Goal: Task Accomplishment & Management: Manage account settings

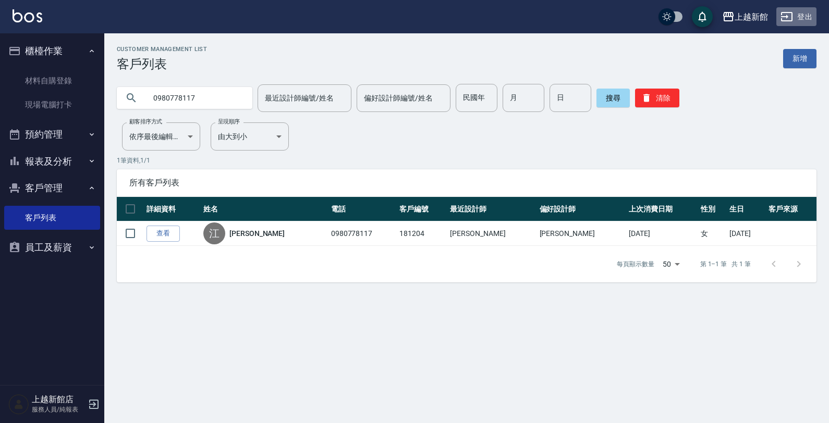
click at [798, 14] on button "登出" at bounding box center [796, 16] width 40 height 19
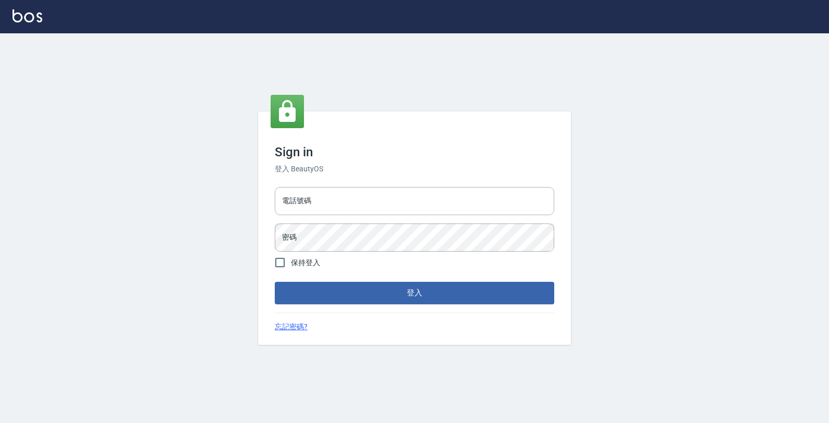
click at [540, 196] on input "電話號碼" at bounding box center [414, 201] width 279 height 28
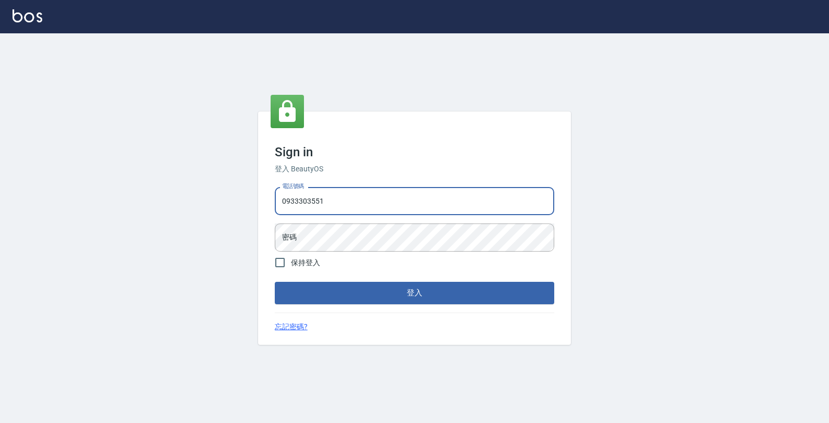
type input "0933303551"
click at [275, 282] on button "登入" at bounding box center [414, 293] width 279 height 22
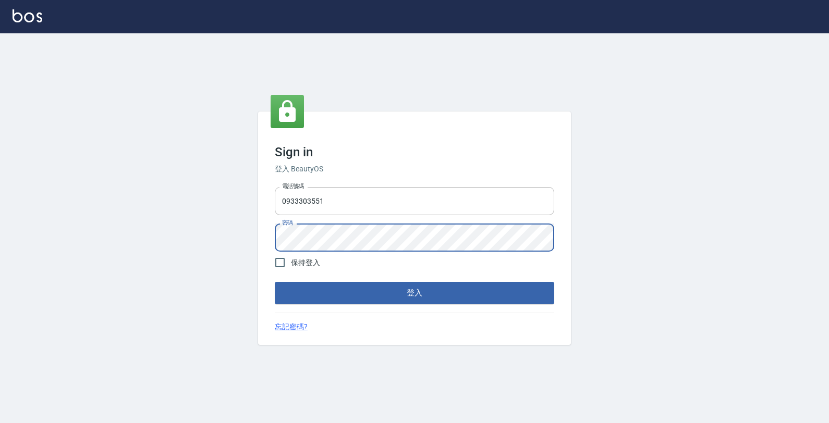
click at [275, 282] on button "登入" at bounding box center [414, 293] width 279 height 22
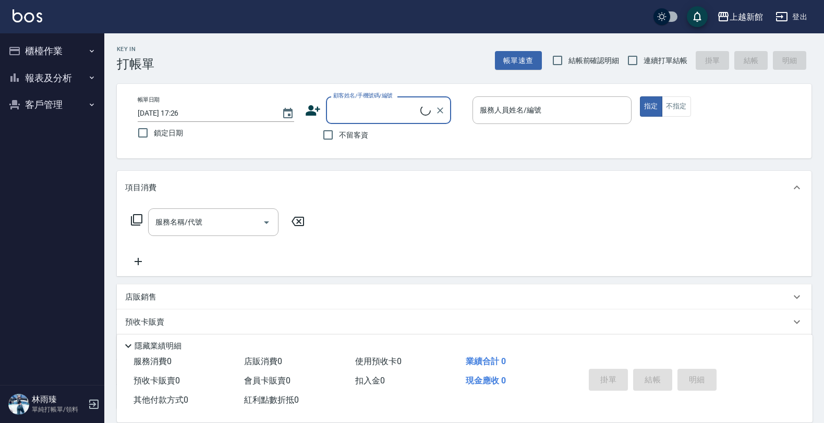
click at [84, 55] on button "櫃檯作業" at bounding box center [52, 51] width 96 height 27
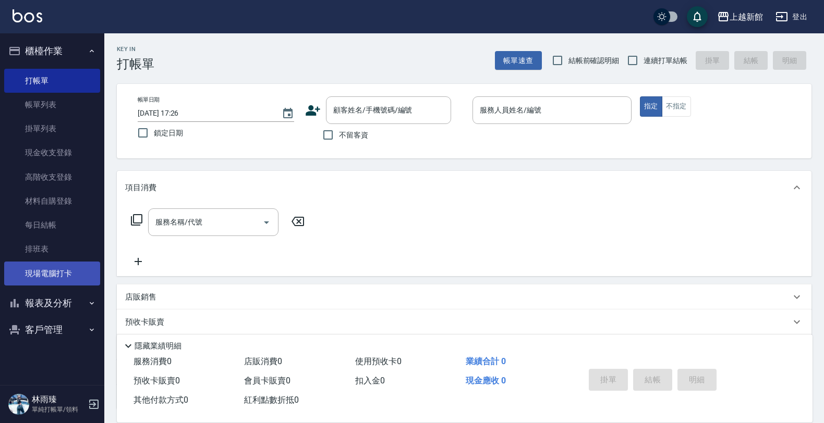
click at [66, 267] on link "現場電腦打卡" at bounding box center [52, 274] width 96 height 24
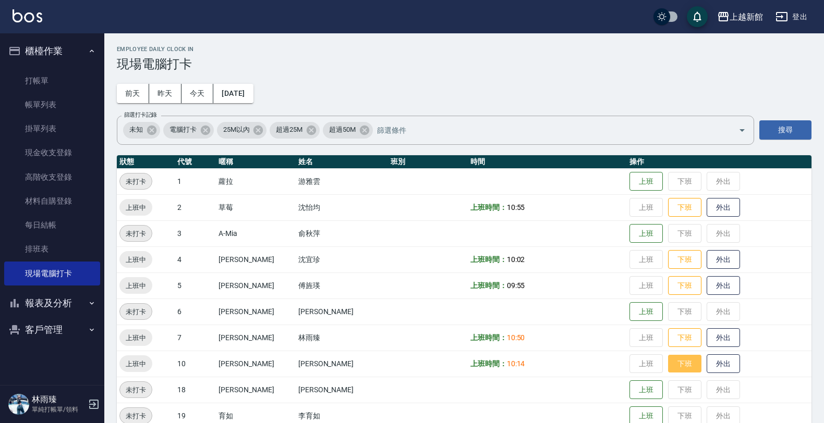
click at [674, 358] on button "下班" at bounding box center [684, 364] width 33 height 18
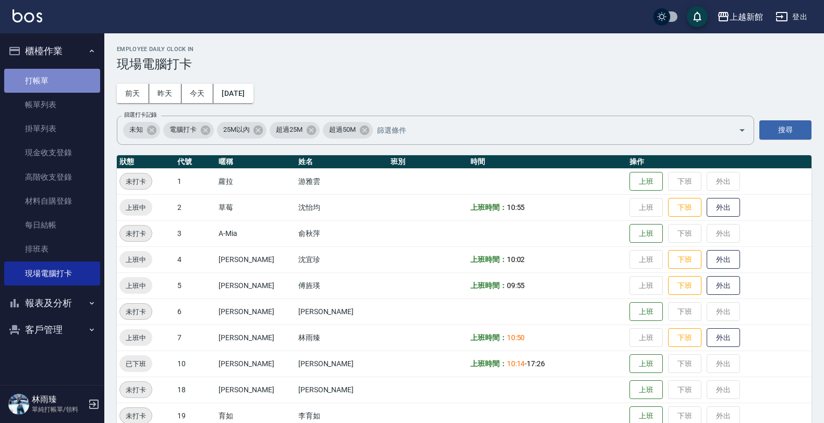
click at [47, 84] on link "打帳單" at bounding box center [52, 81] width 96 height 24
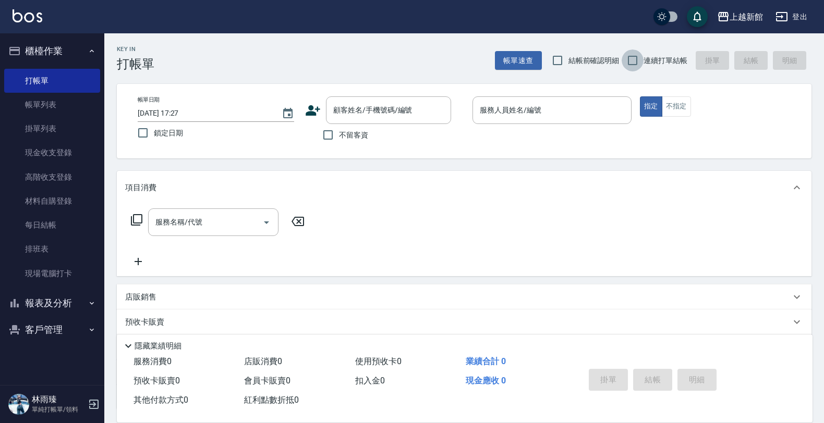
click at [639, 60] on input "連續打單結帳" at bounding box center [633, 61] width 22 height 22
checkbox input "true"
click at [407, 108] on input "顧客姓名/手機號碼/編號" at bounding box center [381, 110] width 100 height 18
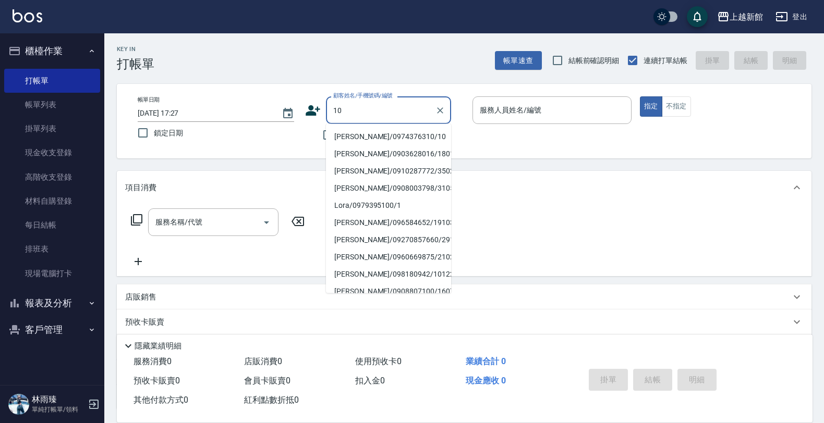
type input "[PERSON_NAME]/0974376310/10"
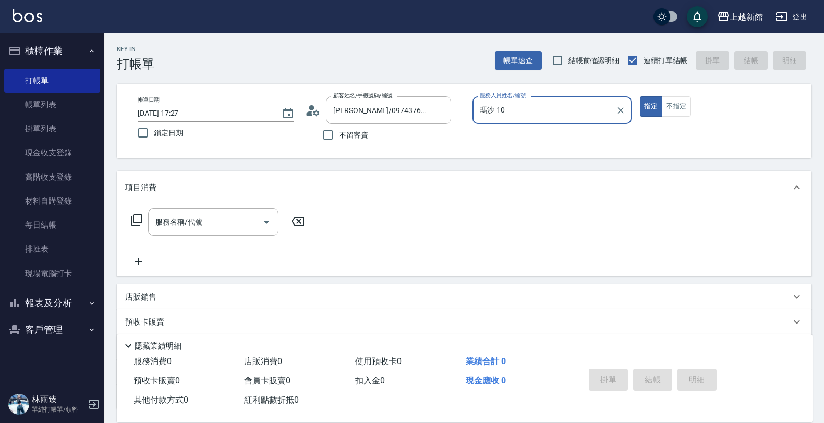
type input "瑪沙-10"
click at [640, 96] on button "指定" at bounding box center [651, 106] width 22 height 20
type button "true"
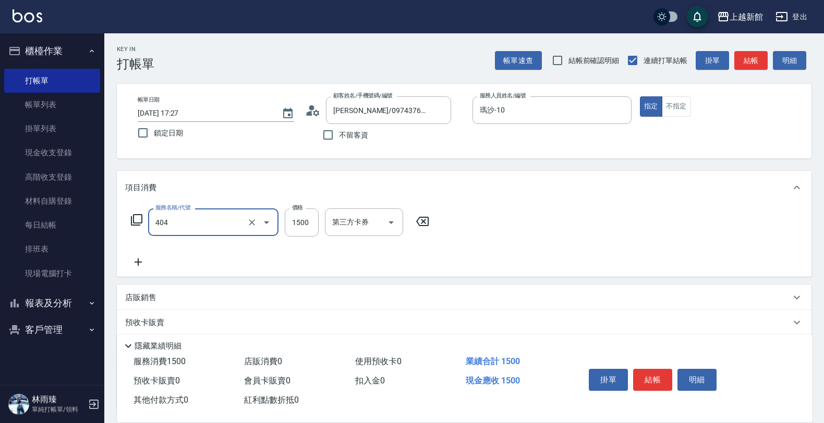
type input "設計染髮(404)"
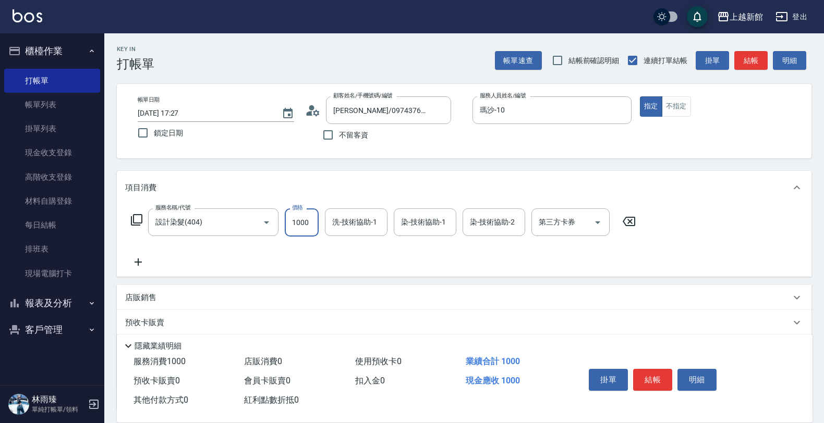
type input "1000"
type input "瑪沙-10"
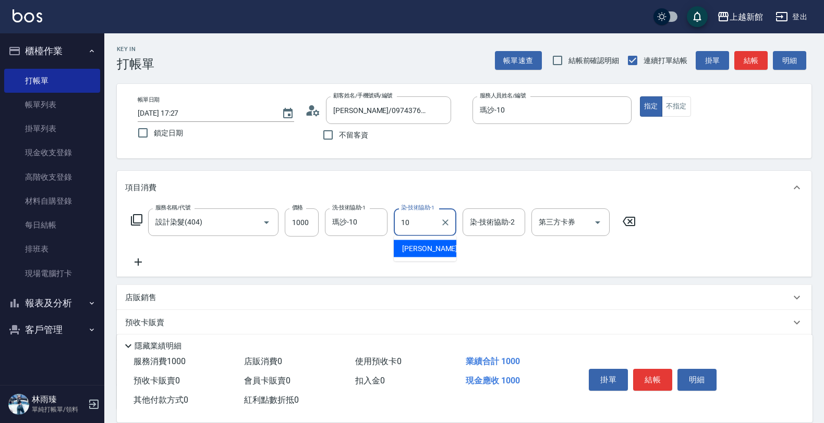
type input "瑪沙-10"
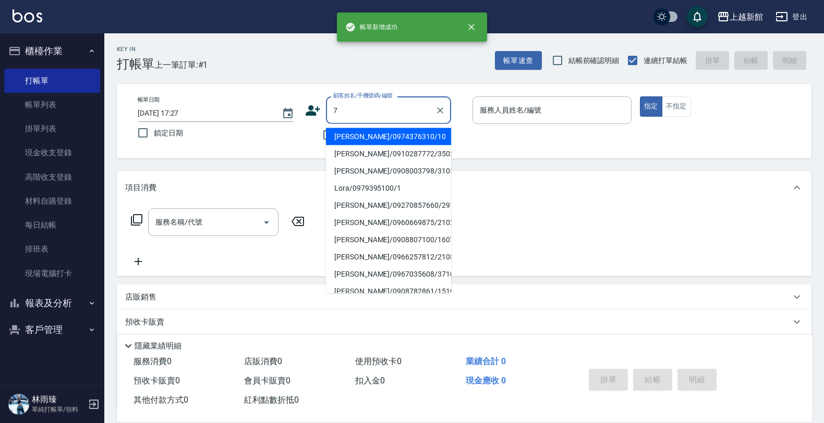
type input "[PERSON_NAME]/0974376310/10"
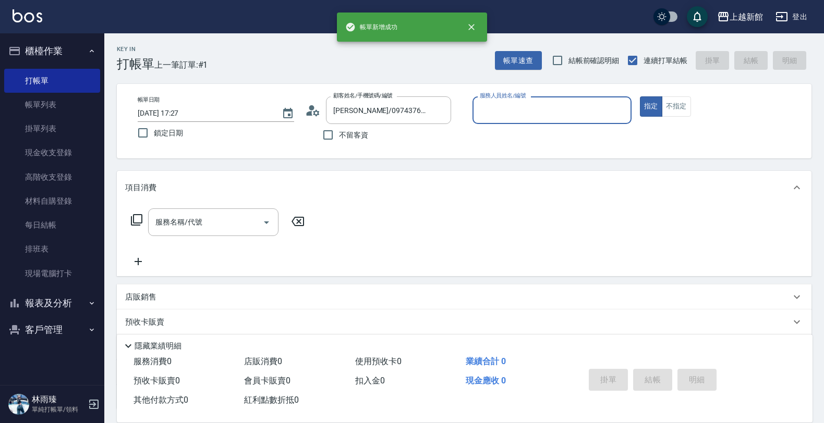
click at [640, 96] on button "指定" at bounding box center [651, 106] width 22 height 20
type input "瑪沙-10"
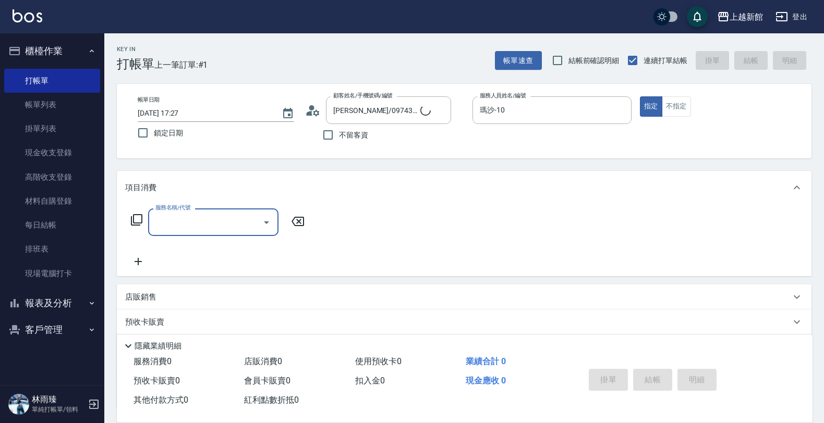
type input "[PERSON_NAME]卡/77/7"
type input "[PERSON_NAME]卡-7"
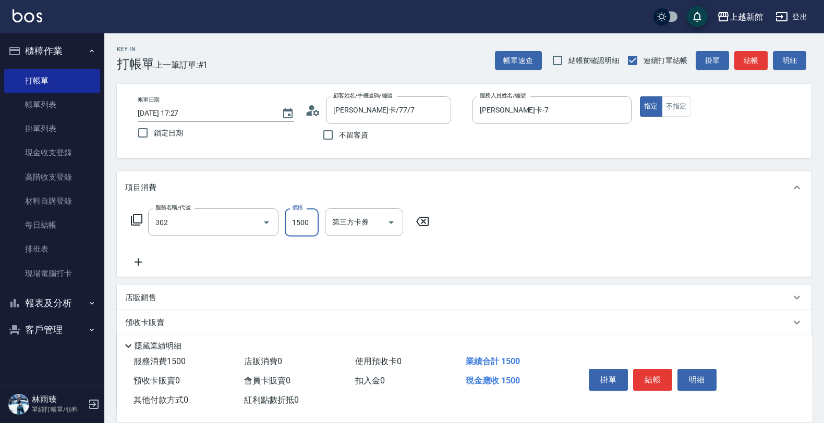
type input "設計燙髮(302)"
type input "1280"
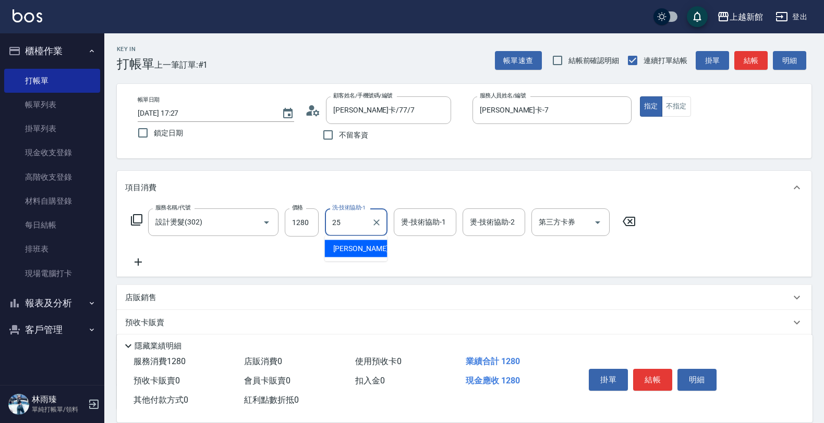
type input "[PERSON_NAME]-25"
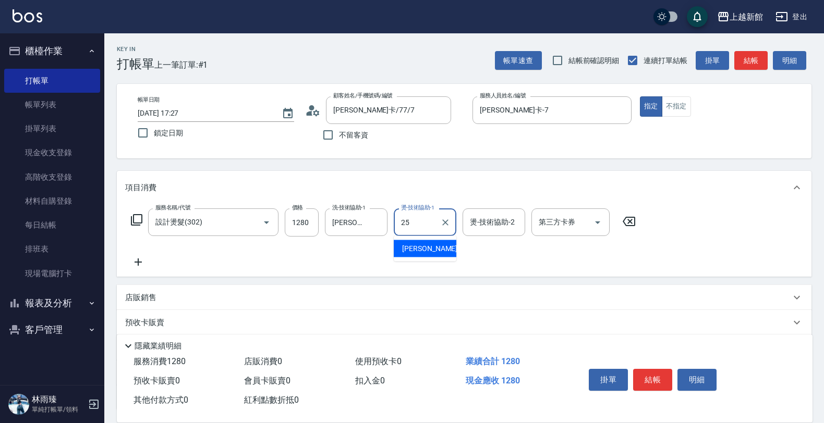
type input "[PERSON_NAME]-25"
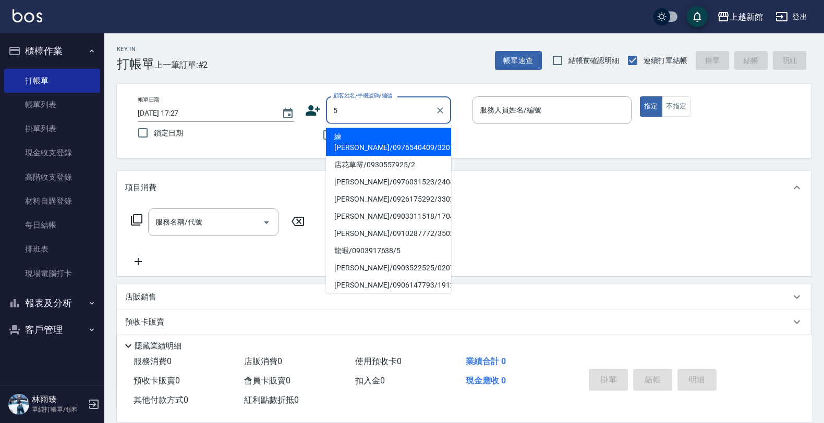
type input "練[PERSON_NAME]/0976540409/320730"
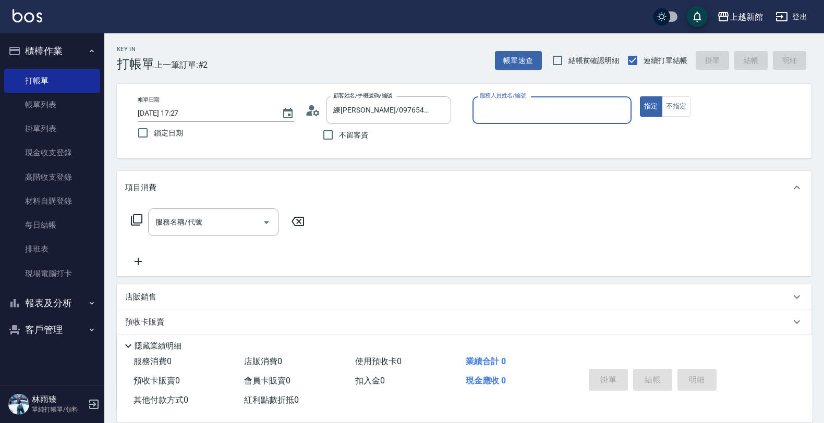
type input "旌瑛-5"
click at [640, 96] on button "指定" at bounding box center [651, 106] width 22 height 20
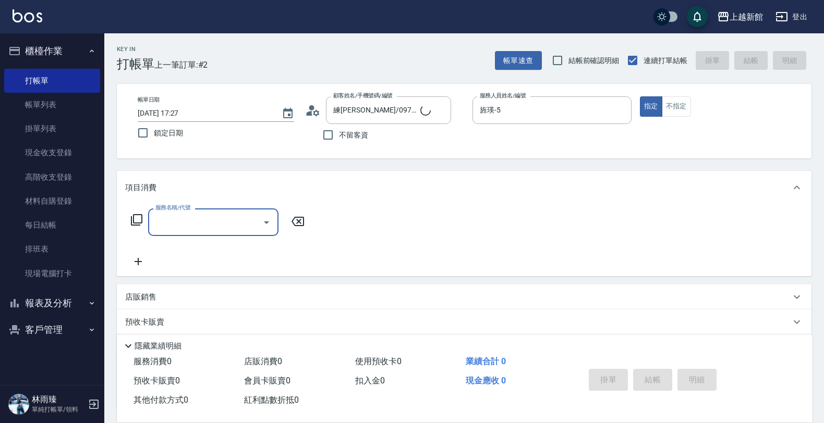
type input "1"
type input "龍蝦/0903917638/5"
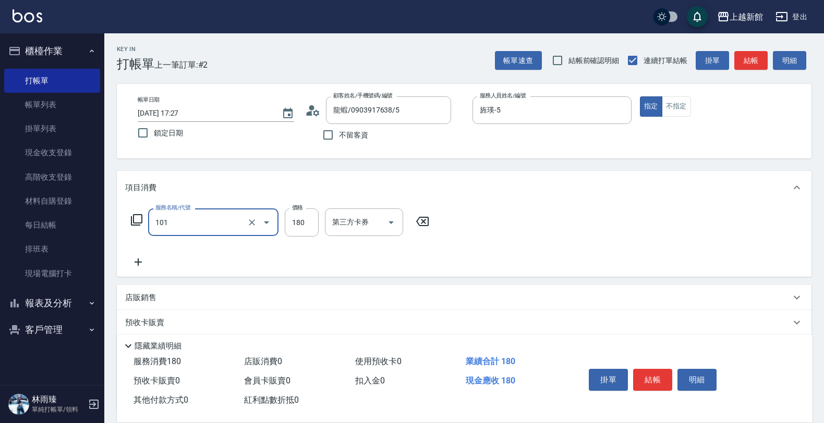
type input "洗髮250(101)"
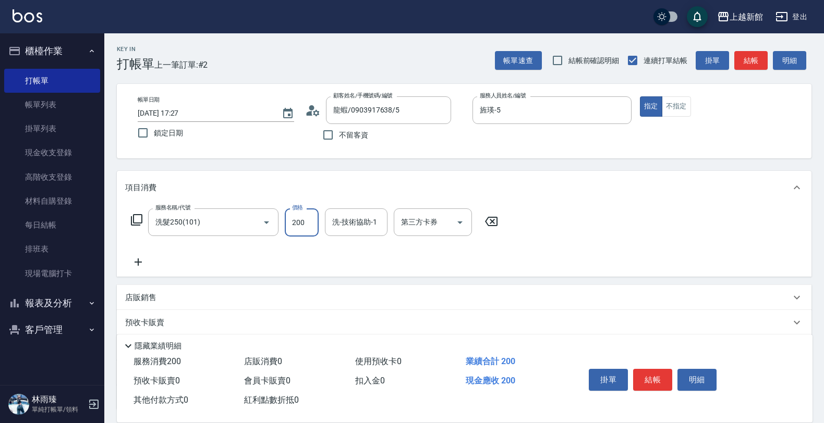
type input "200"
type input "旌瑛-5"
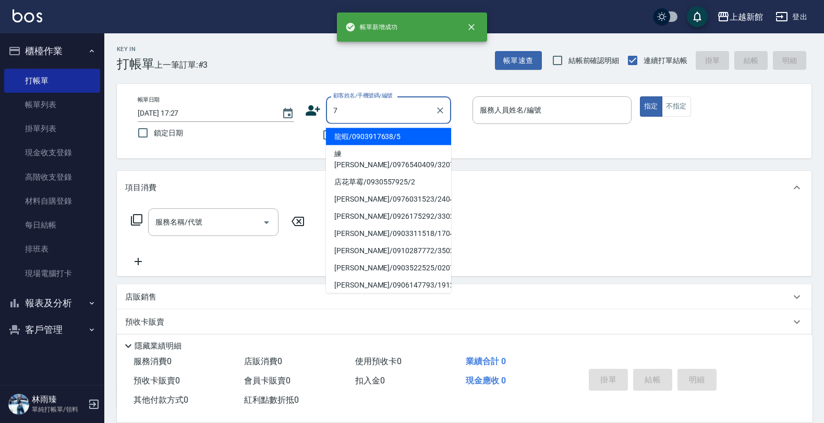
type input "龍蝦/0903917638/5"
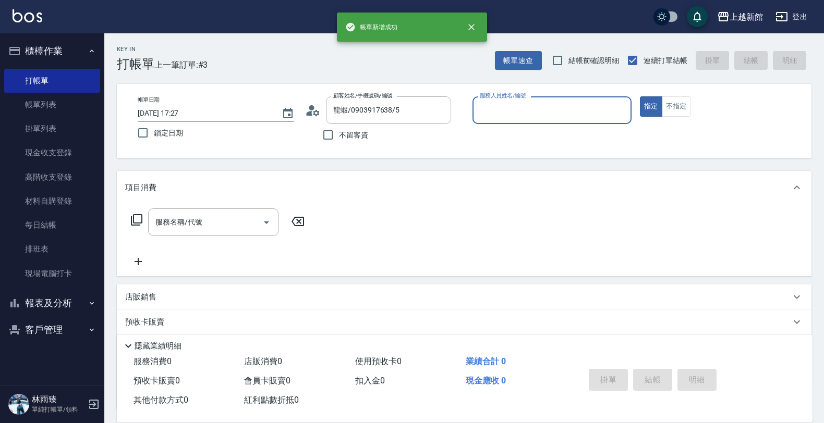
click at [640, 96] on button "指定" at bounding box center [651, 106] width 22 height 20
type input "旌瑛-5"
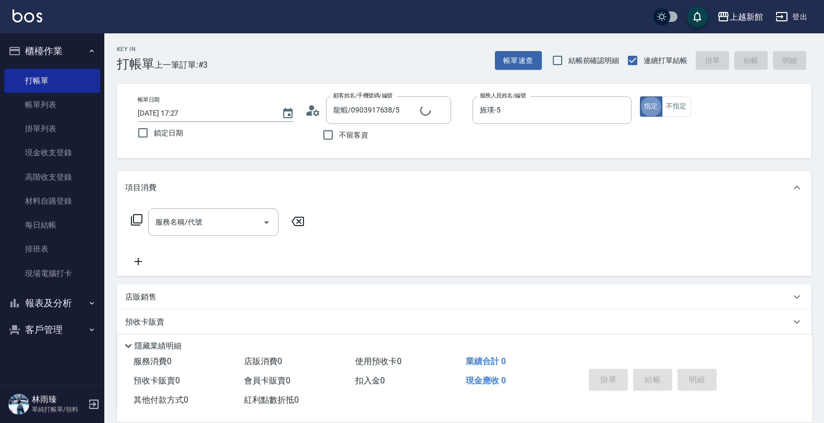
type input "[PERSON_NAME]卡/77/7"
type input "[PERSON_NAME]卡-7"
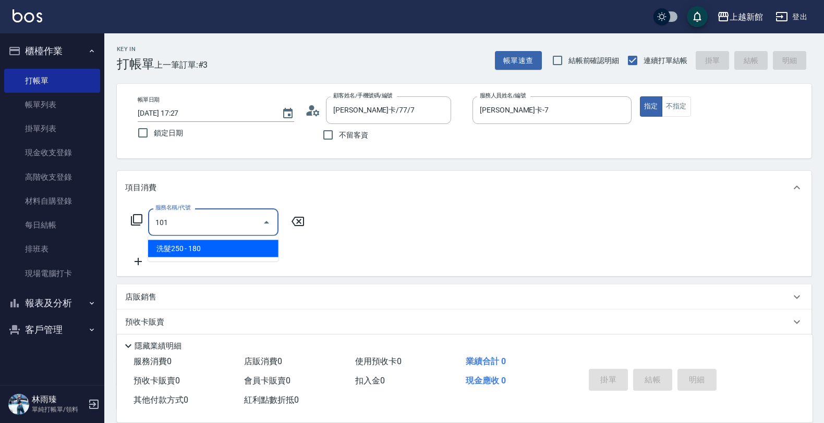
type input "洗髮250(101)"
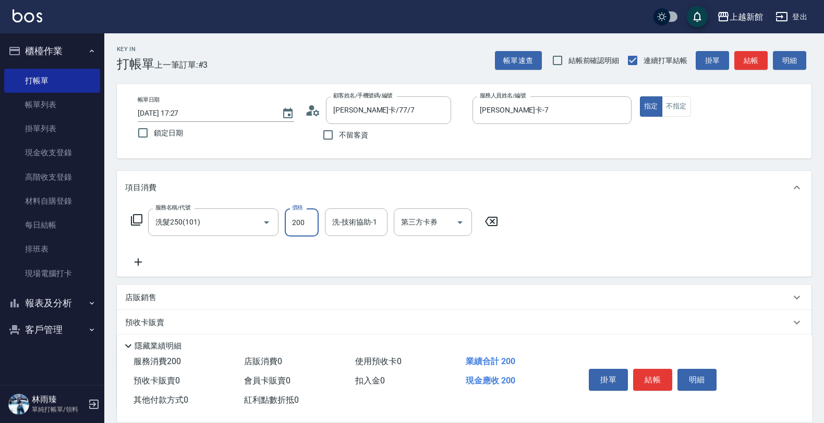
type input "200"
type input "[PERSON_NAME]-29"
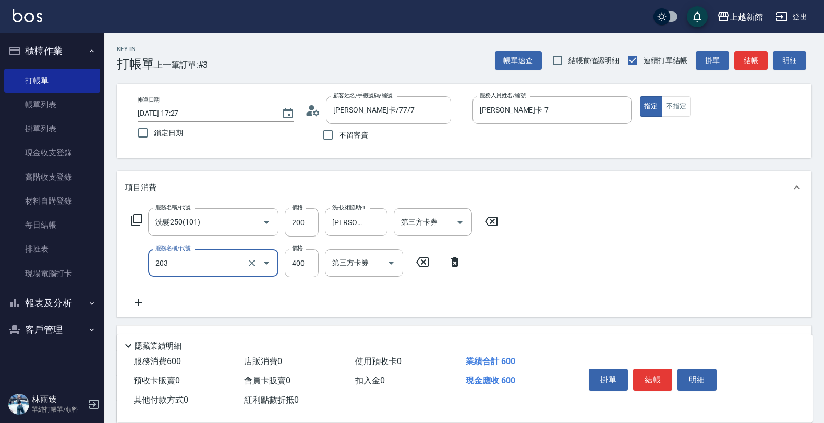
type input "指定單剪(203)"
click at [249, 264] on icon "Clear" at bounding box center [252, 263] width 10 height 10
type input "2"
type input "指定單剪(203)"
click at [247, 264] on icon "Clear" at bounding box center [252, 263] width 10 height 10
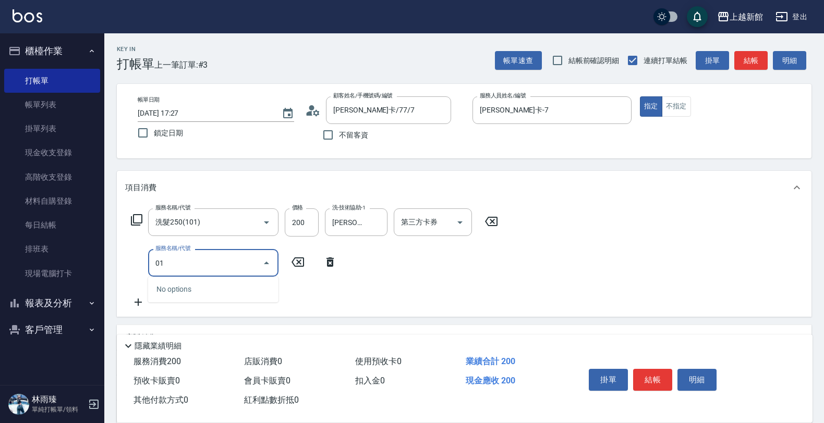
type input "0"
type input "潤絲(801)"
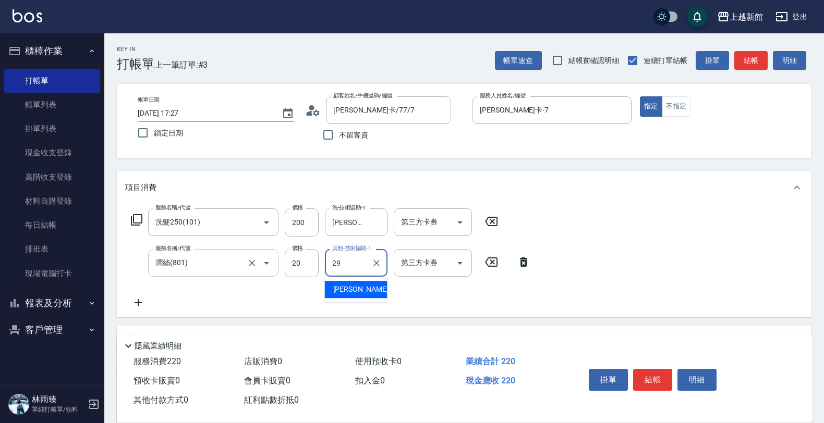
type input "[PERSON_NAME]-29"
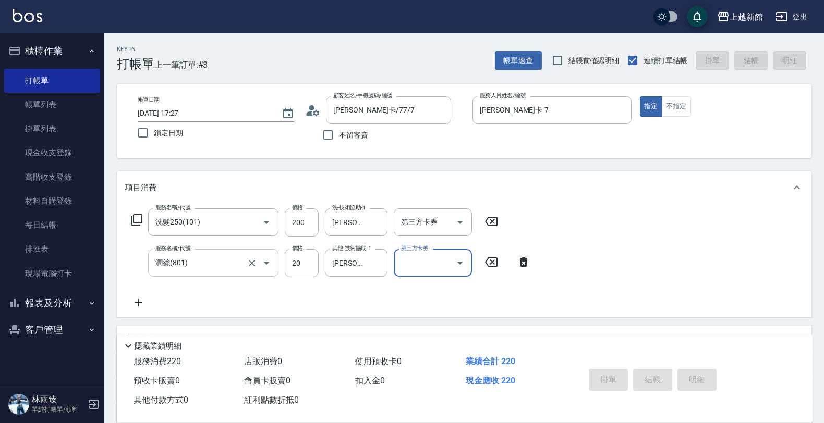
type input "[DATE] 17:28"
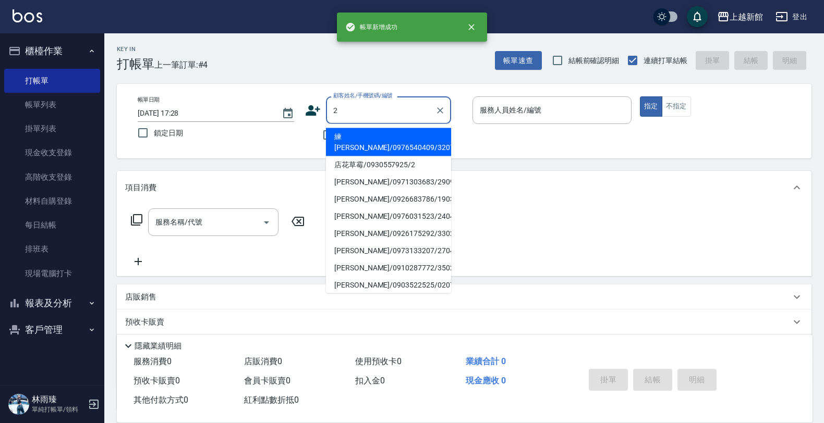
type input "練[PERSON_NAME]/0976540409/320730"
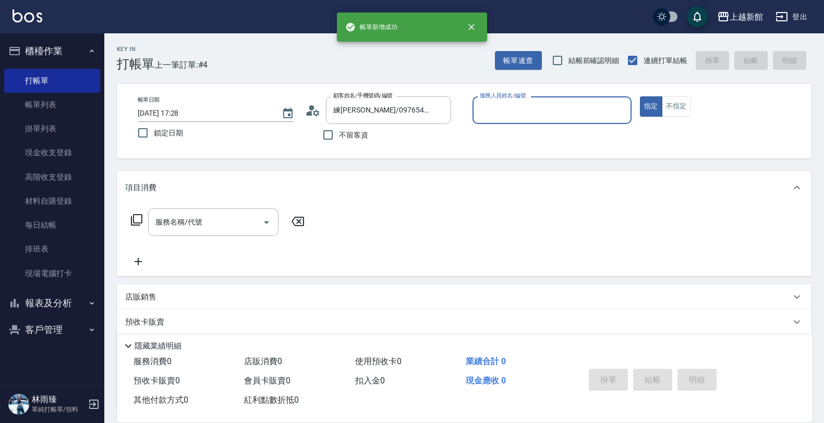
click at [640, 96] on button "指定" at bounding box center [651, 106] width 22 height 20
type input "旌瑛-5"
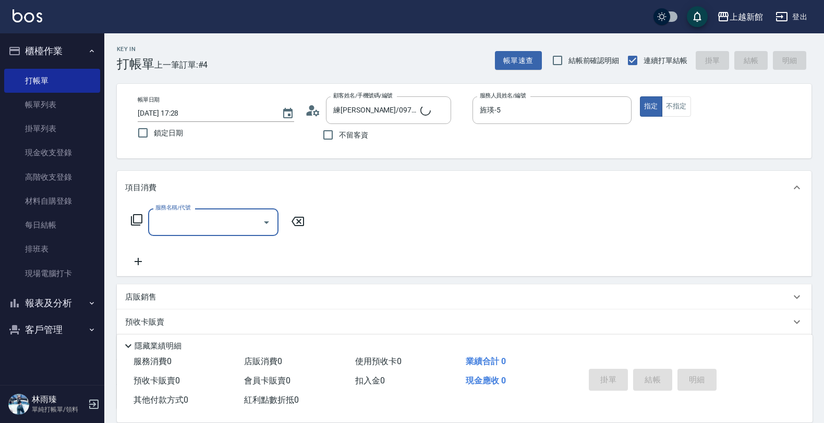
type input "店花草霉/0930557925/2"
type input "草莓-2"
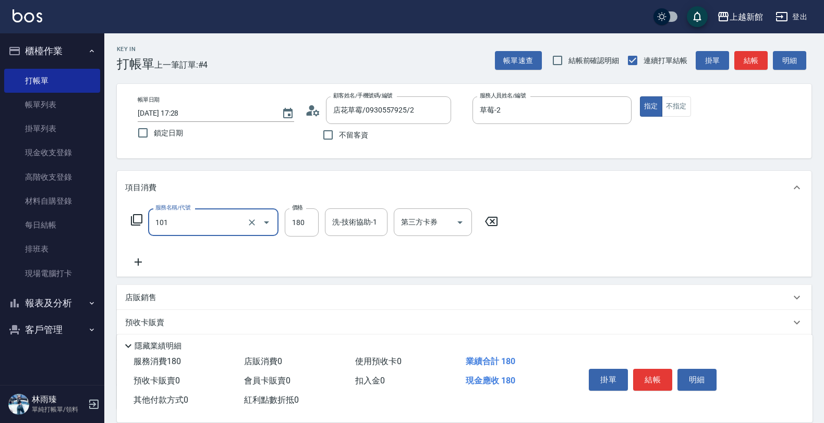
type input "洗髮250(101)"
type input "200"
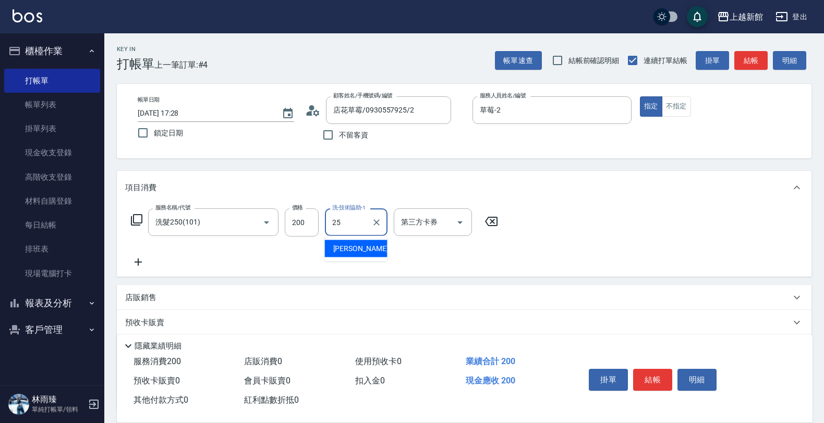
type input "[PERSON_NAME]-25"
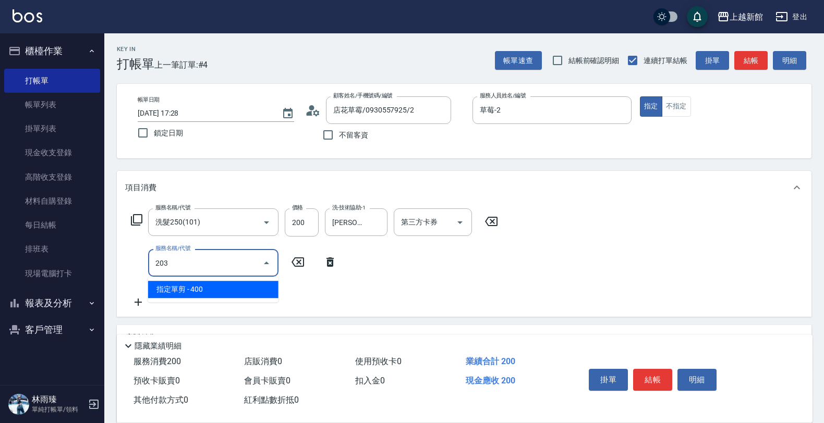
type input "指定單剪(203)"
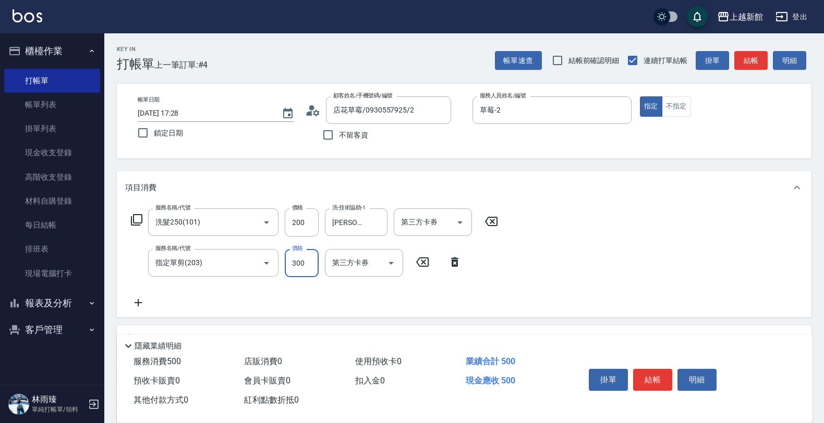
type input "300"
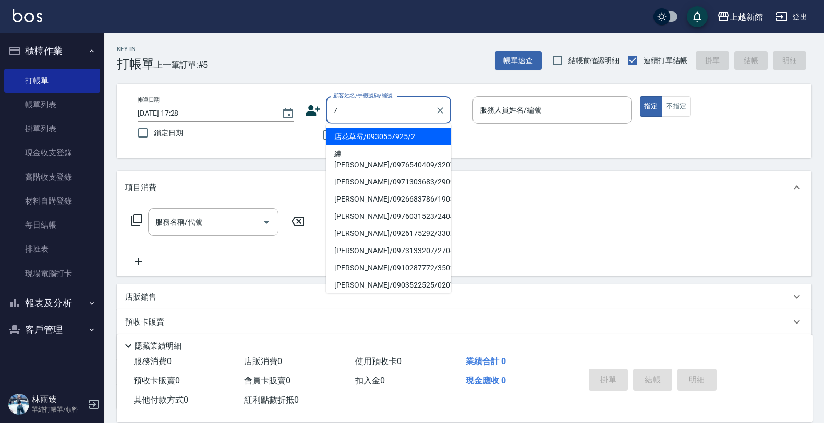
type input "店花草霉/0930557925/2"
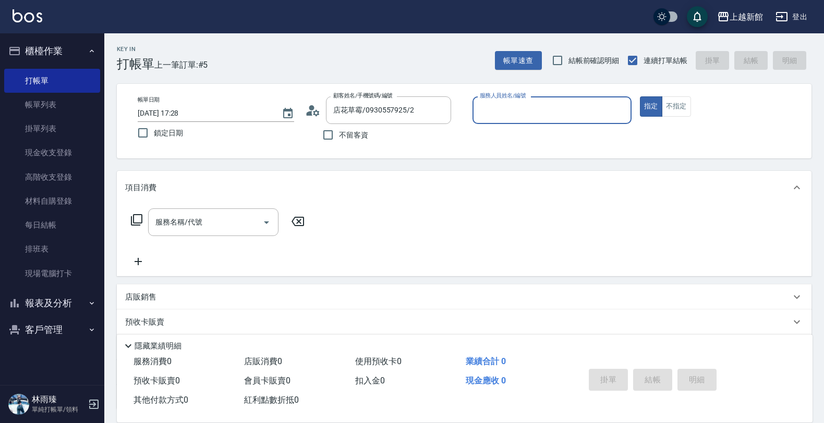
click at [640, 96] on button "指定" at bounding box center [651, 106] width 22 height 20
type input "草莓-2"
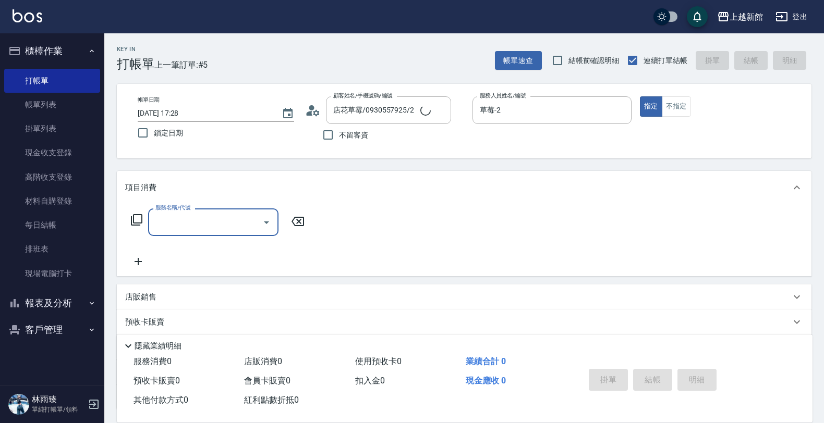
type input "[PERSON_NAME]卡/77/7"
type input "[PERSON_NAME]卡-7"
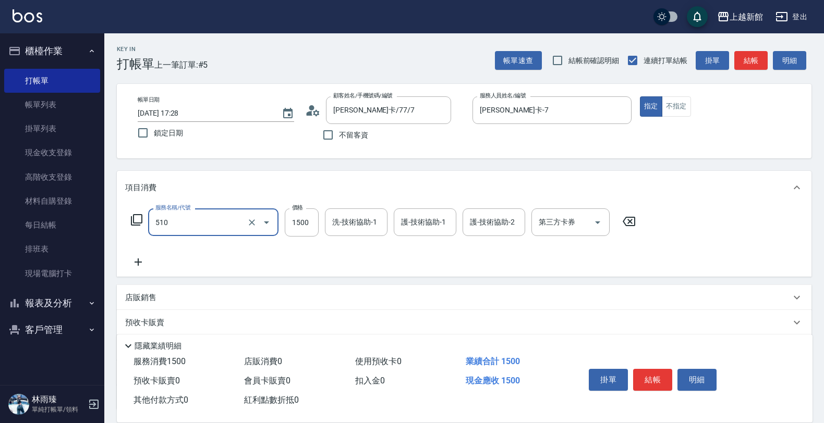
type input "5G護髮/含洗髮(510)"
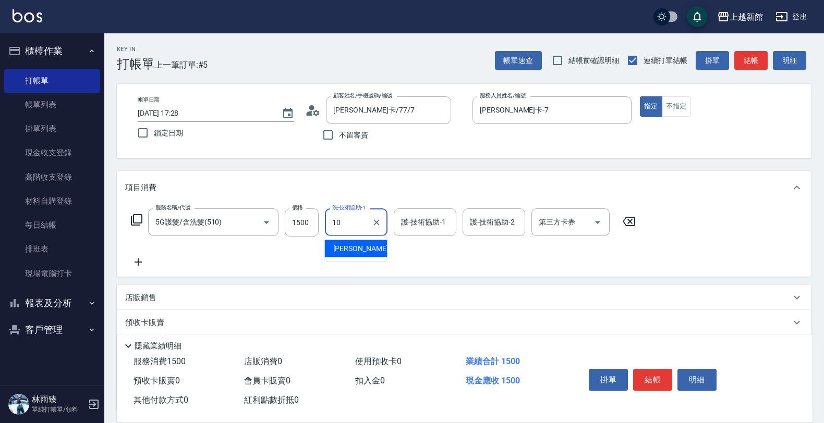
type input "瑪沙-10"
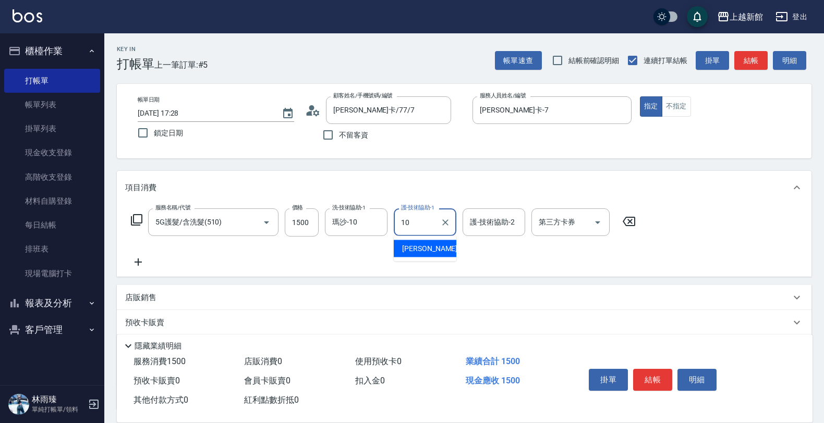
type input "瑪沙-10"
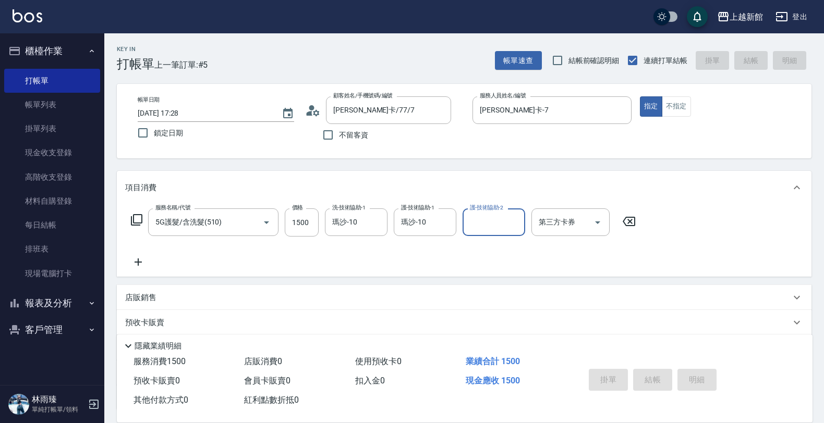
type input "[DATE] 17:29"
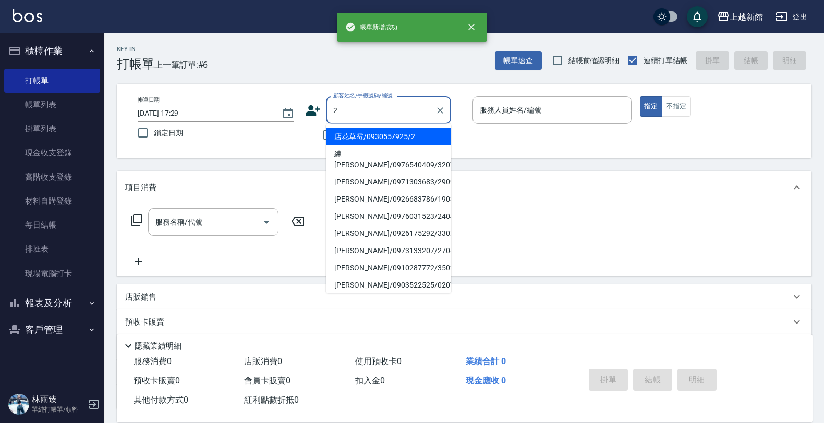
type input "店花草霉/0930557925/2"
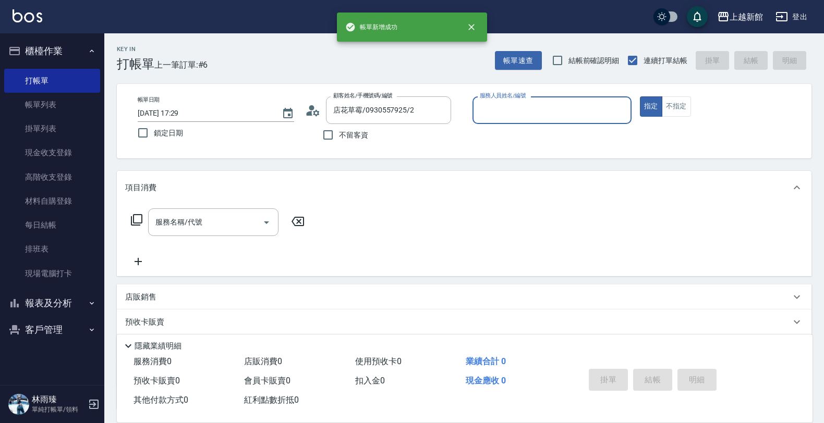
click at [640, 96] on button "指定" at bounding box center [651, 106] width 22 height 20
type input "草莓-2"
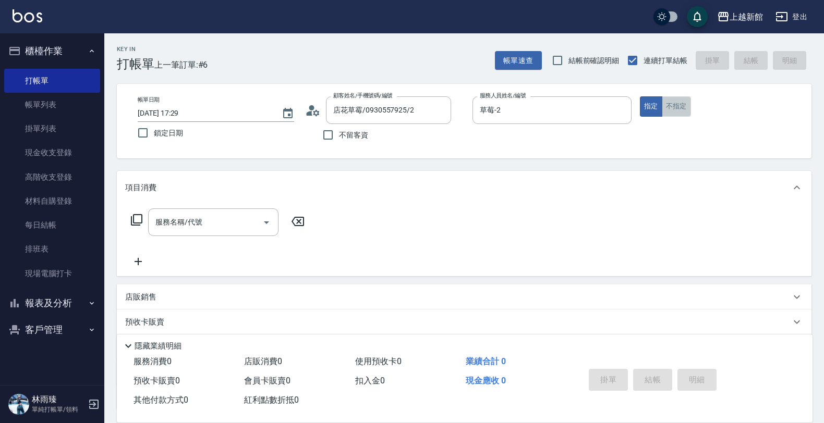
click at [684, 111] on button "不指定" at bounding box center [676, 106] width 29 height 20
click at [217, 213] on input "服務名稱/代號" at bounding box center [205, 222] width 105 height 18
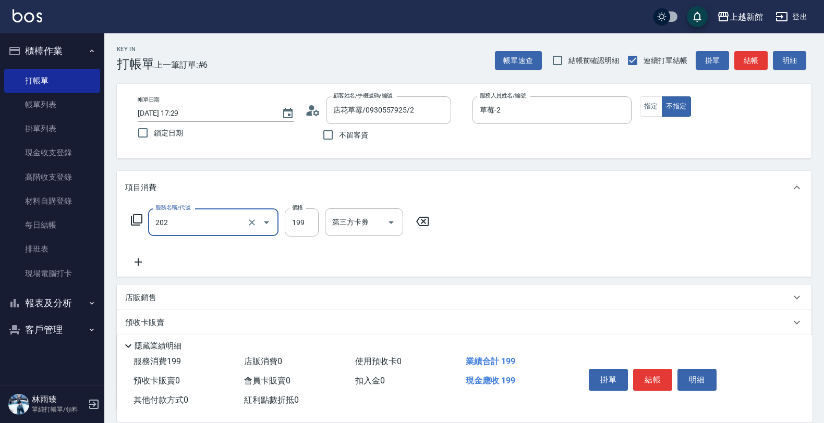
type input "不指定單剪(202)"
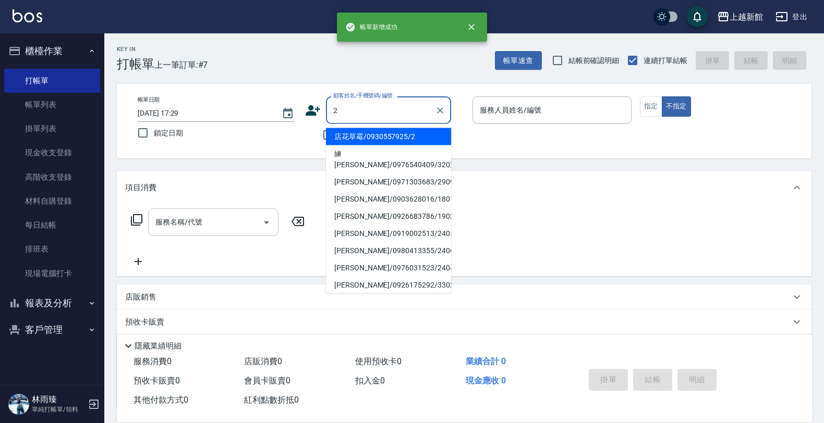
type input "店花草霉/0930557925/2"
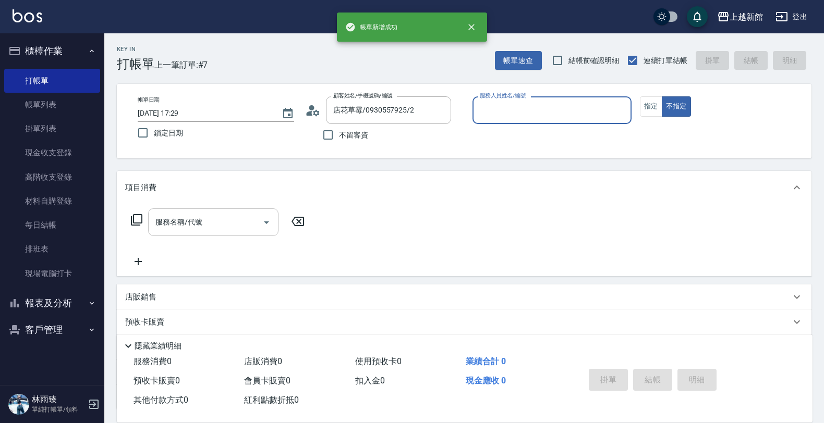
click at [662, 96] on button "不指定" at bounding box center [676, 106] width 29 height 20
type button "false"
type input "草莓-2"
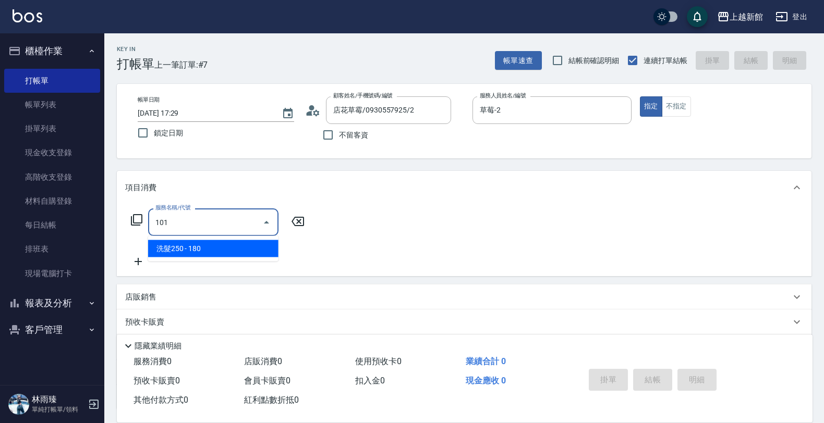
type input "洗髮250(101)"
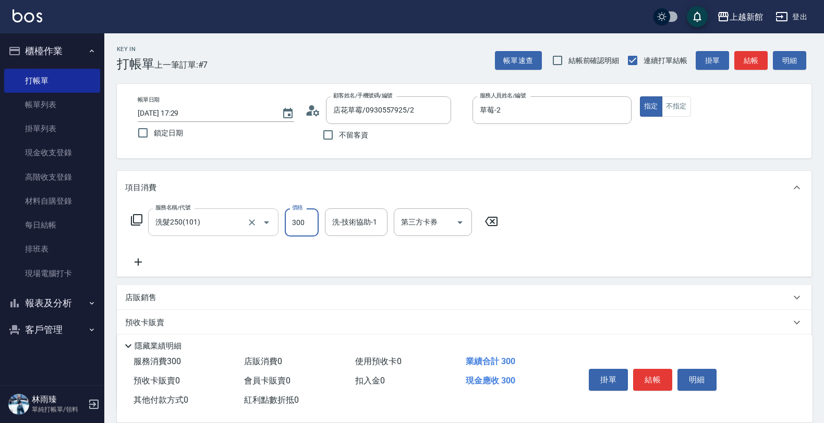
type input "300"
type input "[PERSON_NAME]-21"
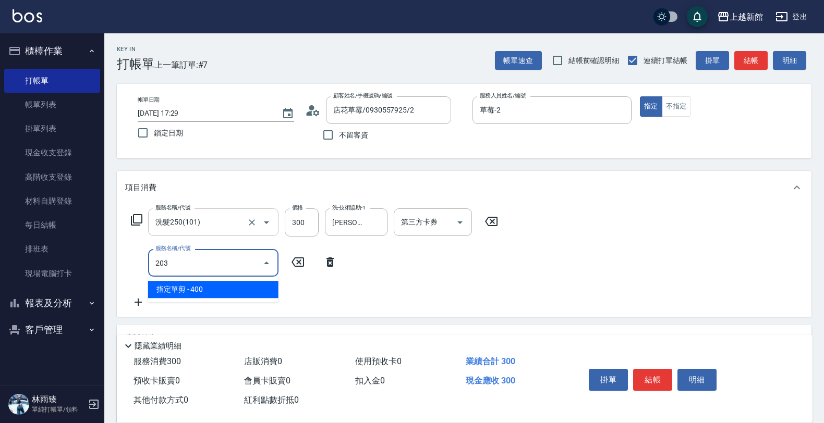
type input "指定單剪(203)"
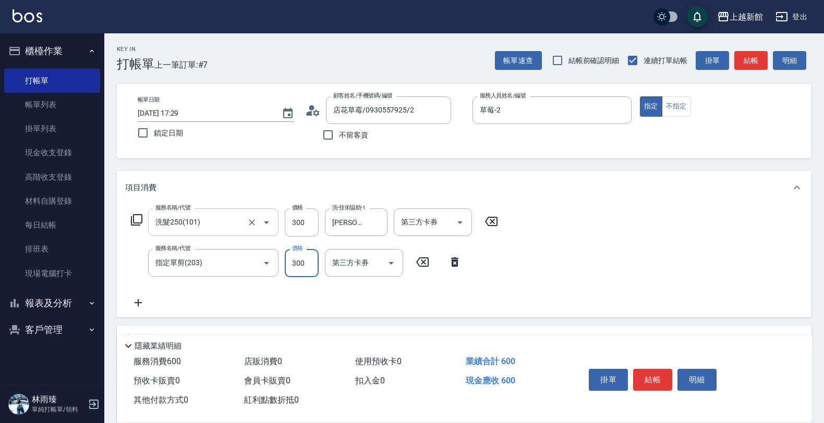
type input "300"
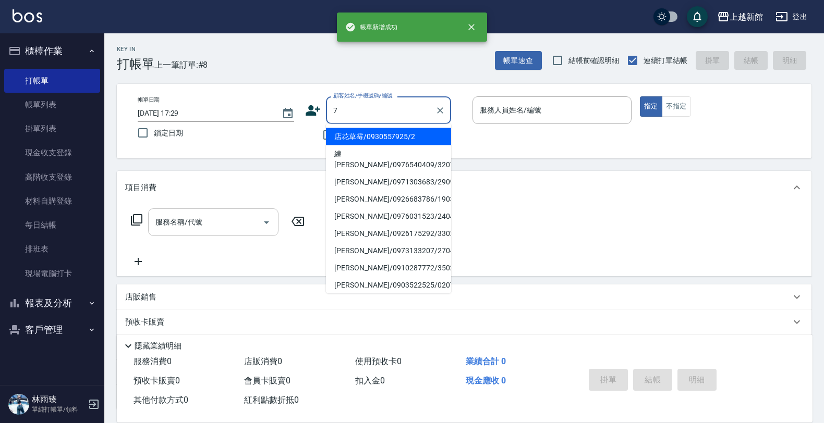
type input "店花草霉/0930557925/2"
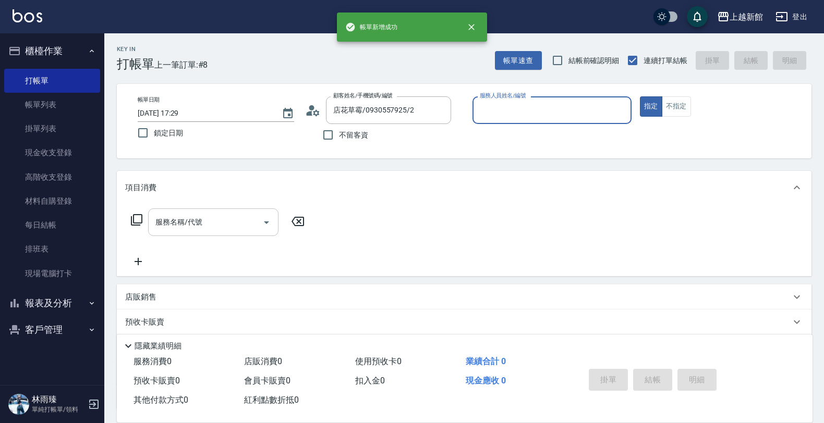
click at [640, 96] on button "指定" at bounding box center [651, 106] width 22 height 20
type input "草莓-2"
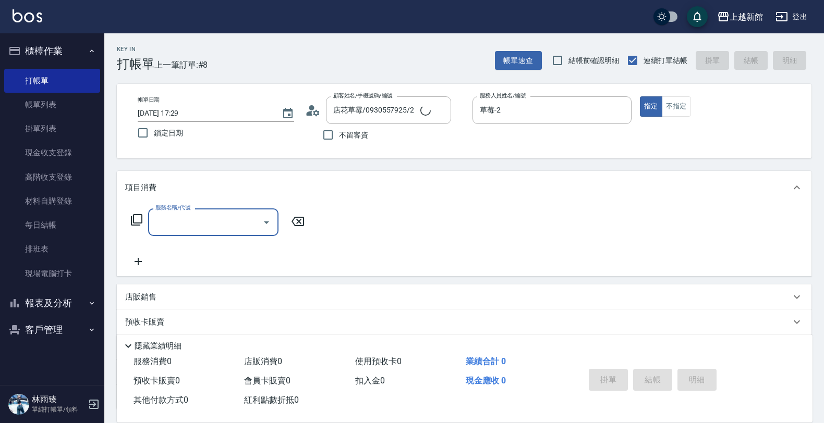
type input "[PERSON_NAME]卡/77/7"
type input "[PERSON_NAME]卡-7"
click at [438, 110] on icon "Clear" at bounding box center [440, 110] width 10 height 10
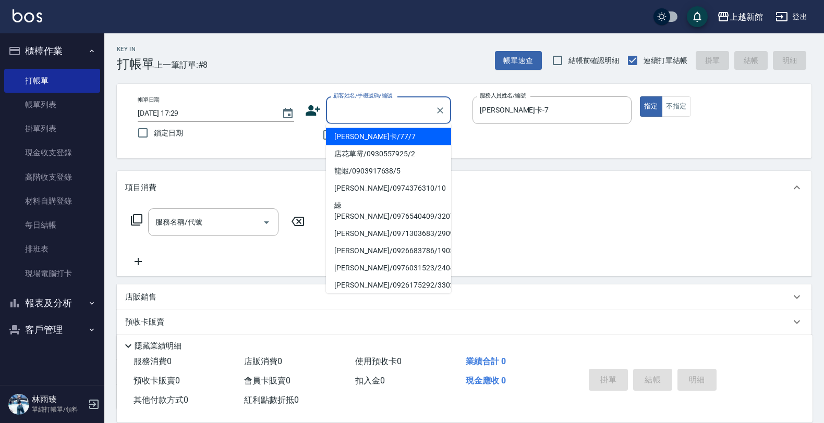
click at [407, 103] on input "顧客姓名/手機號碼/編號" at bounding box center [381, 110] width 100 height 18
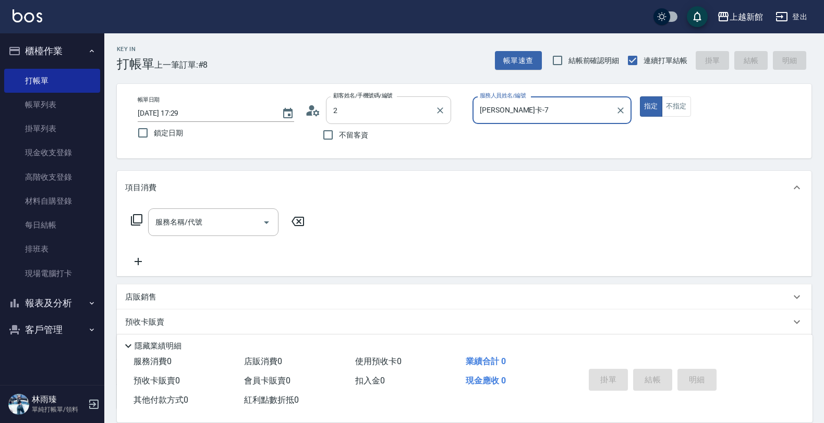
type input "店花草霉/0930557925/2"
click at [640, 96] on button "指定" at bounding box center [651, 106] width 22 height 20
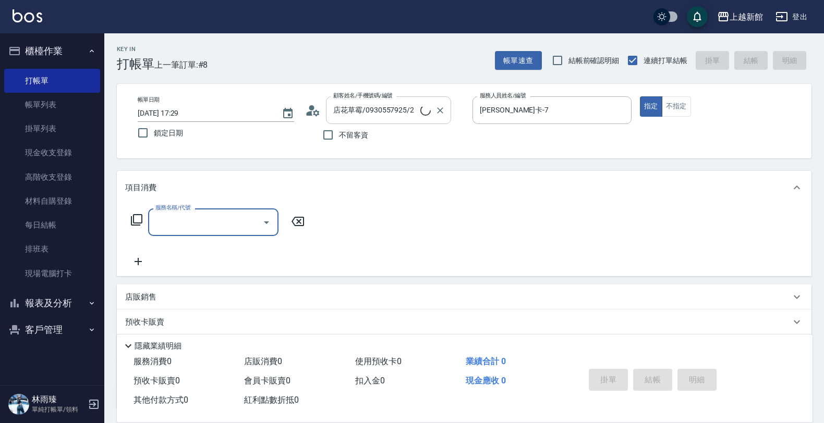
type input "草莓-2"
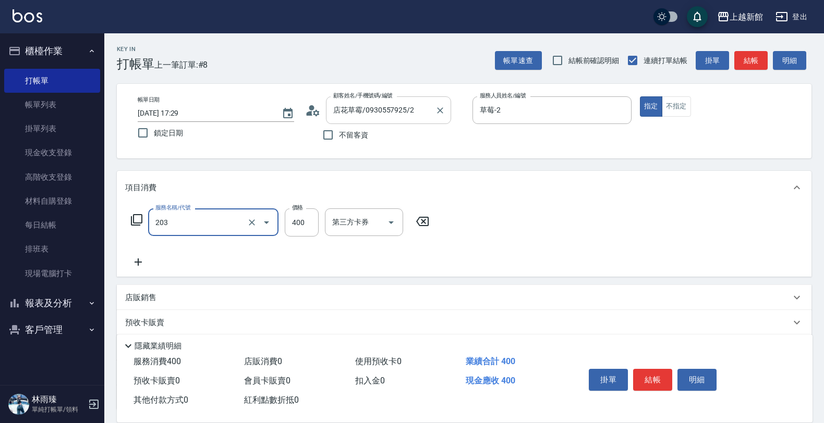
type input "指定單剪(203)"
type input "500"
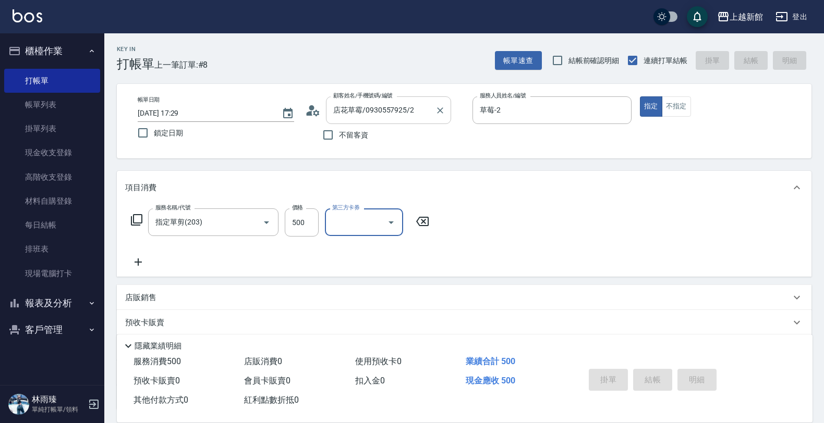
type input "[DATE] 17:30"
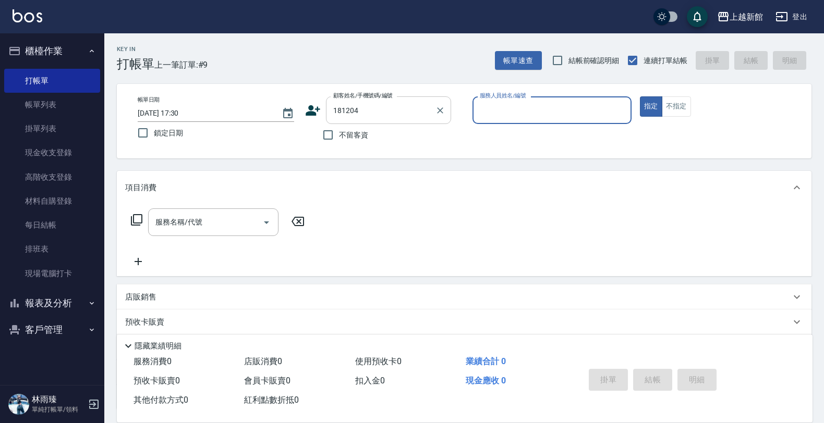
click at [640, 96] on button "指定" at bounding box center [651, 106] width 22 height 20
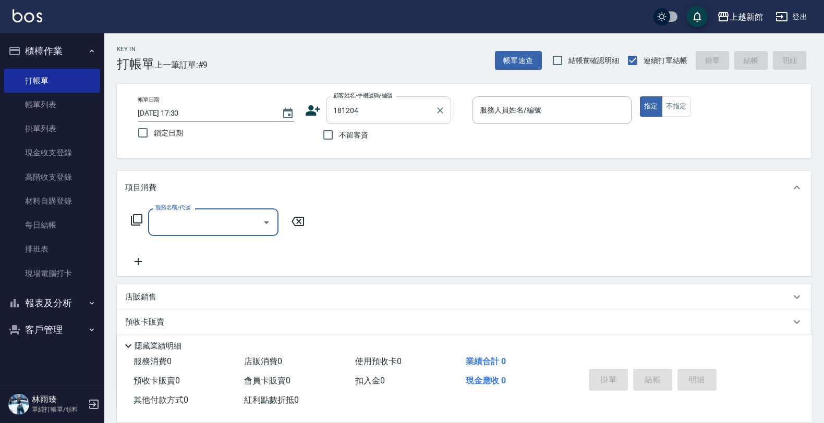
type input "[PERSON_NAME]/0980778117/181204"
click at [496, 103] on input "服務人員姓名/編號" at bounding box center [552, 110] width 150 height 18
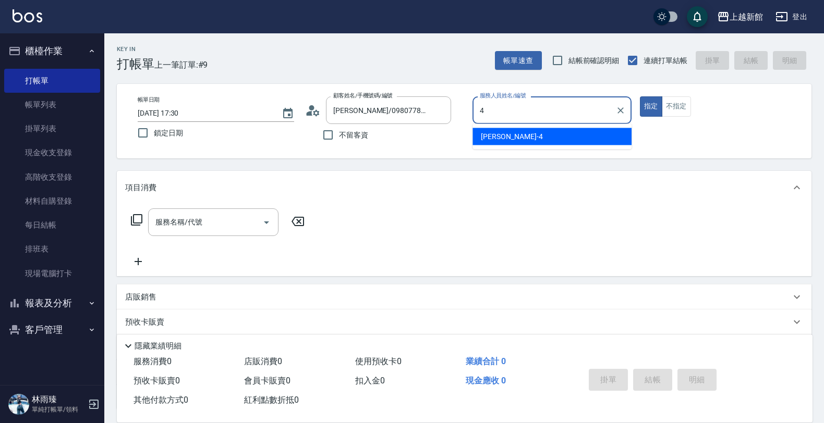
type input "宜珍-4"
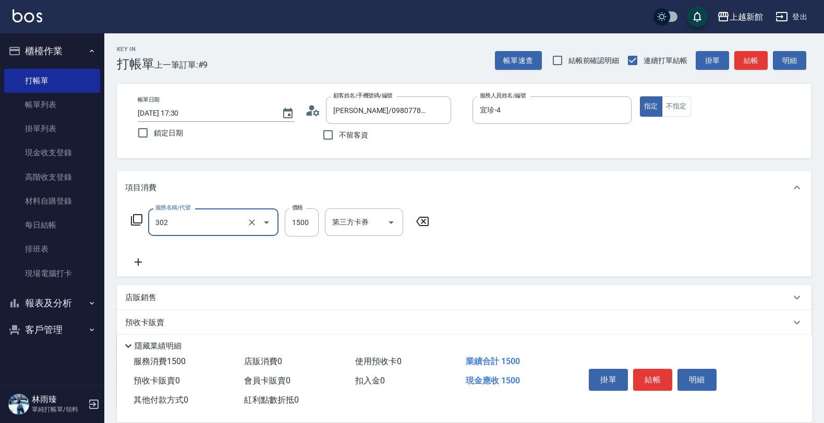
type input "設計燙髮(302)"
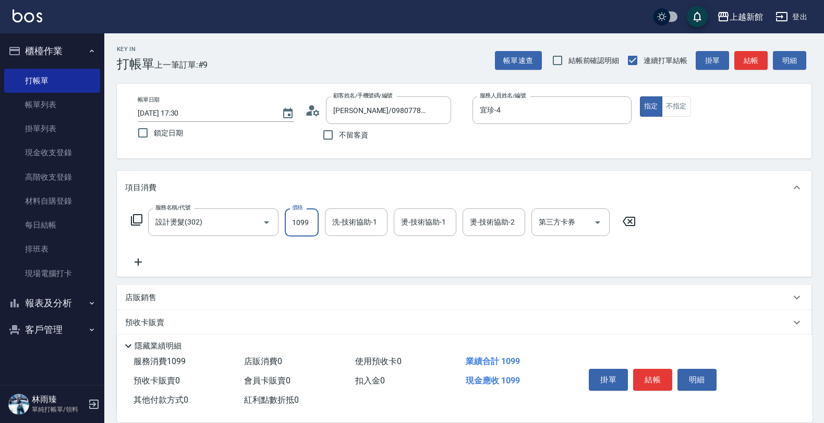
type input "1099"
type input "[PERSON_NAME]-29"
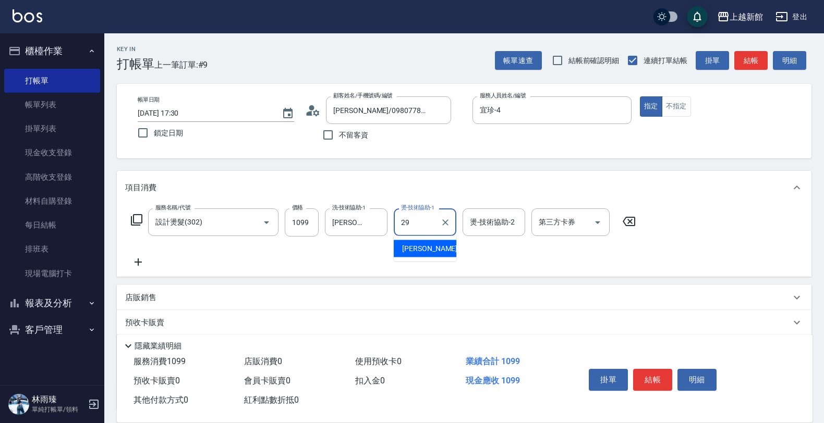
type input "[PERSON_NAME]-29"
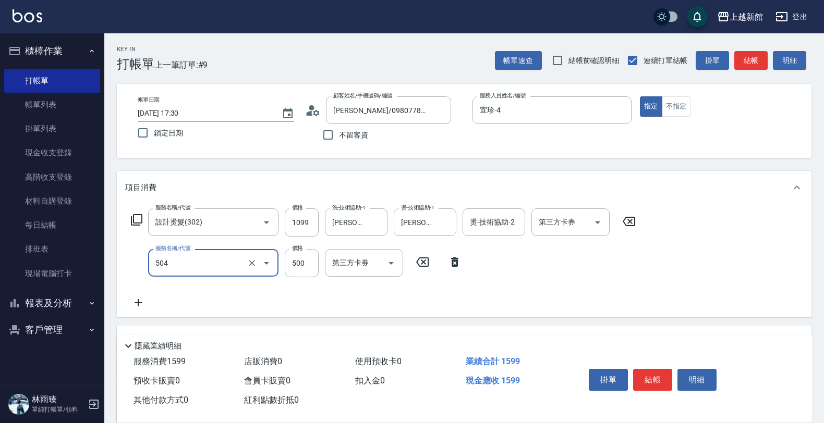
type input "順子護髮(504)"
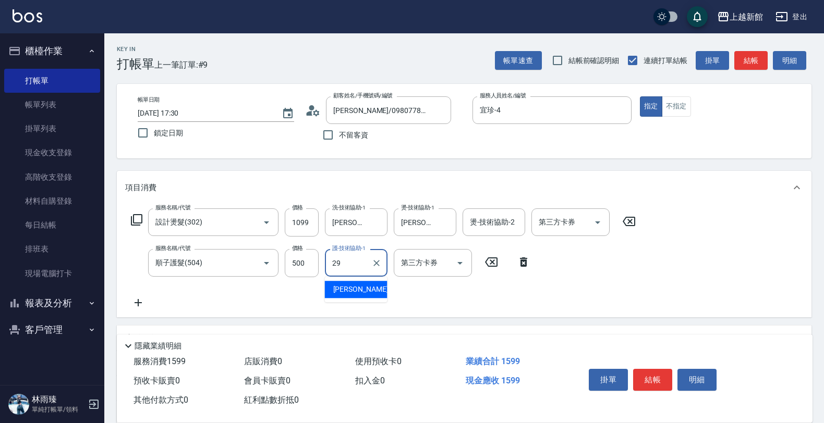
type input "[PERSON_NAME]-29"
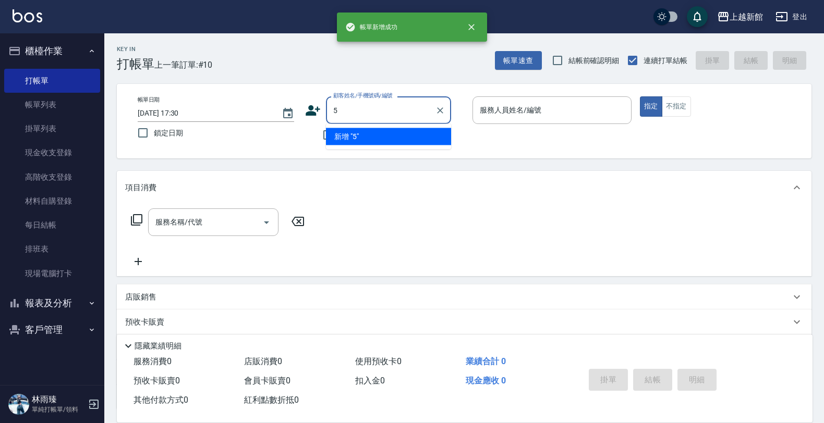
click at [640, 96] on button "指定" at bounding box center [651, 106] width 22 height 20
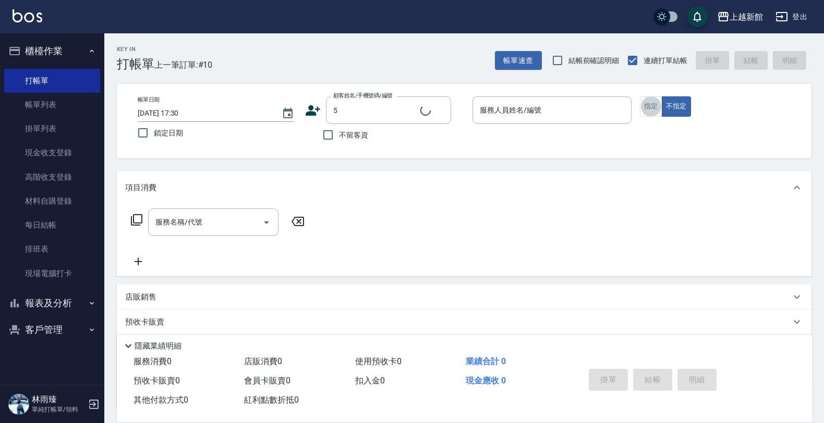
type input "龍蝦/0903917638/5"
type input "旌瑛-5"
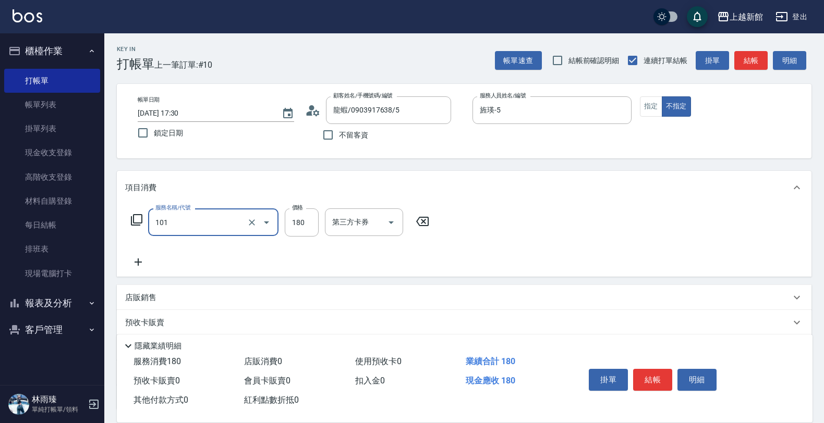
type input "洗髮250(101)"
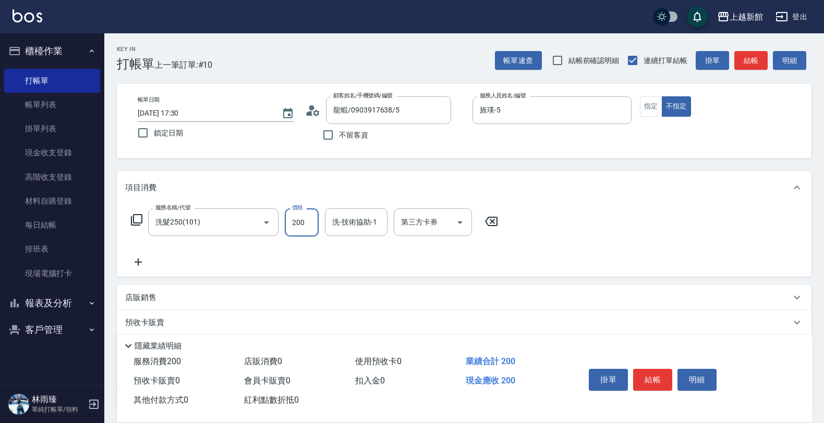
type input "200"
type input "[PERSON_NAME]-21"
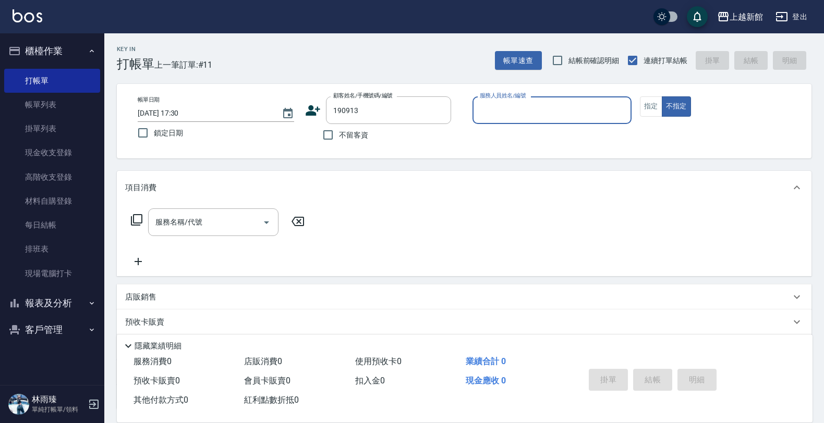
type input "[PERSON_NAME]/0925299350/190913"
type input "草莓-2"
click at [662, 96] on button "不指定" at bounding box center [676, 106] width 29 height 20
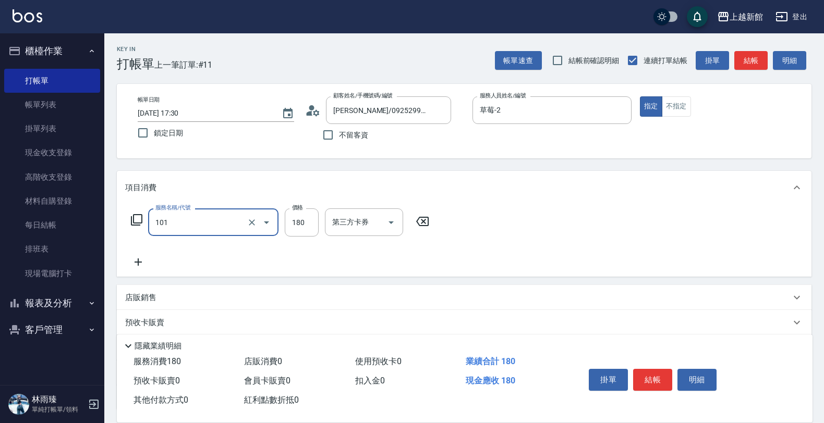
type input "洗髮250(101)"
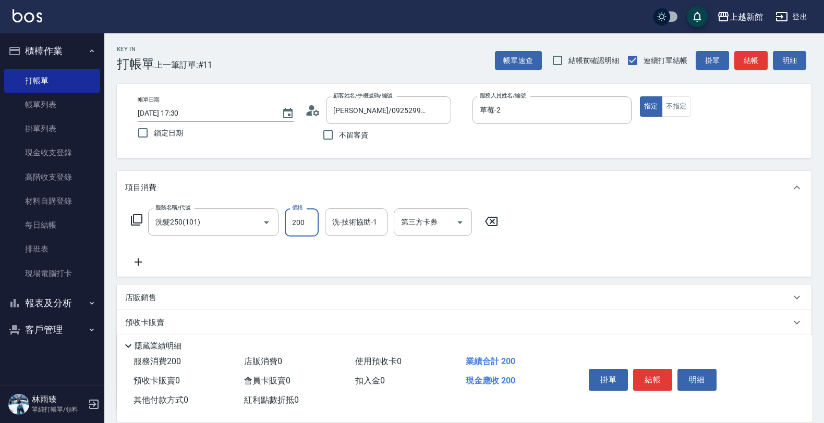
type input "200"
type input "[PERSON_NAME]-21"
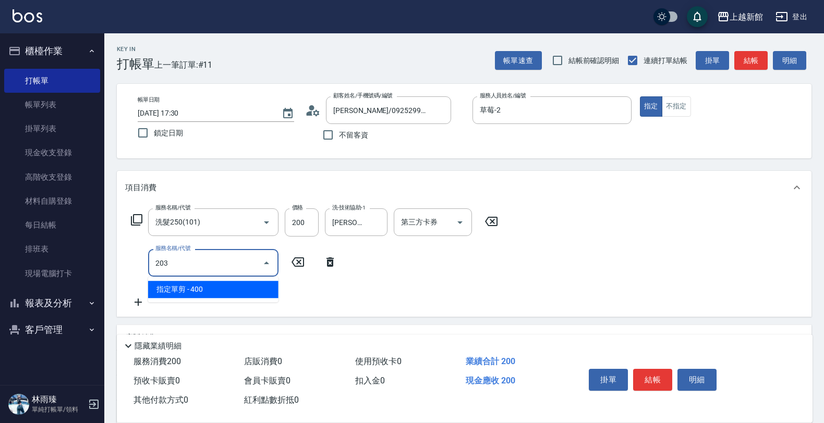
type input "指定單剪(203)"
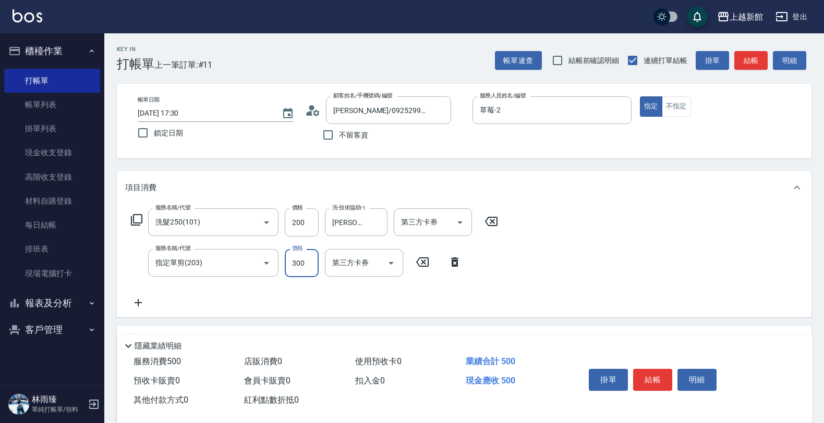
type input "300"
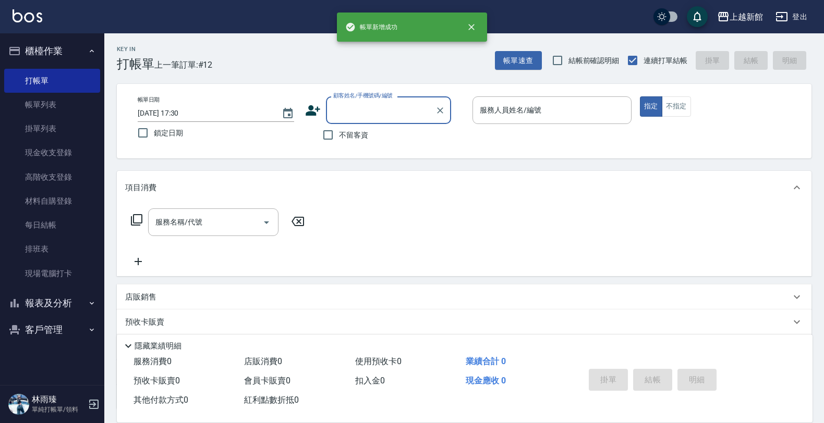
type input "2"
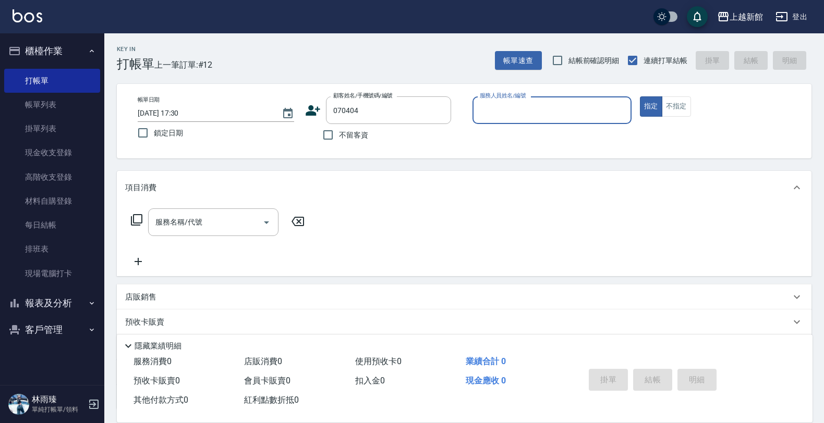
click at [640, 96] on button "指定" at bounding box center [651, 106] width 22 height 20
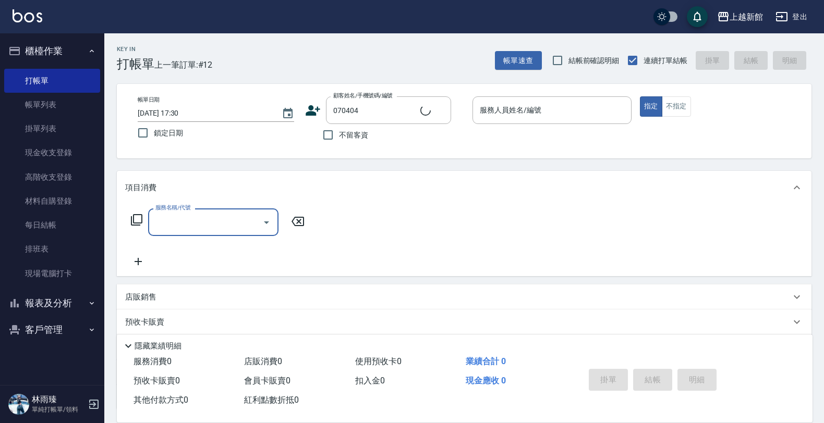
type input "[PERSON_NAME]/0919092705/070404"
type input "草莓-2"
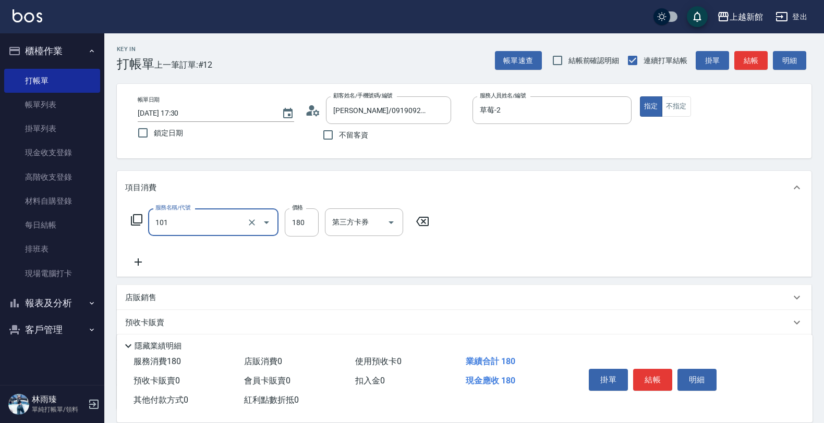
type input "洗髮250(101)"
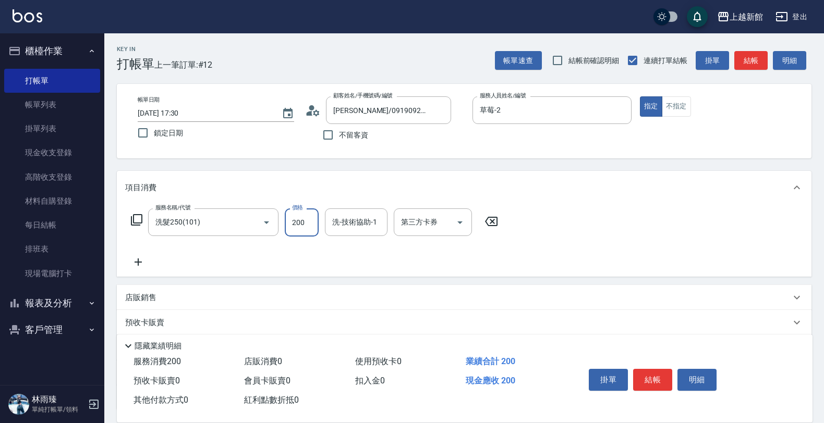
type input "200"
type input "[PERSON_NAME]-25"
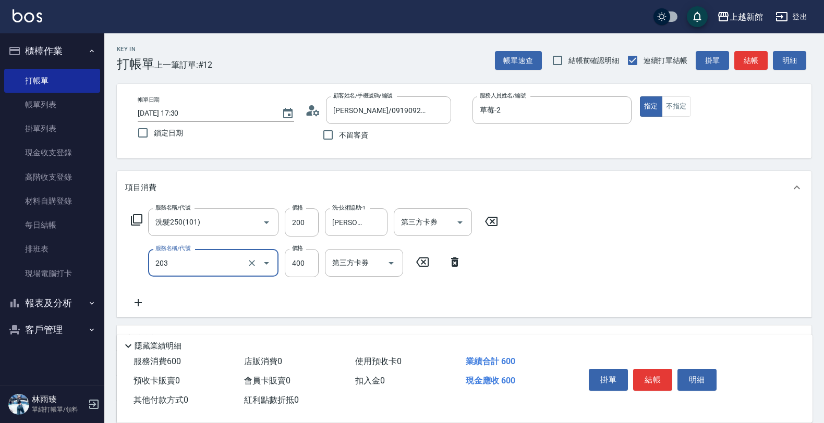
type input "指定單剪(203)"
type input "300"
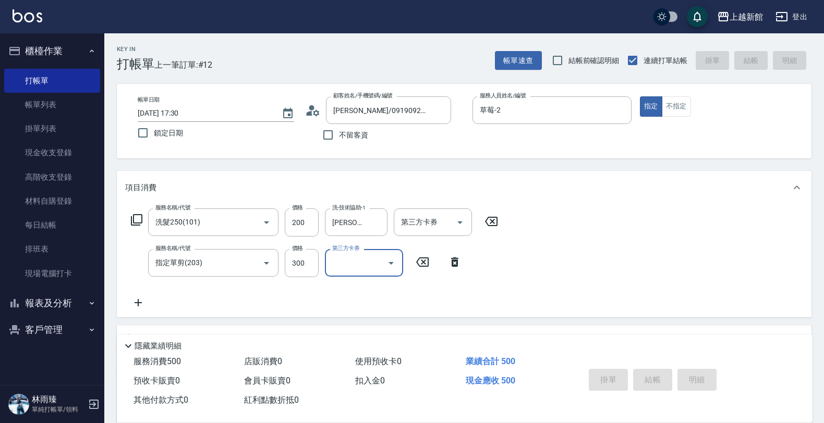
type input "[DATE] 17:31"
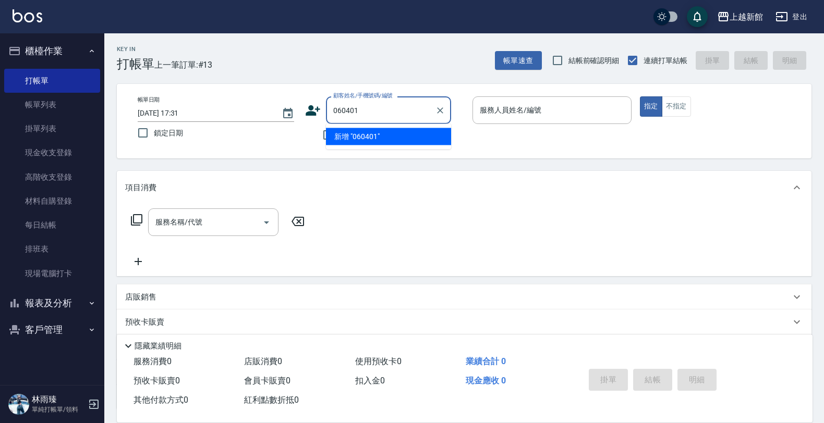
click at [640, 96] on button "指定" at bounding box center [651, 106] width 22 height 20
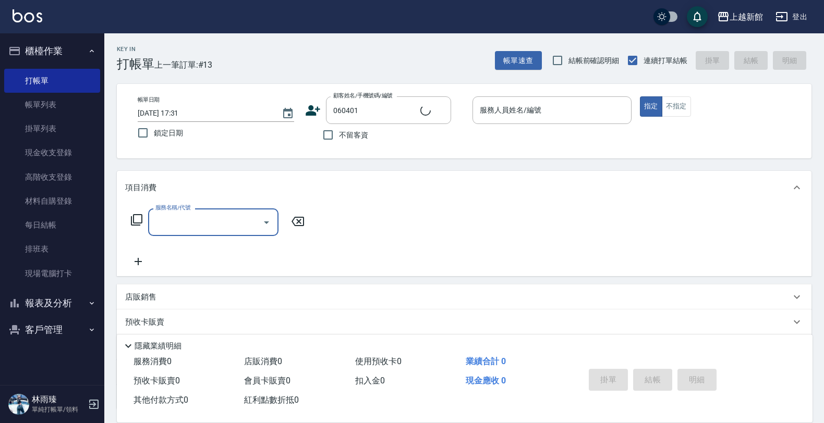
type input "[PERSON_NAME]/0915323815/060401"
type input "A-Mia -3"
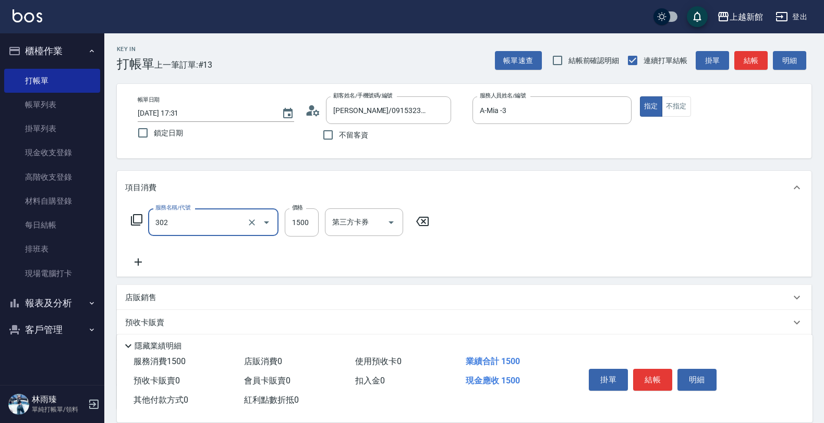
type input "設計燙髮(302)"
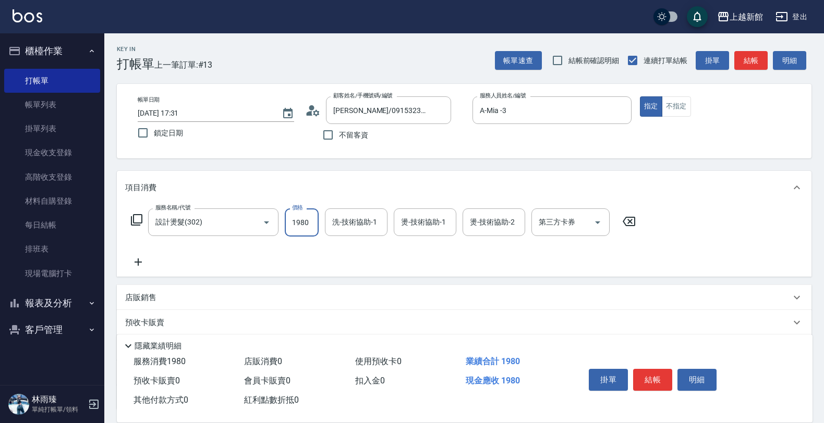
type input "1980"
type input "A-Mia -3"
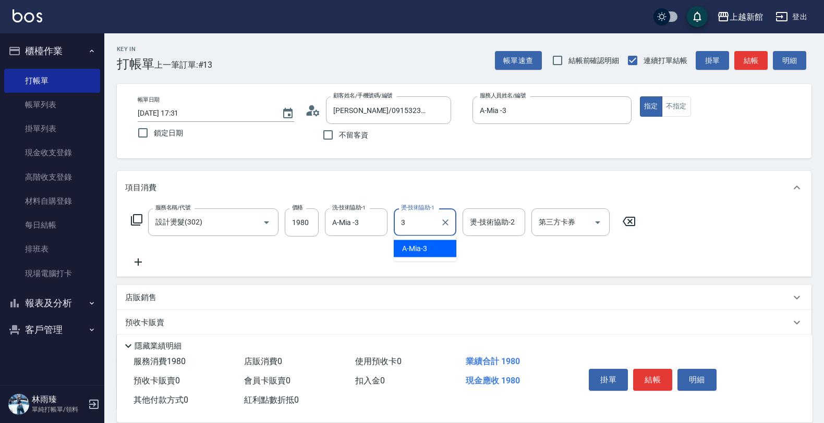
type input "A-Mia -3"
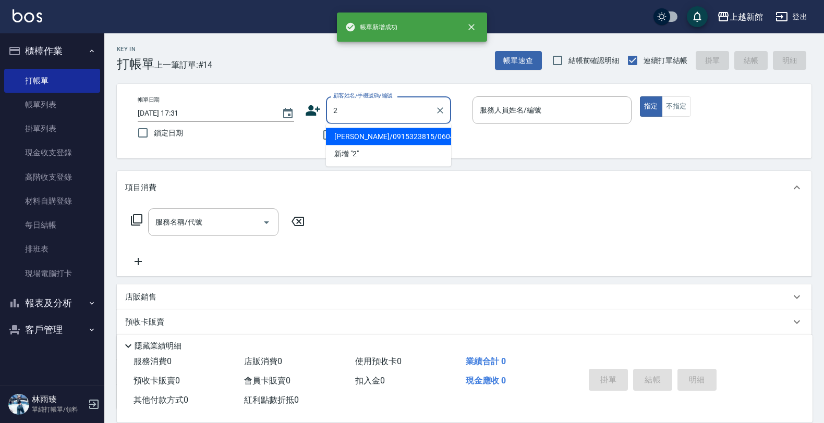
type input "[PERSON_NAME]/0915323815/060401"
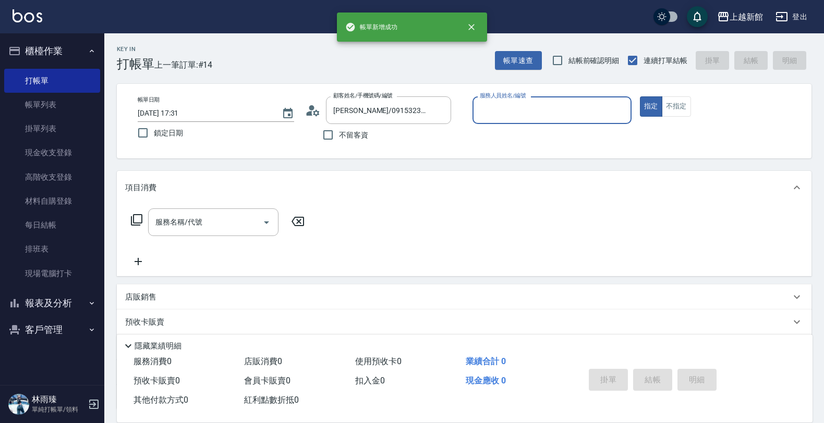
click at [640, 96] on button "指定" at bounding box center [651, 106] width 22 height 20
type input "A-Mia -3"
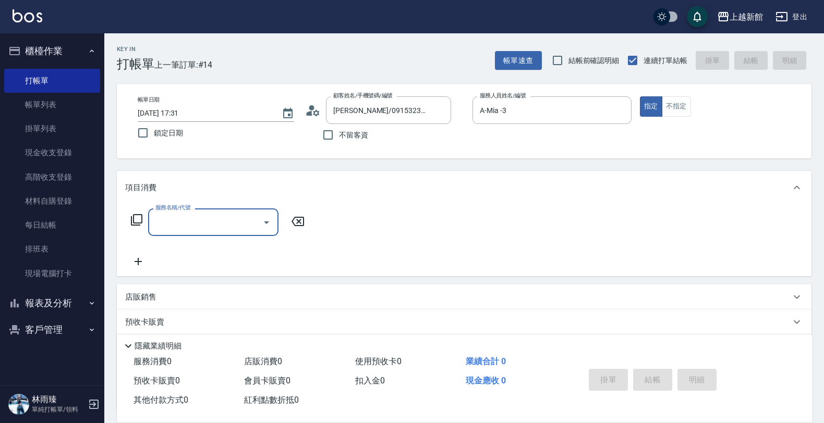
type input "店花草霉/0930557925/2"
type input "草莓-2"
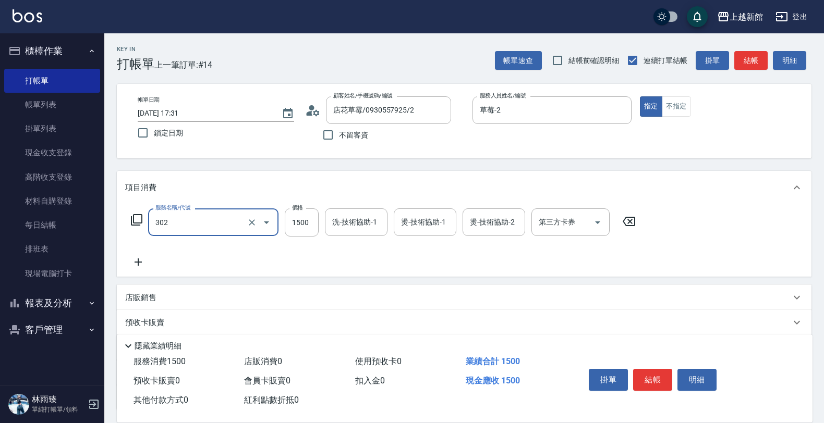
type input "設計燙髮(302)"
type input "2500"
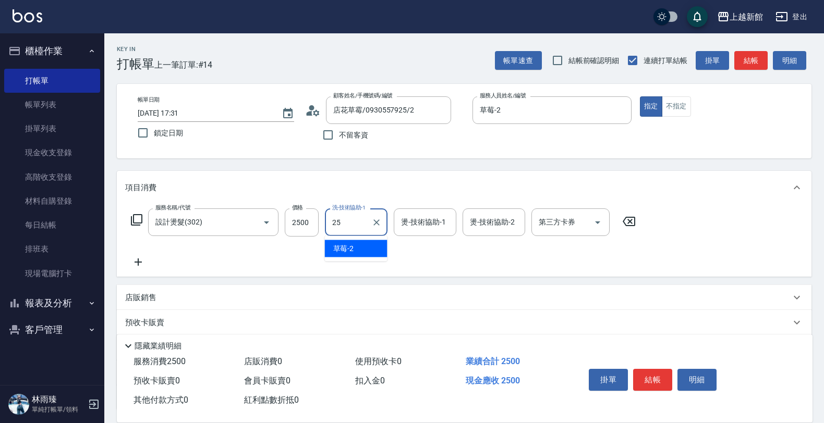
type input "[PERSON_NAME]-25"
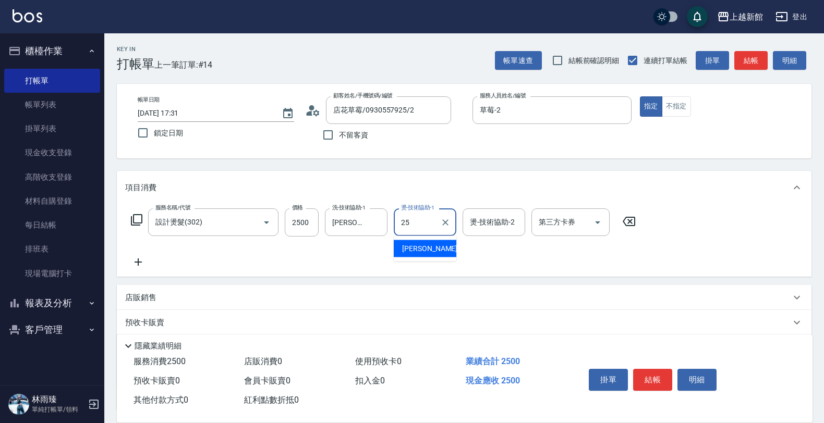
type input "[PERSON_NAME]-25"
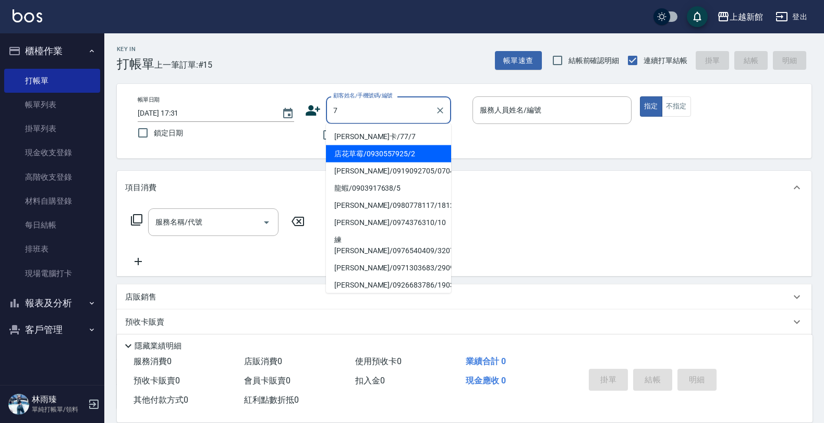
type input "[PERSON_NAME]卡/77/7"
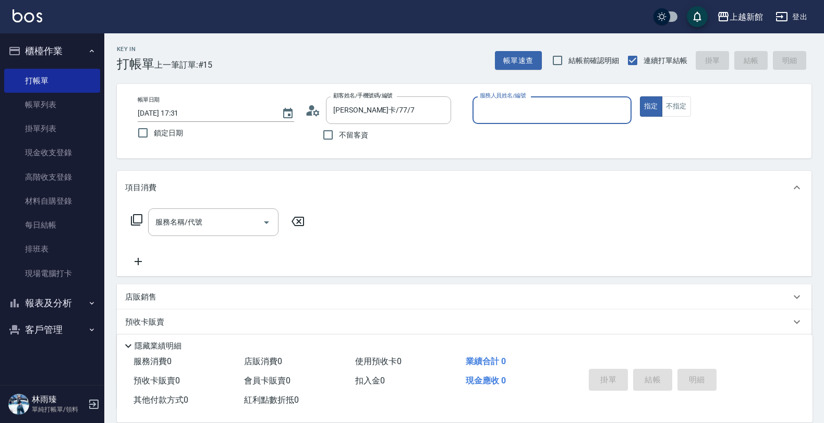
click at [640, 96] on button "指定" at bounding box center [651, 106] width 22 height 20
type input "[PERSON_NAME]卡-7"
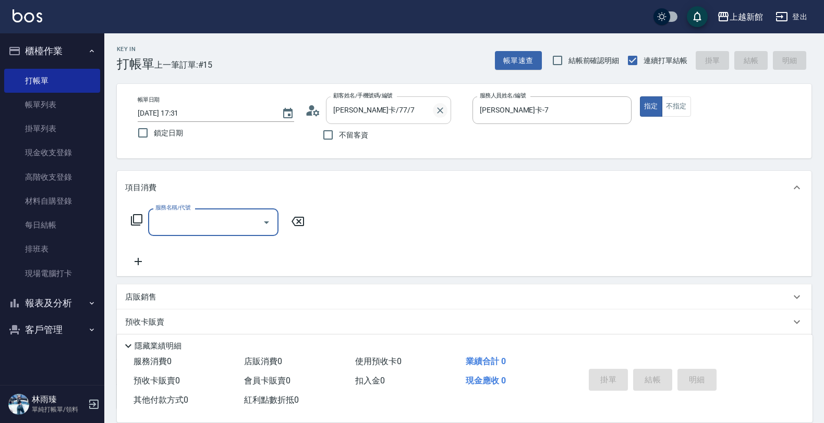
click at [442, 111] on icon "Clear" at bounding box center [440, 110] width 10 height 10
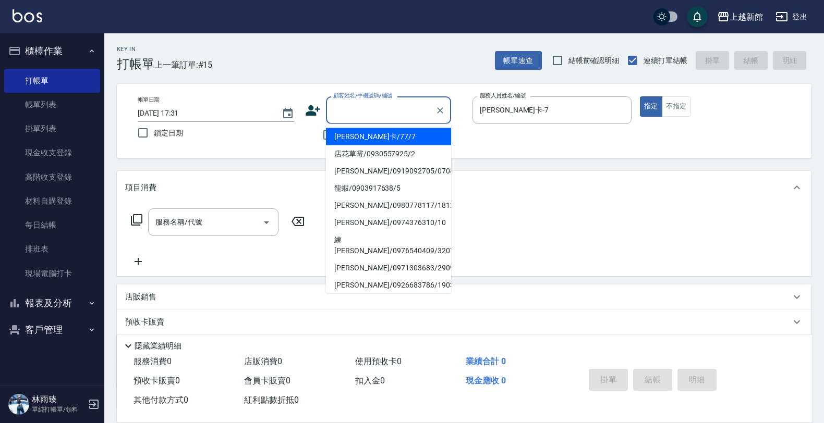
click at [395, 101] on input "顧客姓名/手機號碼/編號" at bounding box center [381, 110] width 100 height 18
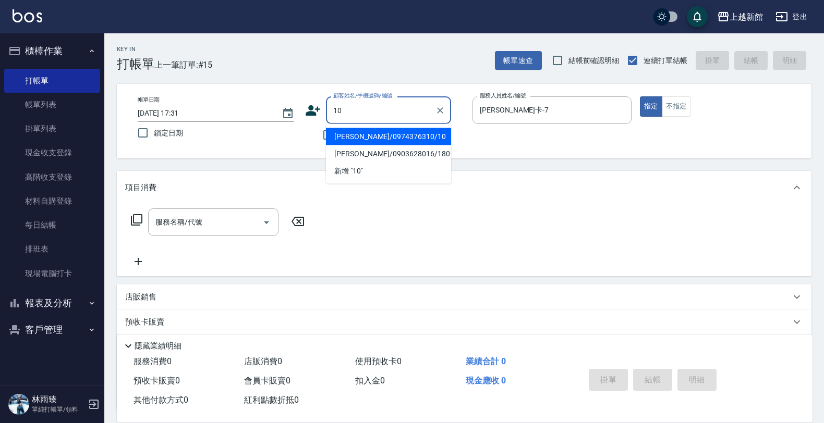
type input "[PERSON_NAME]/0974376310/10"
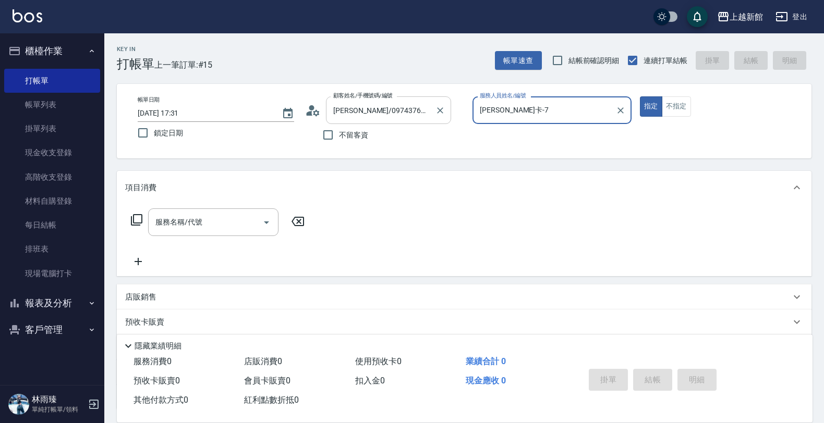
click at [640, 96] on button "指定" at bounding box center [651, 106] width 22 height 20
type input "瑪沙-10"
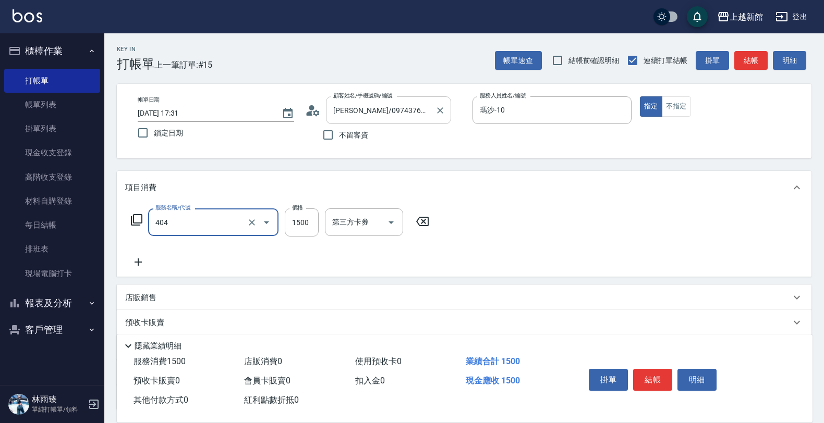
type input "設計染髮(404)"
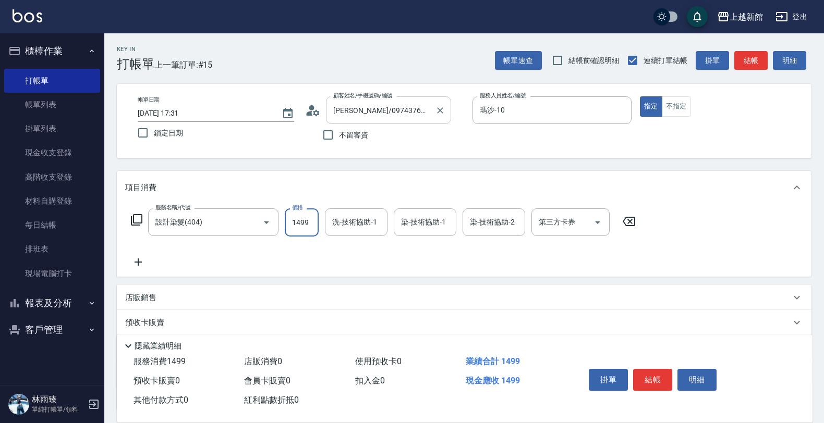
type input "1499"
type input "[PERSON_NAME]-21"
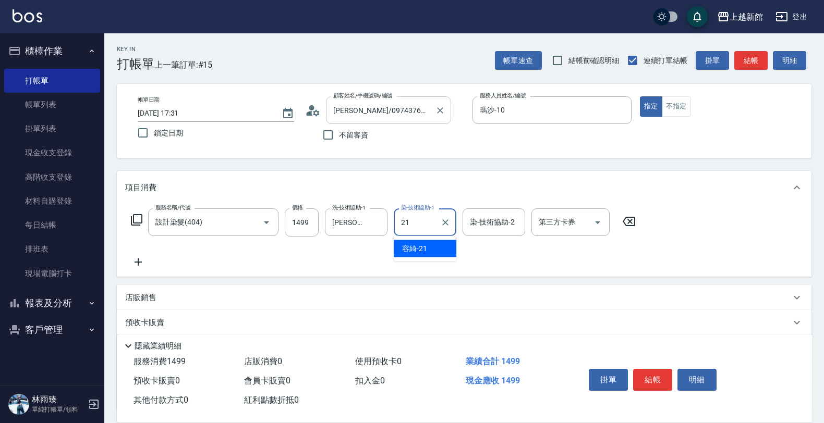
type input "[PERSON_NAME]-21"
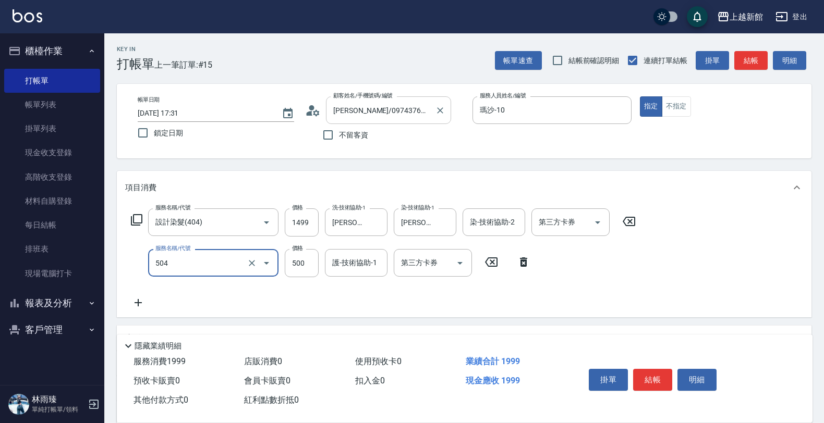
type input "順子護髮(504)"
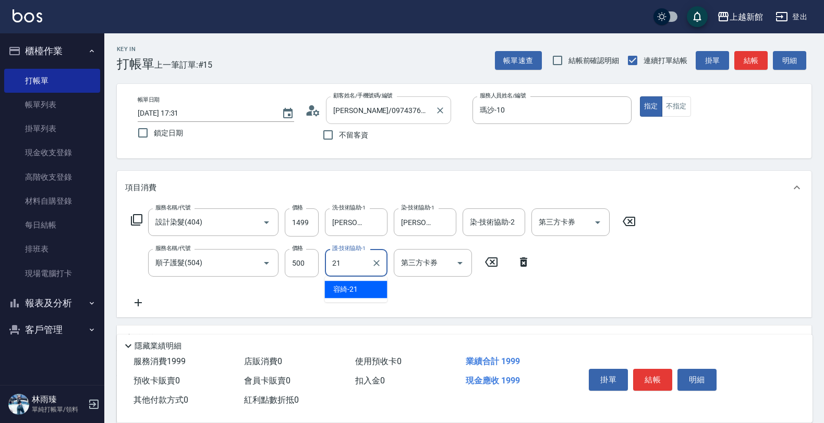
type input "[PERSON_NAME]-21"
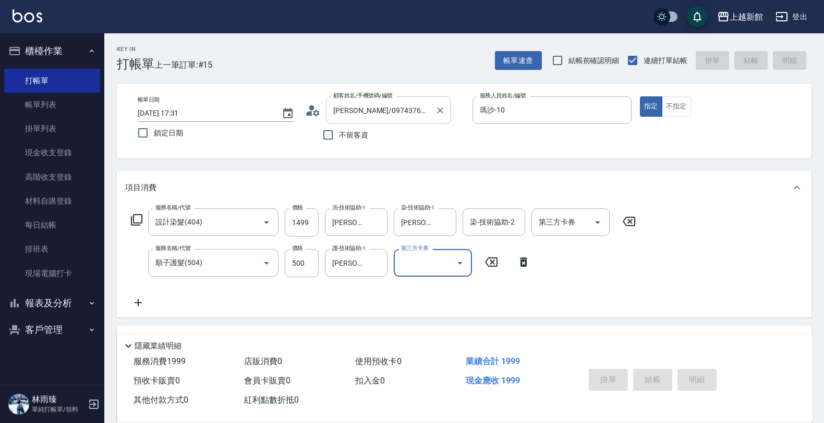
type input "[DATE] 17:32"
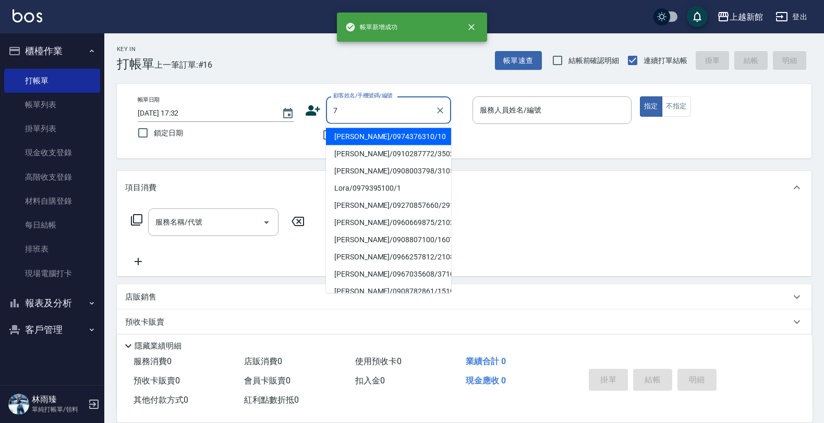
type input "[PERSON_NAME]/0974376310/10"
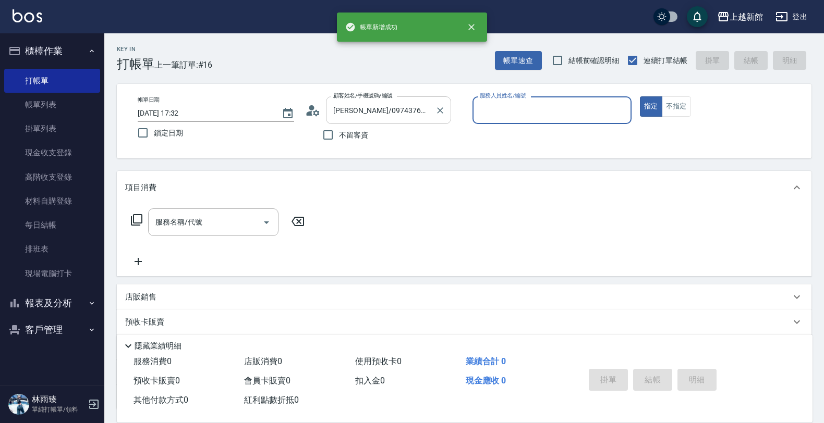
click at [640, 96] on button "指定" at bounding box center [651, 106] width 22 height 20
type input "瑪沙-10"
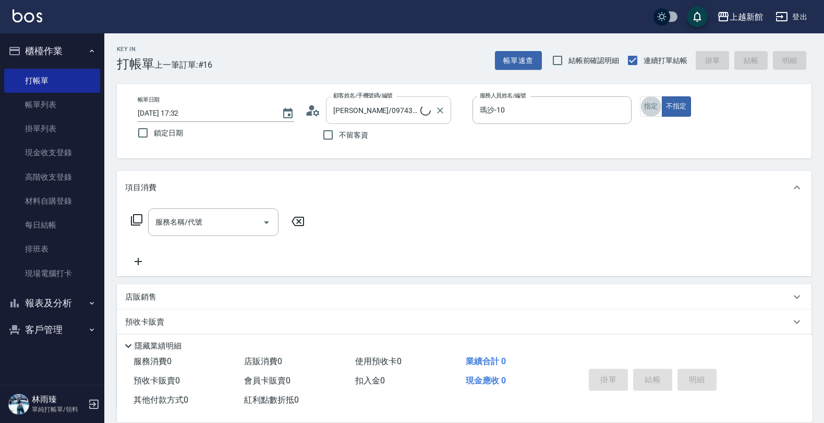
type input "[PERSON_NAME]卡/77/7"
type input "[PERSON_NAME]卡-7"
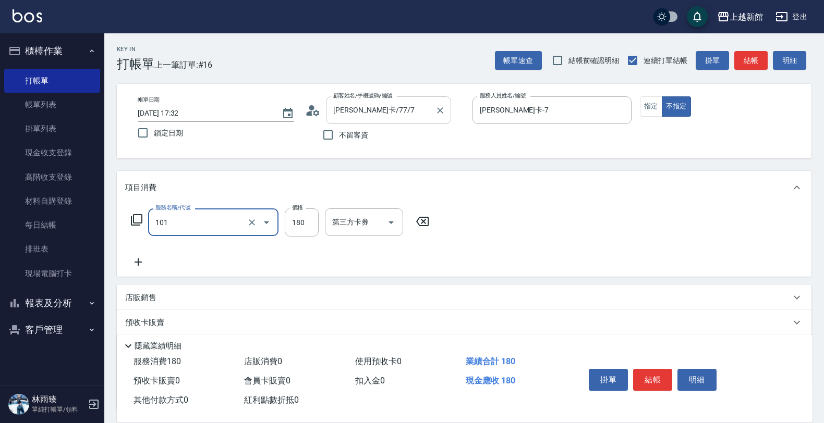
type input "洗髮250(101)"
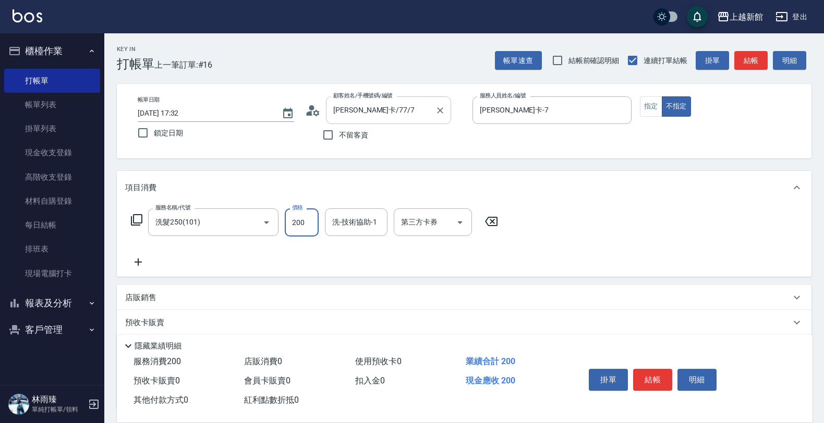
type input "200"
type input "[PERSON_NAME]-29"
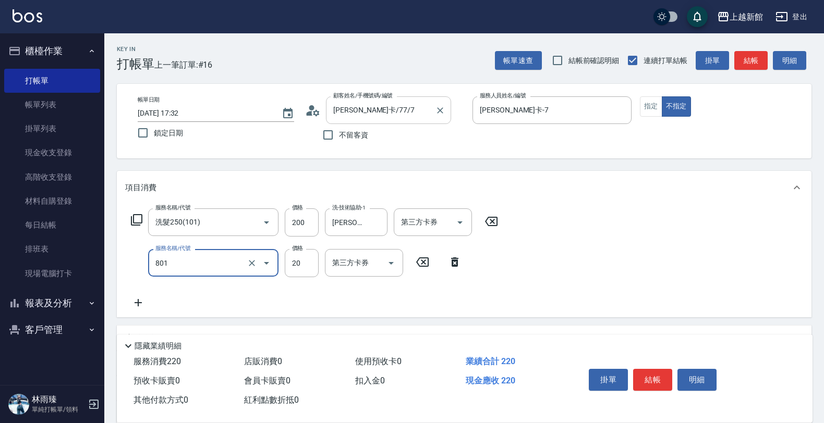
type input "潤絲(801)"
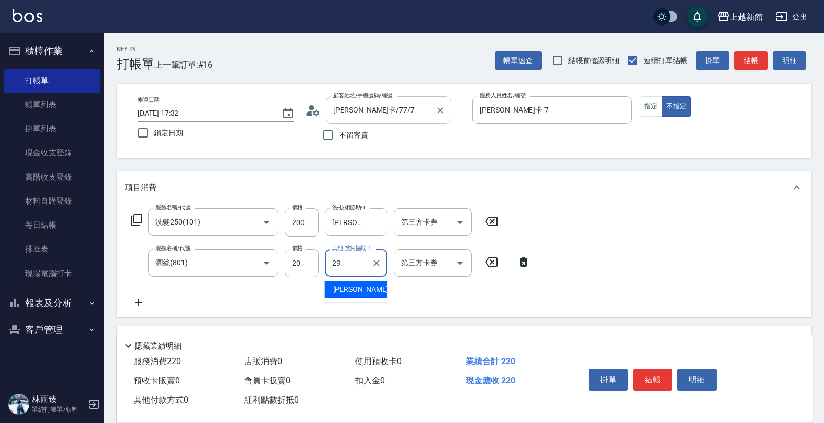
type input "[PERSON_NAME]-29"
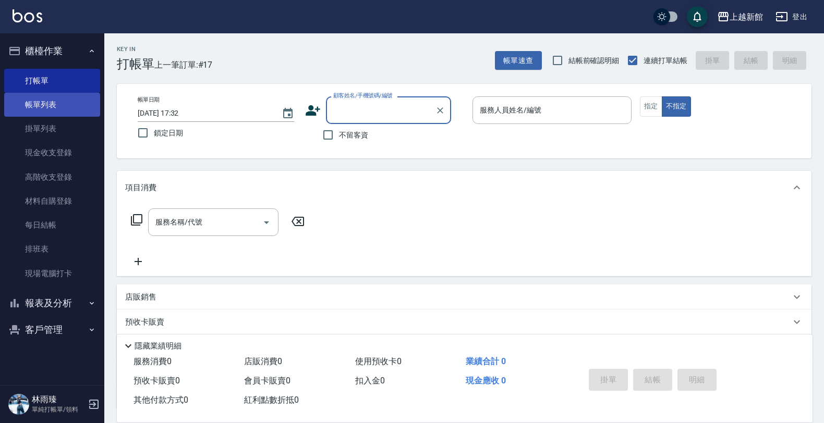
click at [60, 111] on link "帳單列表" at bounding box center [52, 105] width 96 height 24
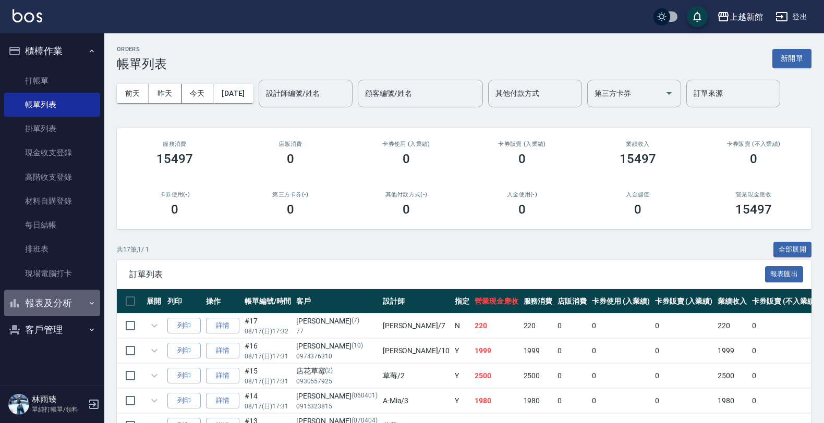
click at [74, 297] on button "報表及分析" at bounding box center [52, 303] width 96 height 27
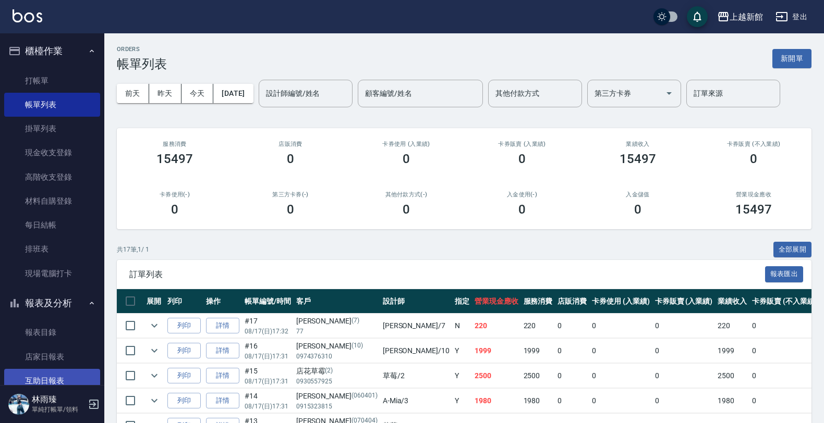
click at [68, 373] on link "互助日報表" at bounding box center [52, 381] width 96 height 24
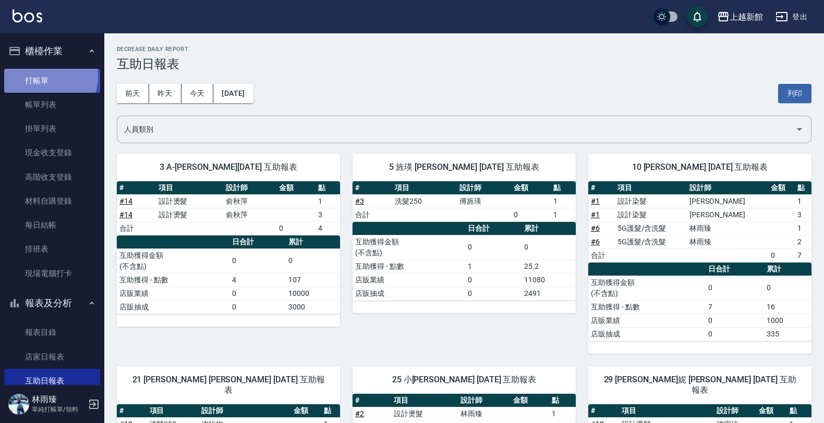
click at [42, 76] on link "打帳單" at bounding box center [52, 81] width 96 height 24
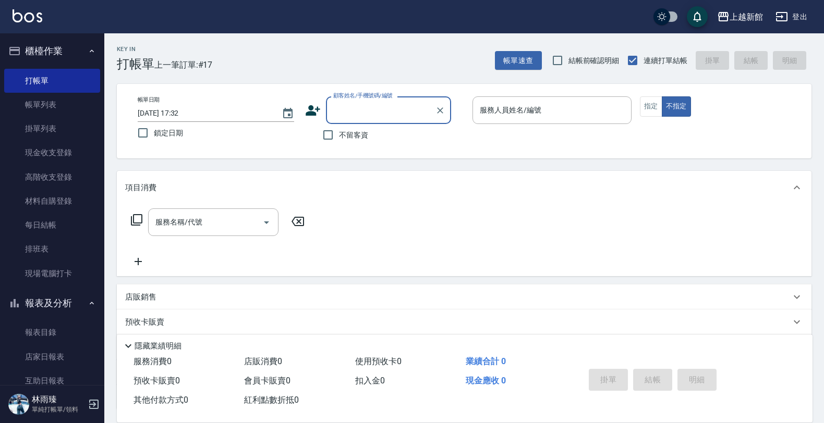
click at [309, 113] on icon at bounding box center [313, 110] width 15 height 10
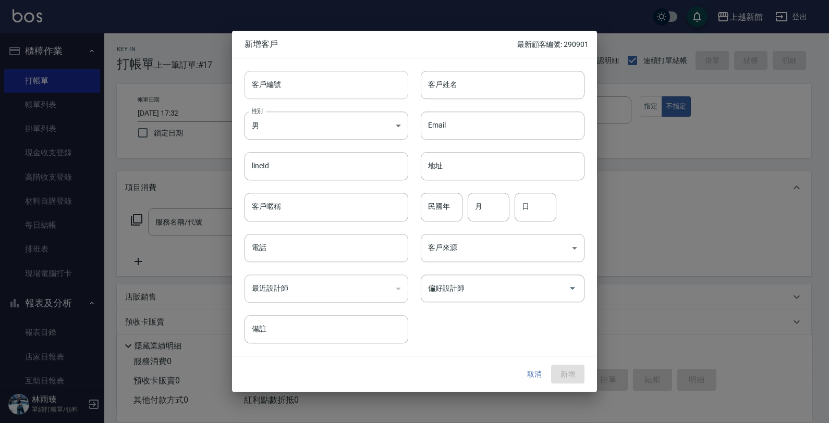
click at [350, 87] on input "客戶編號" at bounding box center [327, 85] width 164 height 28
type input "290801"
type input "x"
type input "X"
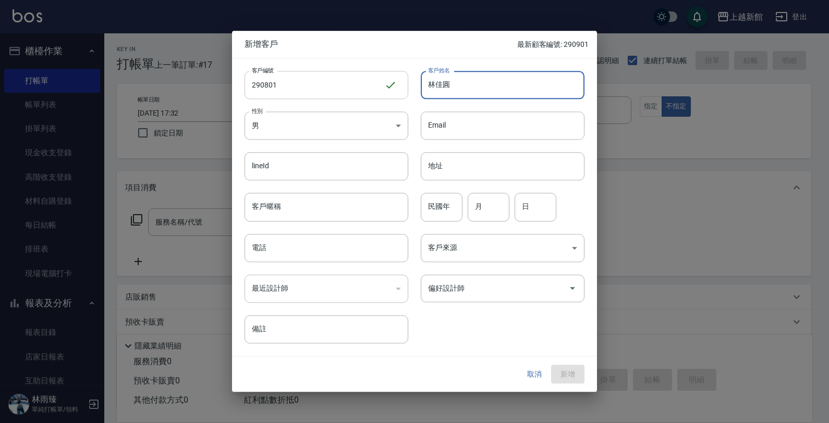
type input "林佳圓"
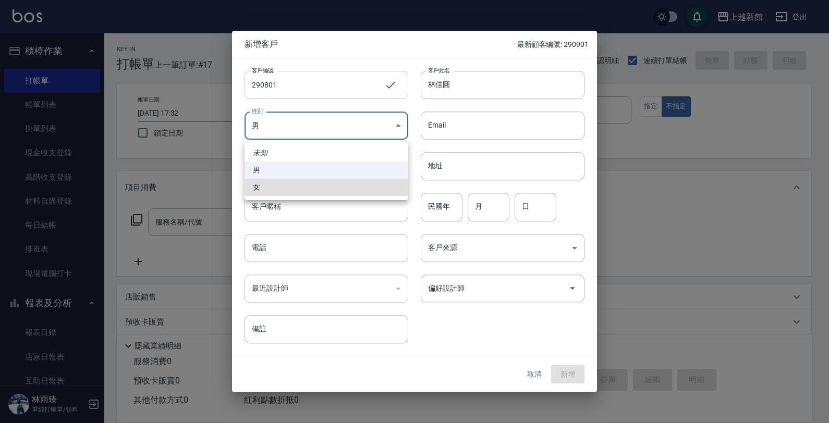
type input "[DEMOGRAPHIC_DATA]"
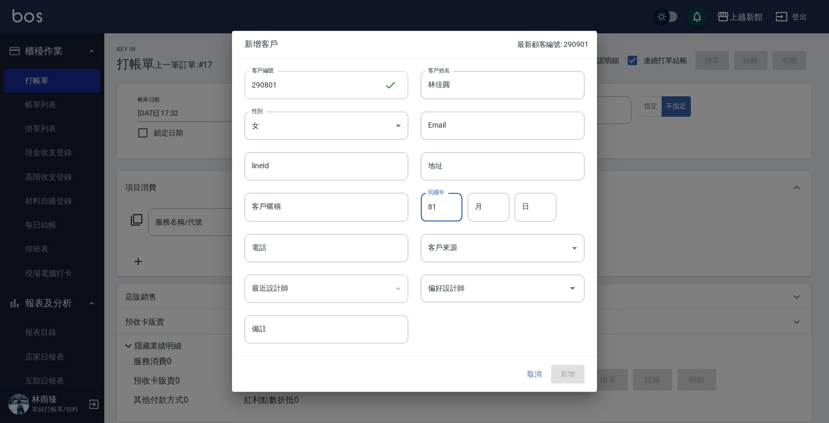
type input "81"
type input "08"
type input "01"
click at [312, 249] on input "電話" at bounding box center [327, 248] width 164 height 28
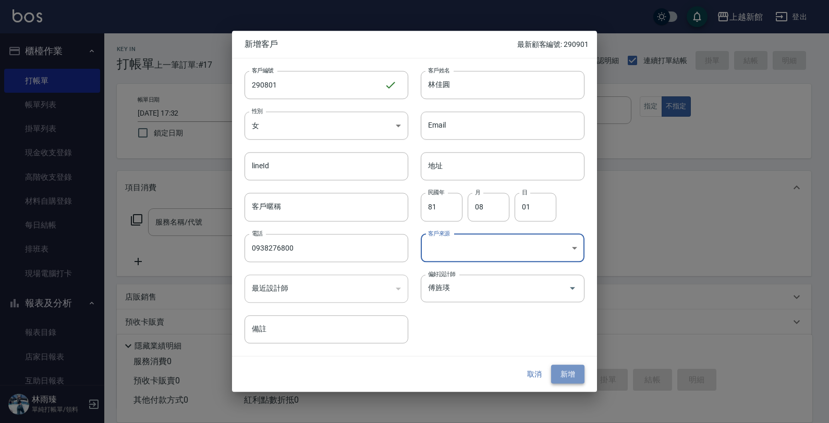
click at [574, 372] on button "新增" at bounding box center [567, 374] width 33 height 19
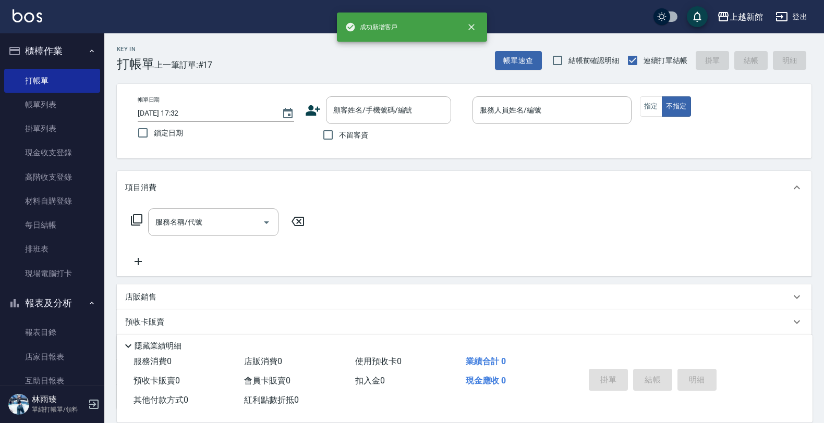
click at [317, 105] on icon at bounding box center [313, 111] width 16 height 16
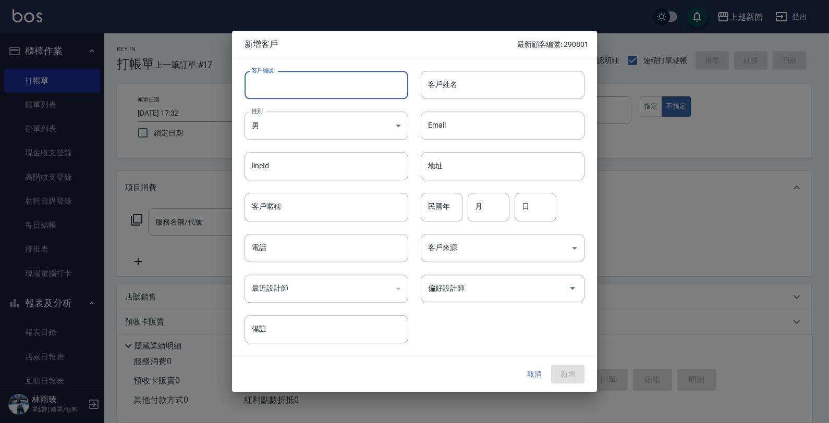
click at [338, 90] on input "客戶編號" at bounding box center [327, 85] width 164 height 28
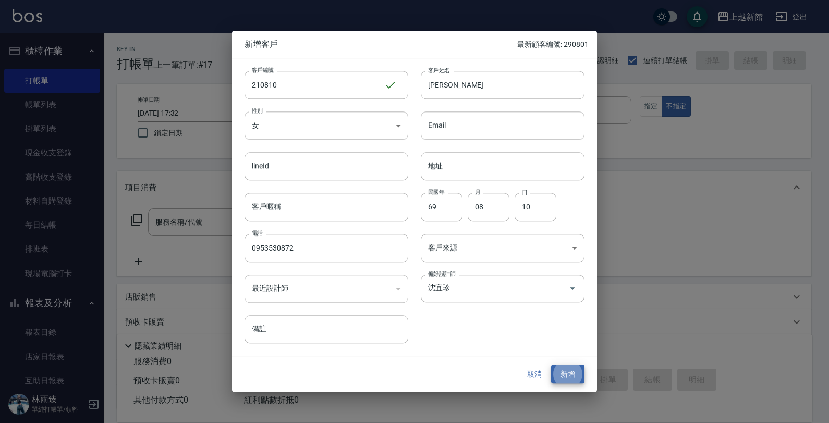
click at [551, 365] on button "新增" at bounding box center [567, 374] width 33 height 19
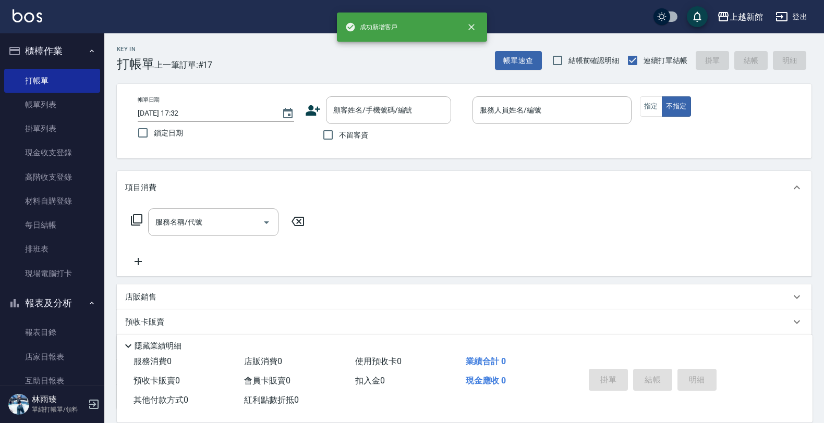
click at [320, 113] on icon at bounding box center [313, 111] width 16 height 16
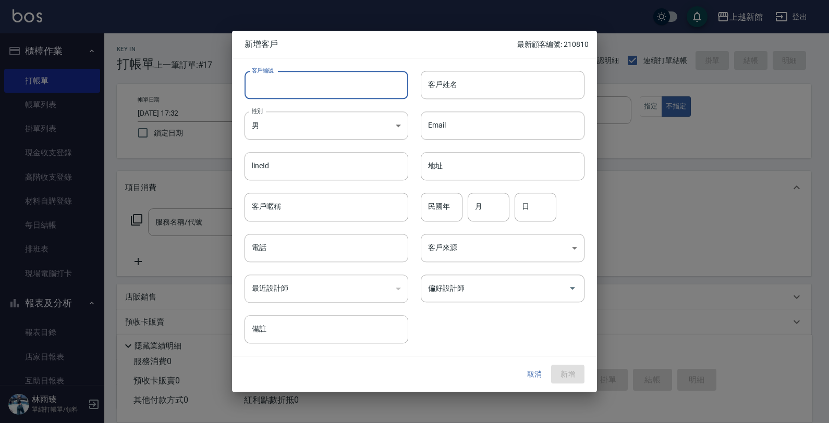
click at [332, 90] on input "客戶編號" at bounding box center [327, 85] width 164 height 28
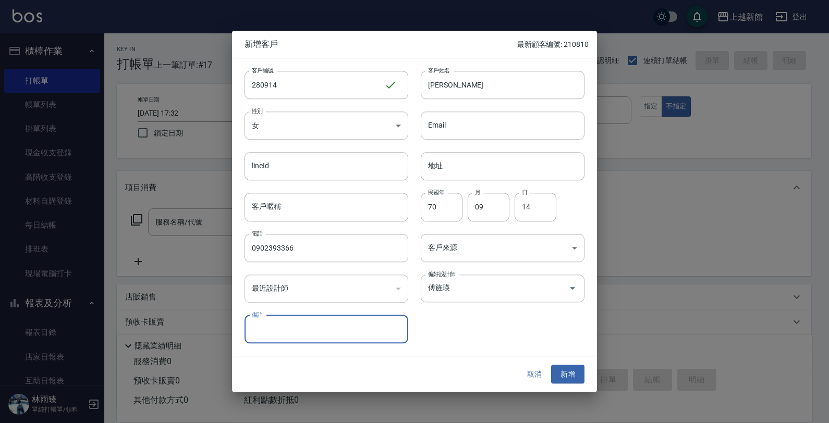
click at [551, 365] on button "新增" at bounding box center [567, 374] width 33 height 19
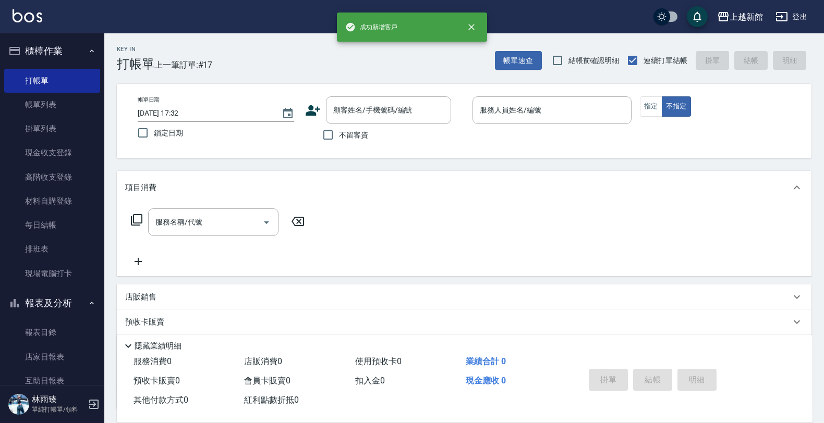
click at [314, 105] on icon at bounding box center [313, 111] width 16 height 16
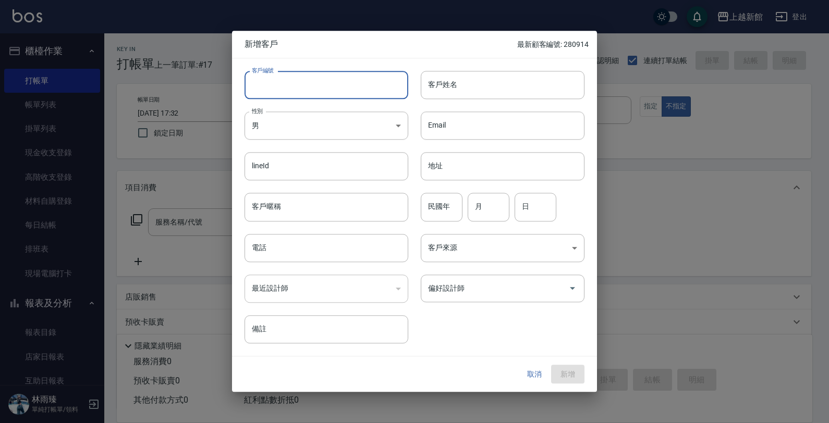
click at [348, 87] on input "客戶編號" at bounding box center [327, 85] width 164 height 28
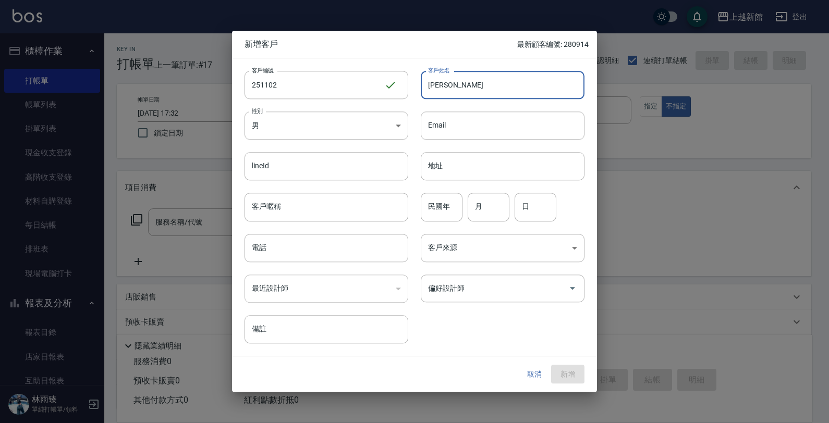
click at [475, 81] on input "[PERSON_NAME]" at bounding box center [503, 85] width 164 height 28
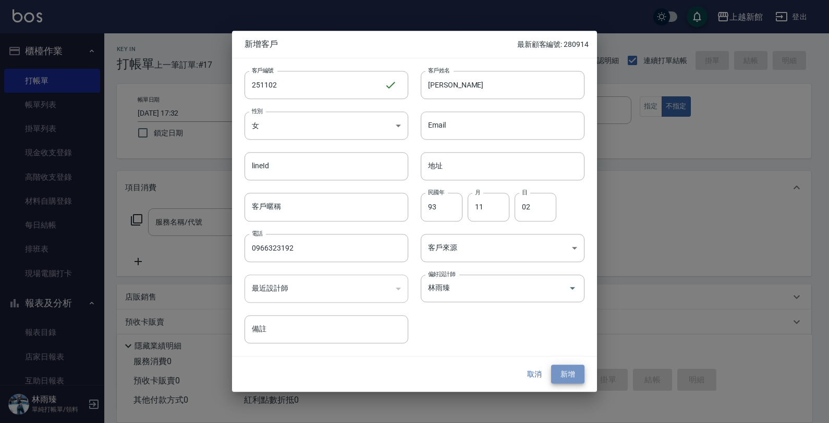
click at [571, 382] on button "新增" at bounding box center [567, 374] width 33 height 19
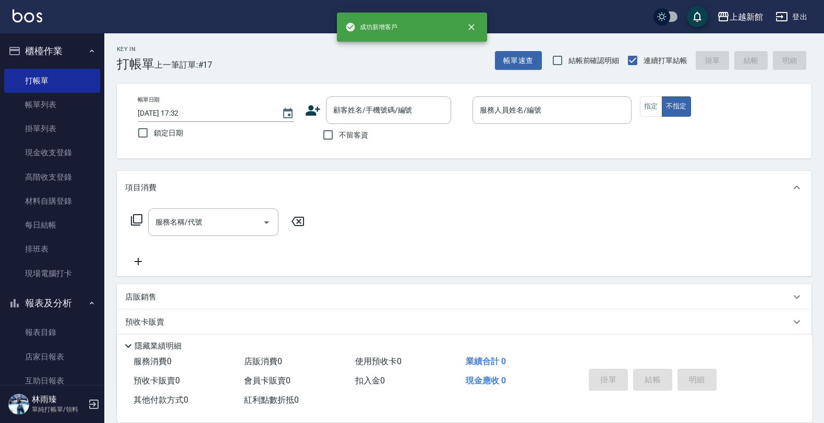
click at [309, 111] on icon at bounding box center [313, 110] width 15 height 10
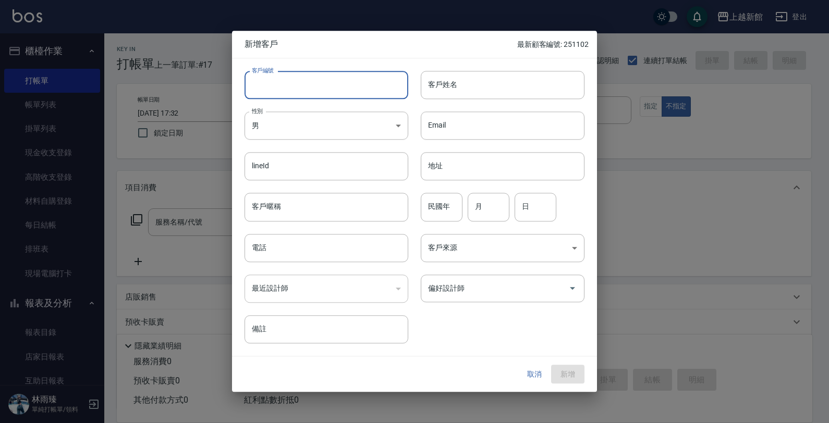
click at [314, 93] on input "客戶編號" at bounding box center [327, 85] width 164 height 28
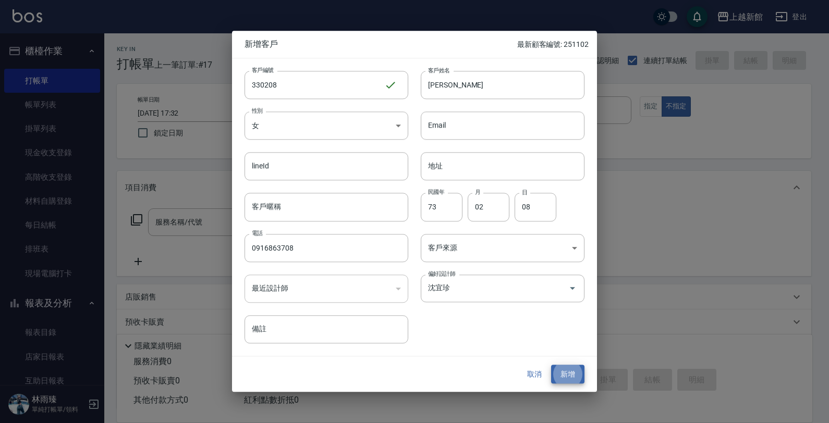
click at [551, 365] on button "新增" at bounding box center [567, 374] width 33 height 19
click at [539, 378] on button "取消" at bounding box center [534, 374] width 33 height 19
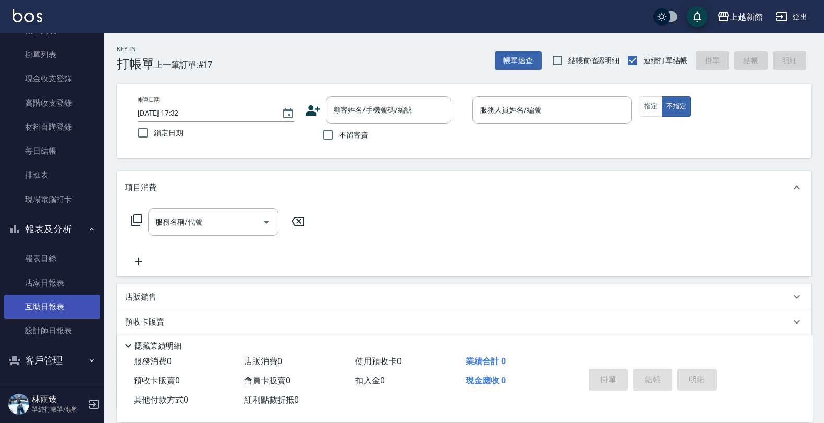
scroll to position [76, 0]
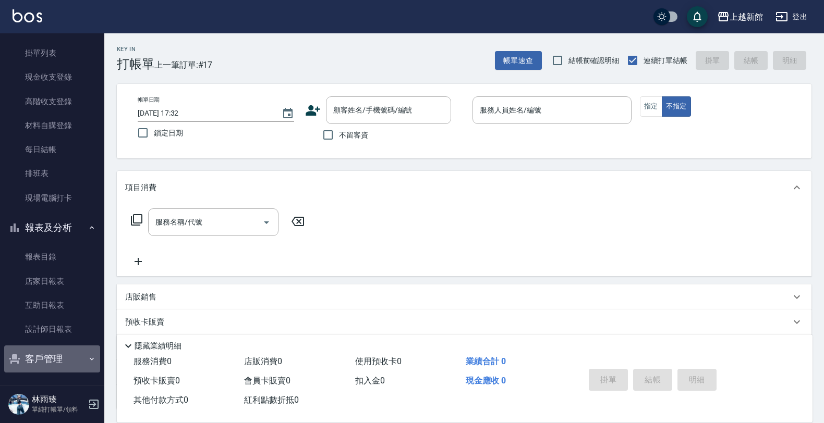
click at [63, 356] on button "客戶管理" at bounding box center [52, 359] width 96 height 27
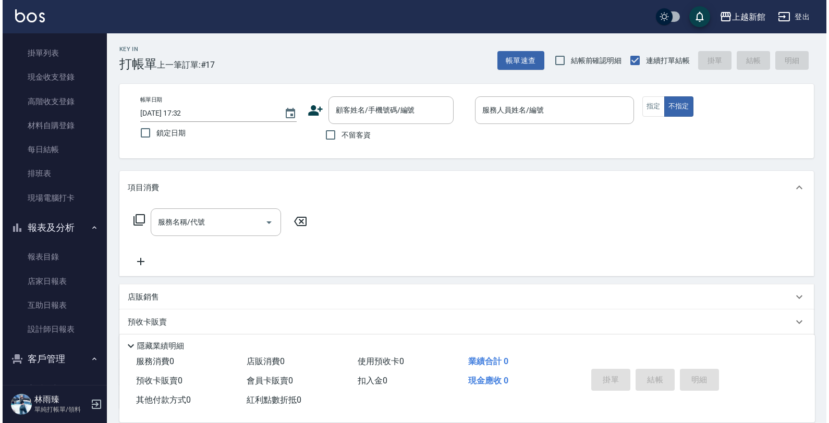
scroll to position [132, 0]
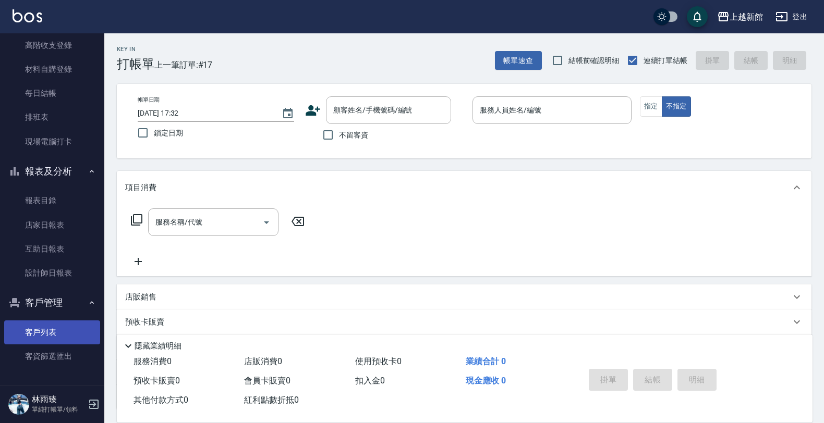
click at [48, 339] on link "客戶列表" at bounding box center [52, 333] width 96 height 24
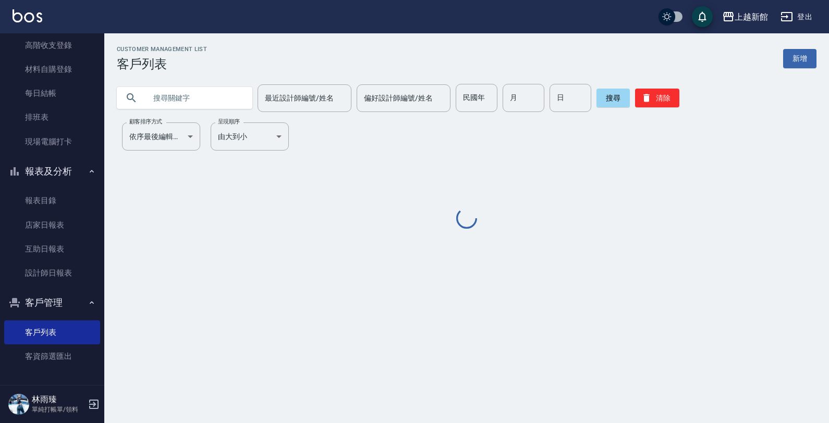
click at [204, 98] on input "text" at bounding box center [195, 98] width 98 height 28
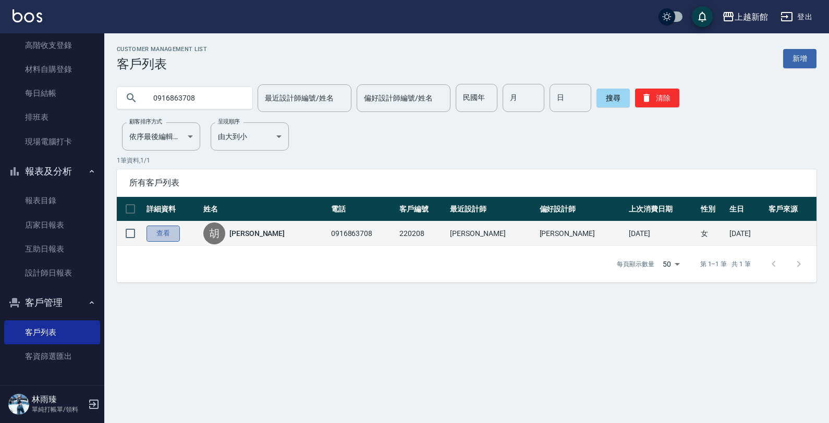
click at [172, 230] on link "查看" at bounding box center [163, 234] width 33 height 16
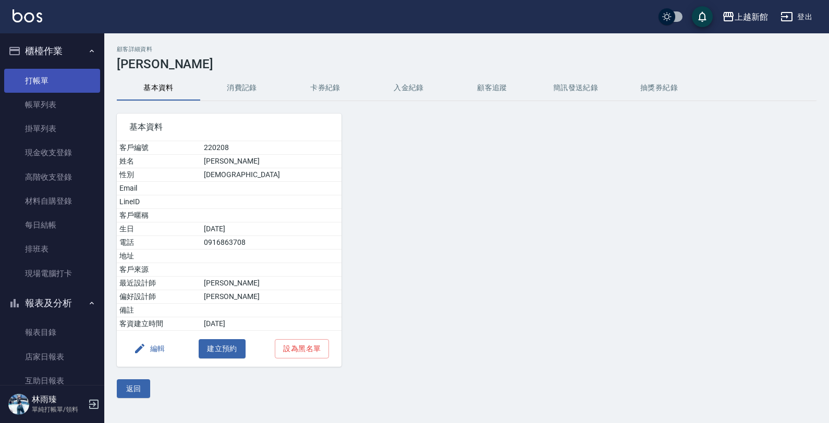
click at [61, 76] on link "打帳單" at bounding box center [52, 81] width 96 height 24
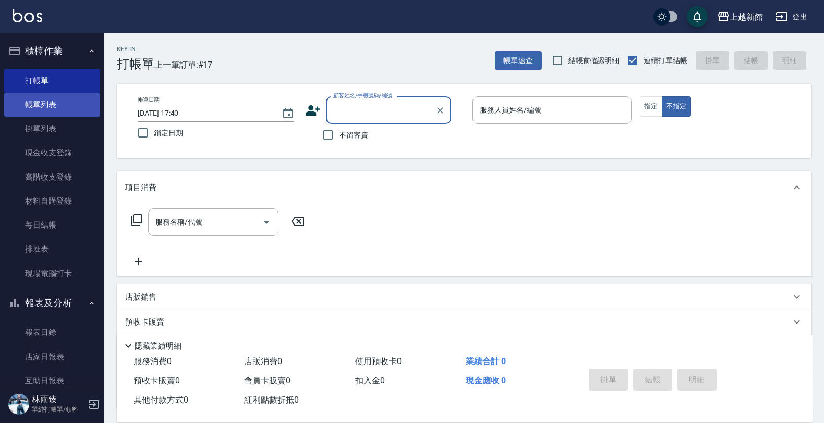
click at [40, 101] on link "帳單列表" at bounding box center [52, 105] width 96 height 24
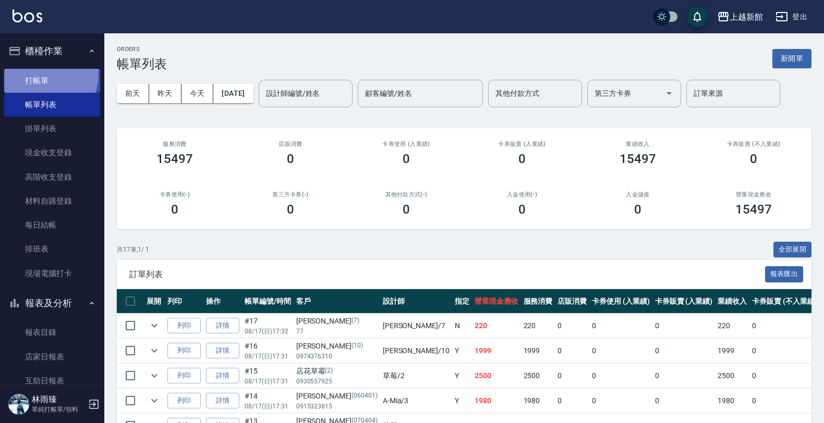
click at [41, 74] on link "打帳單" at bounding box center [52, 81] width 96 height 24
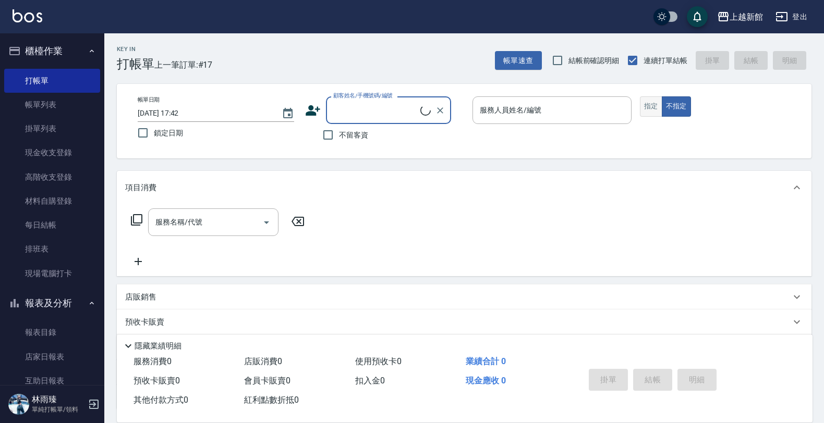
click at [649, 97] on button "指定" at bounding box center [651, 106] width 22 height 20
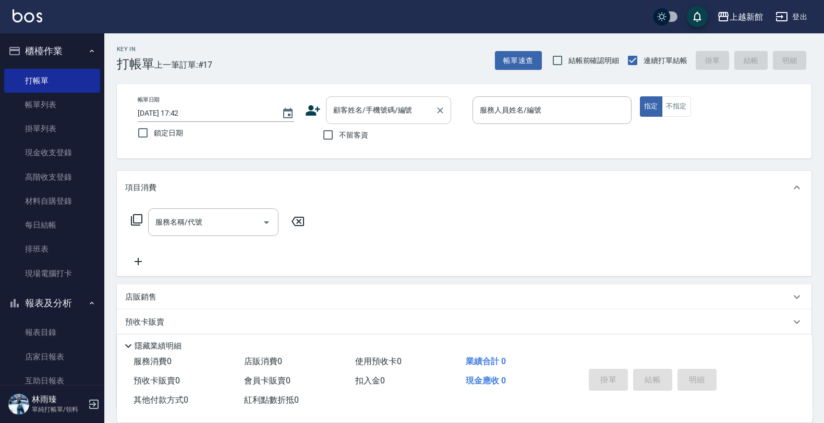
drag, startPoint x: 409, startPoint y: 111, endPoint x: 418, endPoint y: 118, distance: 11.2
click at [409, 111] on input "顧客姓名/手機號碼/編號" at bounding box center [381, 110] width 100 height 18
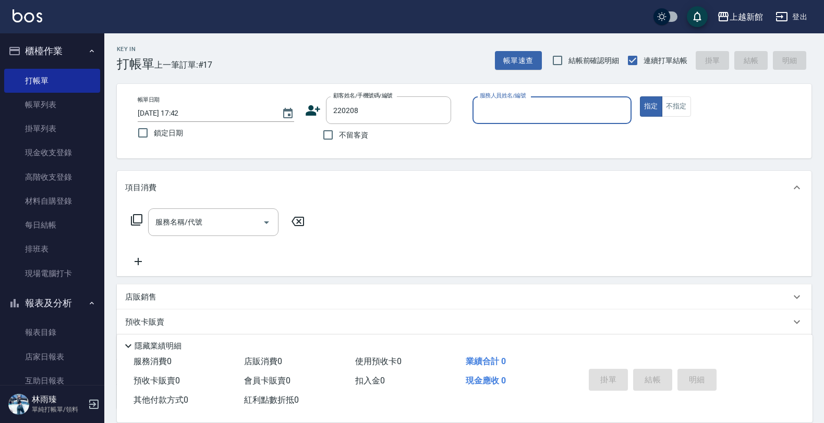
click at [640, 96] on button "指定" at bounding box center [651, 106] width 22 height 20
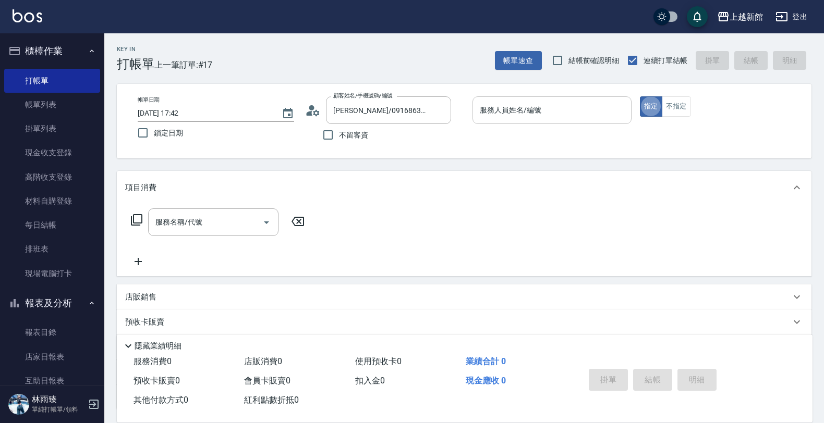
click at [581, 114] on input "服務人員姓名/編號" at bounding box center [552, 110] width 150 height 18
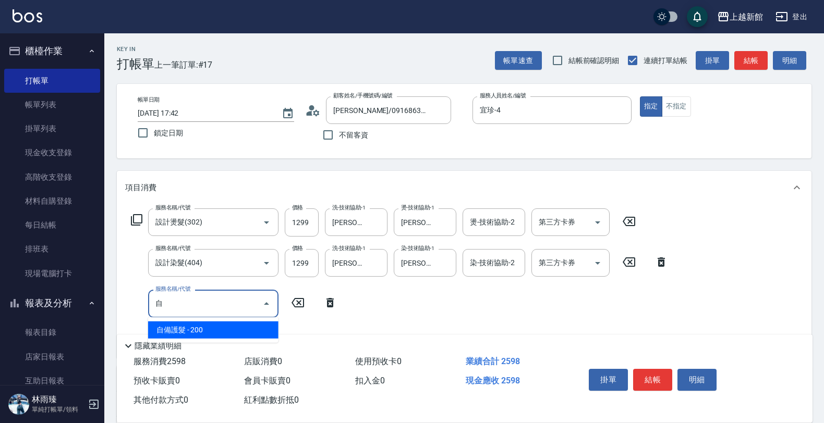
click at [248, 327] on span "自備護髮 - 200" at bounding box center [213, 330] width 130 height 17
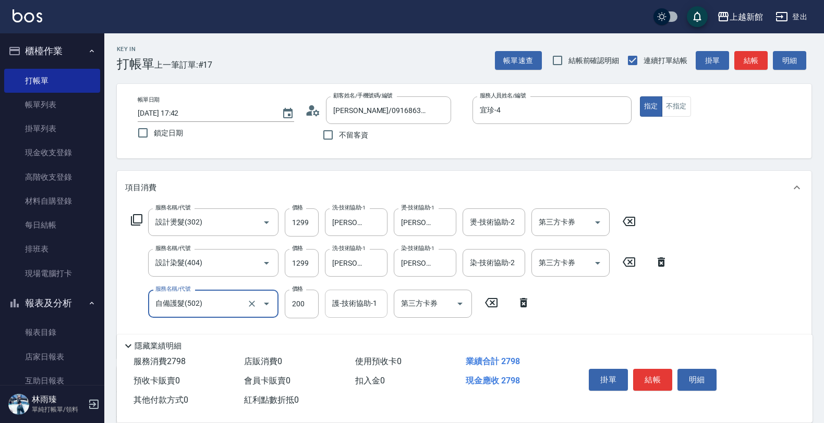
click at [349, 289] on div "服務名稱/代號 設計燙髮(302) 服務名稱/代號 價格 1299 價格 洗-技術協助-1 馨妮-29 洗-技術協助-1 燙-技術協助-1 [PERSON_N…" at bounding box center [399, 279] width 549 height 141
click at [355, 293] on div "護-技術協助-1" at bounding box center [356, 304] width 63 height 28
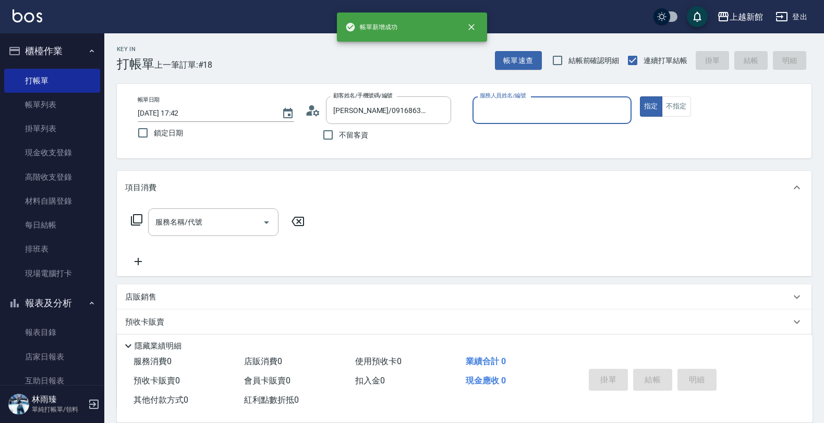
click at [640, 96] on button "指定" at bounding box center [651, 106] width 22 height 20
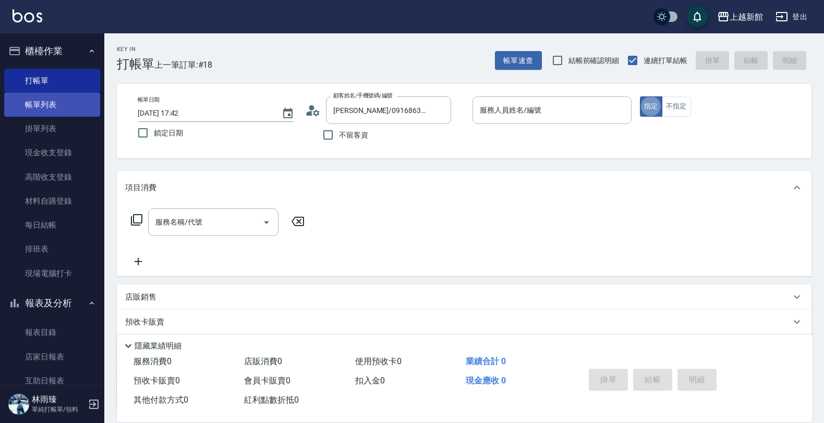
click at [66, 102] on link "帳單列表" at bounding box center [52, 105] width 96 height 24
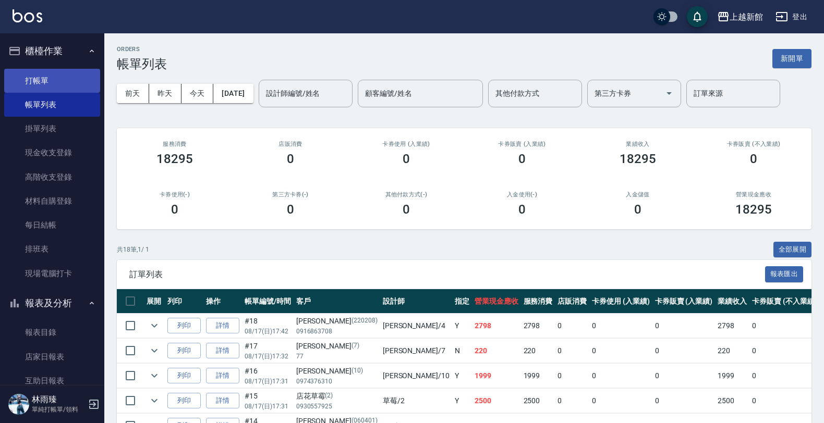
click at [64, 78] on link "打帳單" at bounding box center [52, 81] width 96 height 24
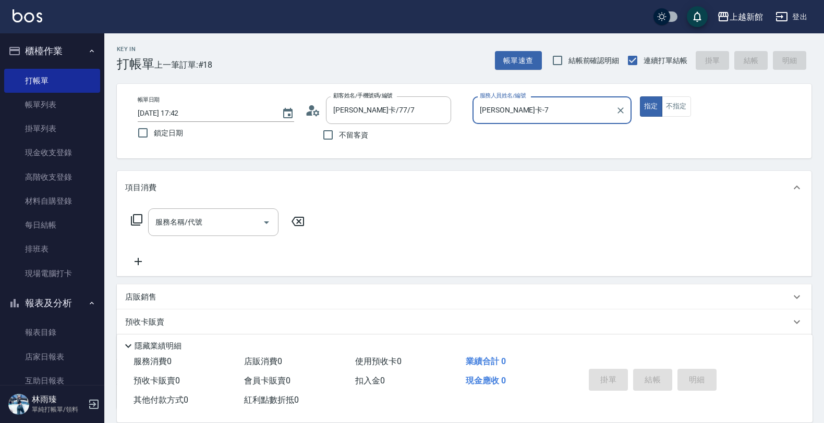
click at [640, 96] on button "指定" at bounding box center [651, 106] width 22 height 20
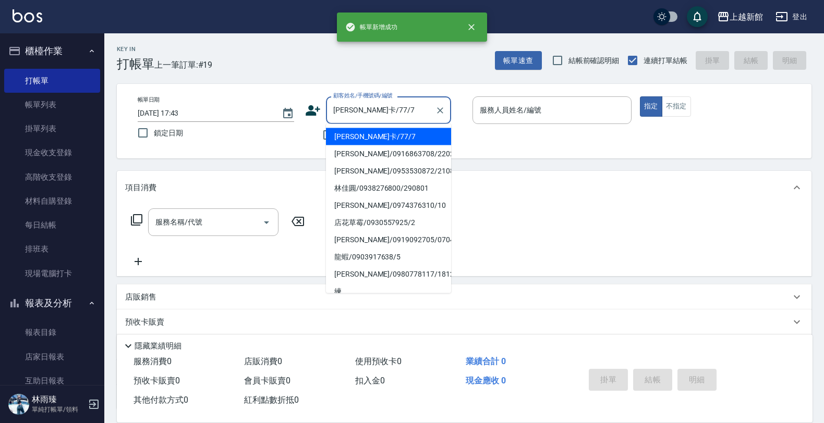
click at [640, 96] on button "指定" at bounding box center [651, 106] width 22 height 20
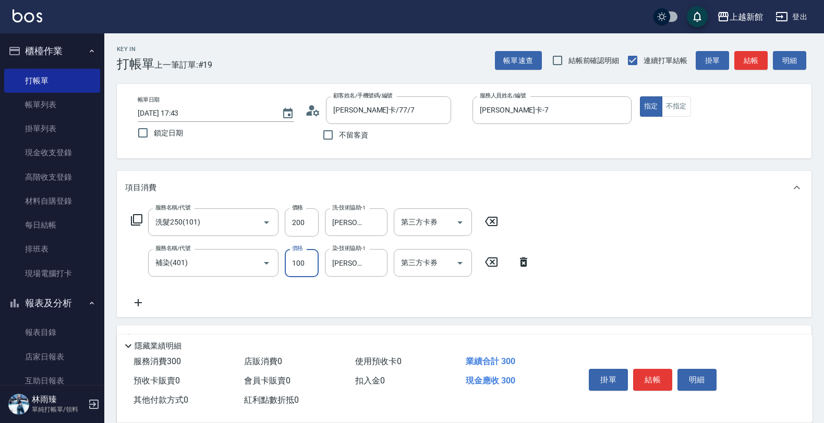
click at [298, 259] on input "100" at bounding box center [302, 263] width 34 height 28
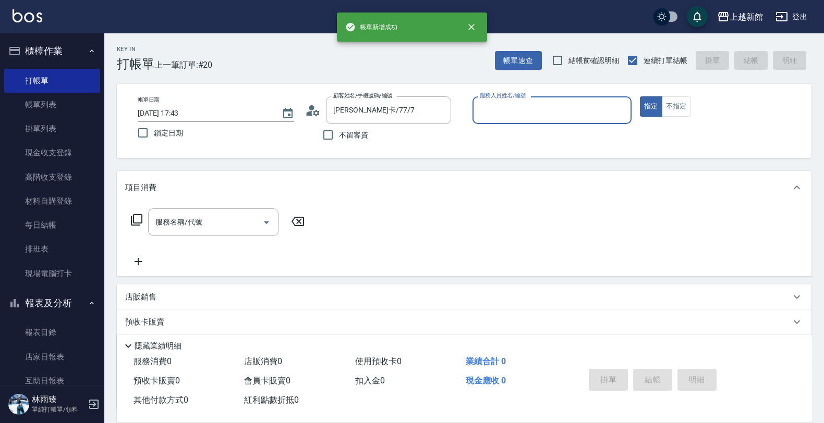
click at [640, 96] on button "指定" at bounding box center [651, 106] width 22 height 20
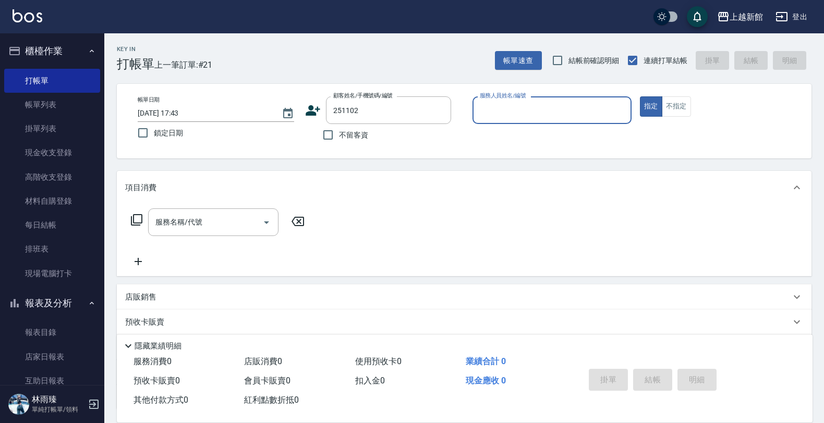
click at [640, 96] on button "指定" at bounding box center [651, 106] width 22 height 20
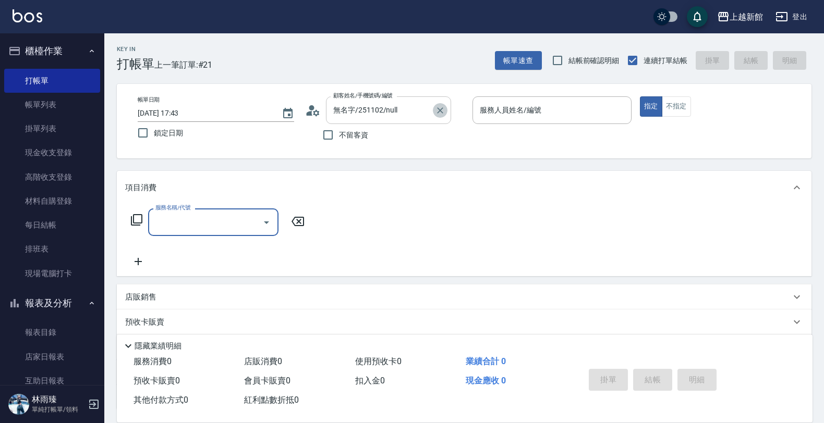
click at [436, 112] on icon "Clear" at bounding box center [440, 110] width 10 height 10
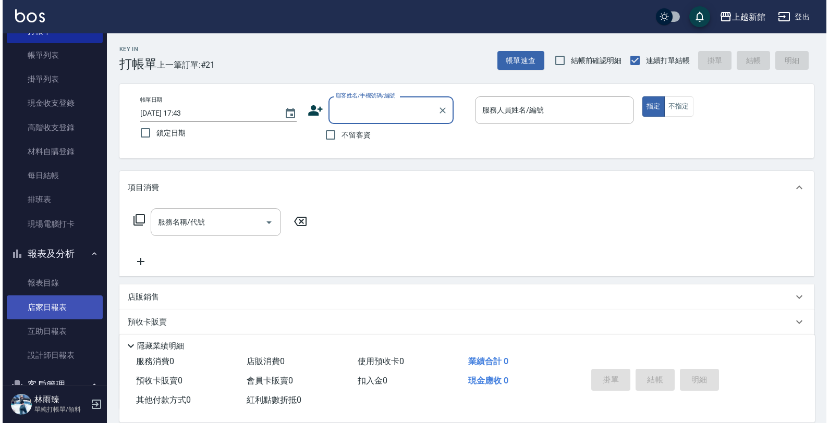
scroll to position [132, 0]
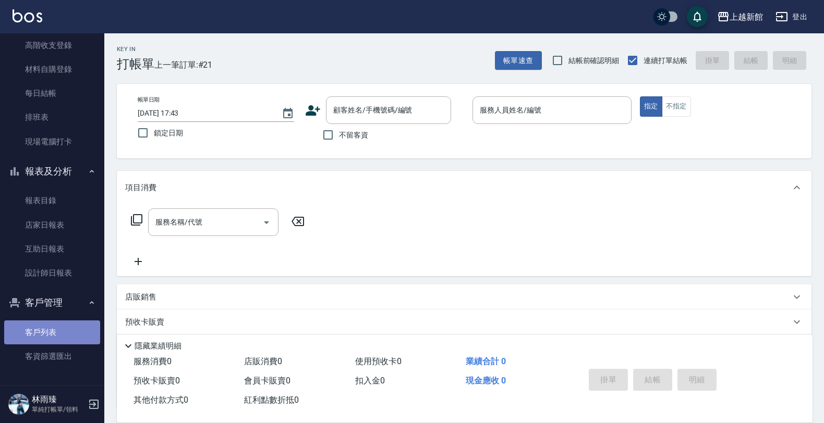
click at [63, 327] on link "客戶列表" at bounding box center [52, 333] width 96 height 24
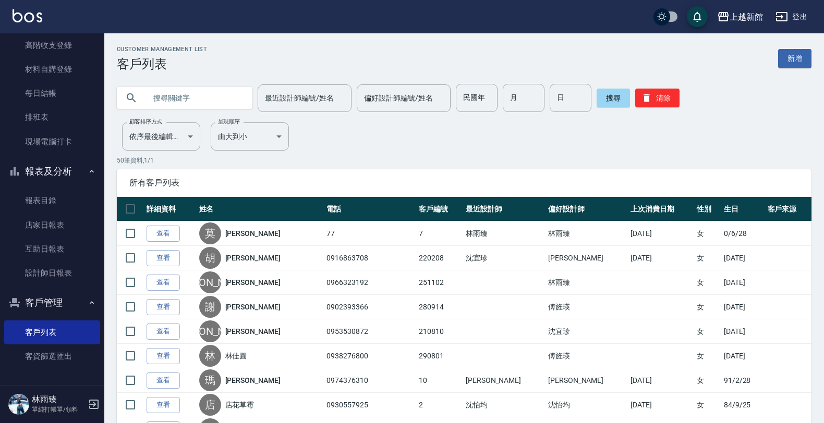
click at [207, 95] on input "text" at bounding box center [195, 98] width 98 height 28
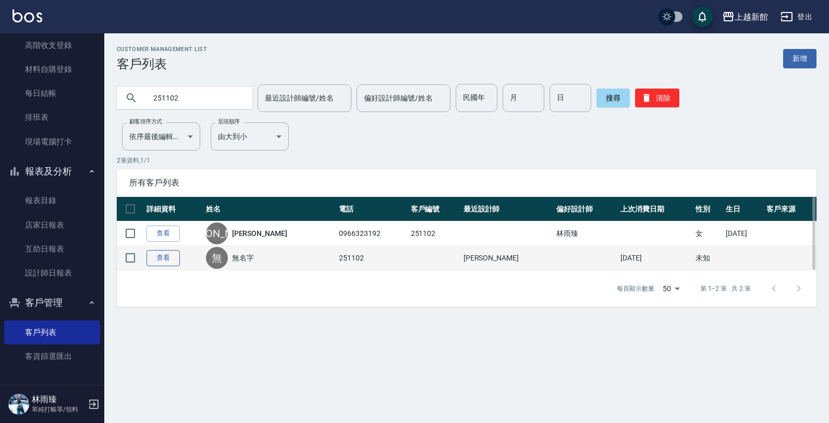
click at [161, 258] on link "查看" at bounding box center [163, 258] width 33 height 16
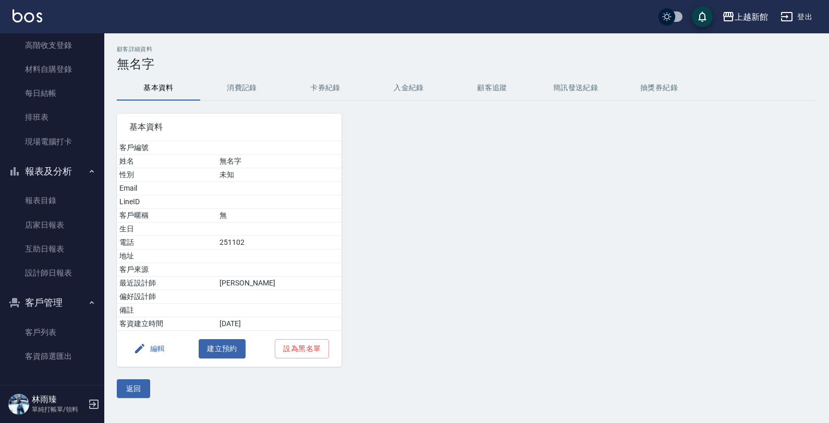
drag, startPoint x: 823, startPoint y: 377, endPoint x: 752, endPoint y: 188, distance: 202.1
click at [828, 282] on html "上越新館 登出 櫃檯作業 打帳單 帳單列表 掛單列表 現金收支登錄 高階收支登錄 材料自購登錄 每日結帳 排班表 現場電腦打卡 報表及分析 報表目錄 店家日報…" at bounding box center [414, 211] width 829 height 423
click at [164, 386] on div "返回" at bounding box center [467, 389] width 700 height 19
click at [138, 392] on button "返回" at bounding box center [133, 389] width 33 height 19
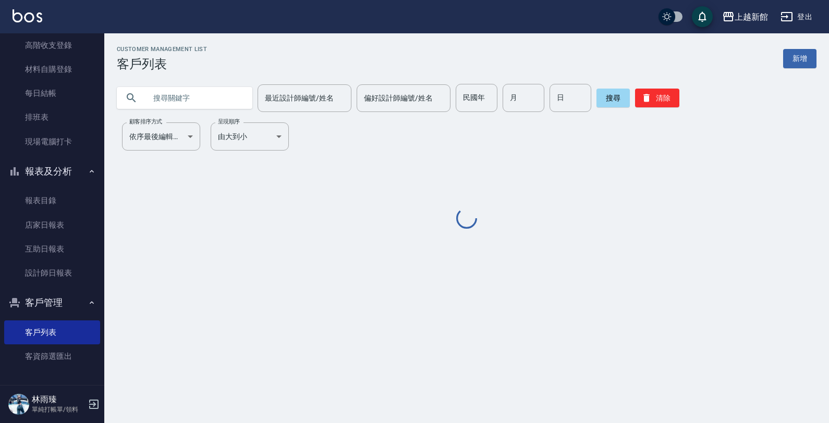
drag, startPoint x: 213, startPoint y: 95, endPoint x: 217, endPoint y: 100, distance: 6.3
click at [213, 98] on input "text" at bounding box center [195, 98] width 98 height 28
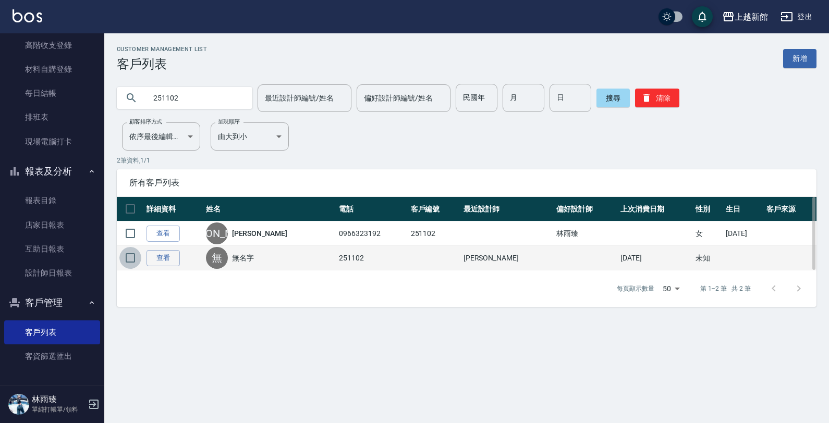
click at [124, 261] on input "checkbox" at bounding box center [130, 258] width 22 height 22
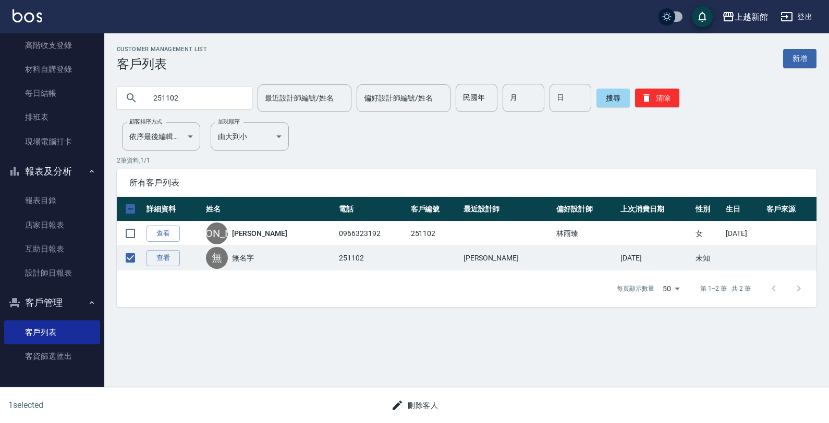
click at [430, 400] on button "刪除客人" at bounding box center [414, 405] width 55 height 19
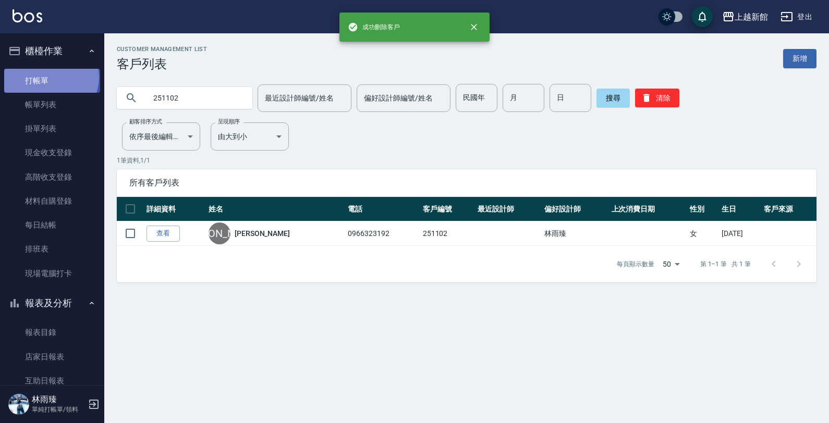
click at [50, 77] on link "打帳單" at bounding box center [52, 81] width 96 height 24
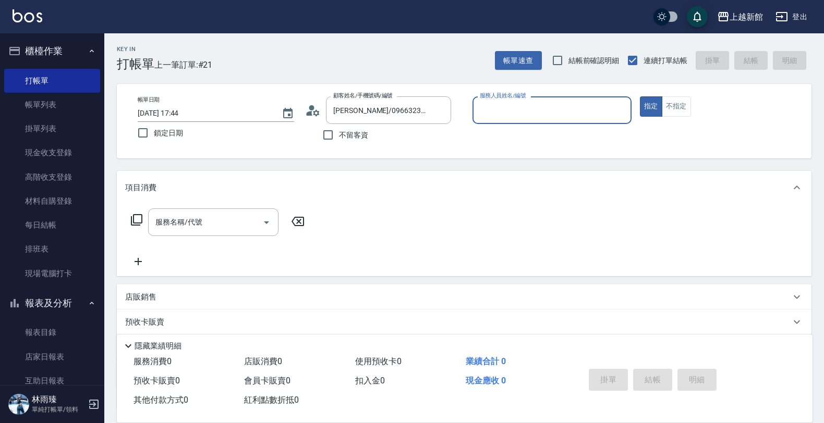
click at [640, 96] on button "指定" at bounding box center [651, 106] width 22 height 20
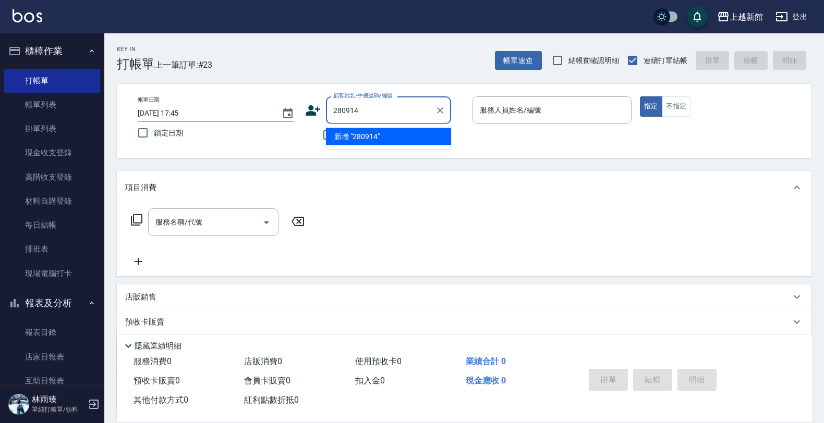
click at [640, 96] on button "指定" at bounding box center [651, 106] width 22 height 20
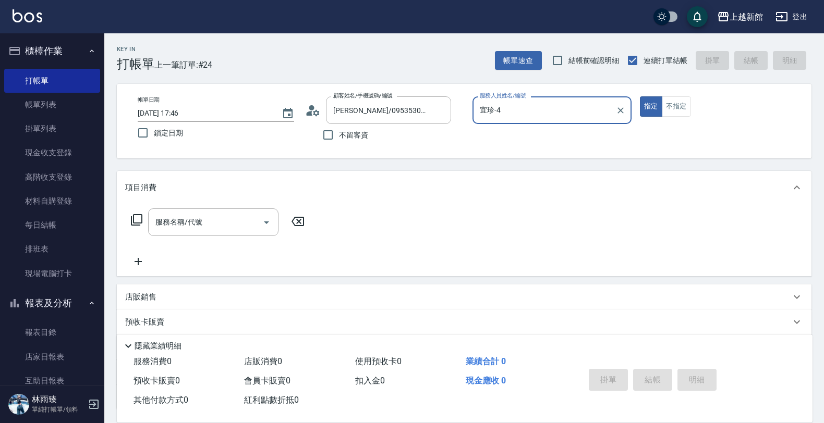
click at [640, 96] on button "指定" at bounding box center [651, 106] width 22 height 20
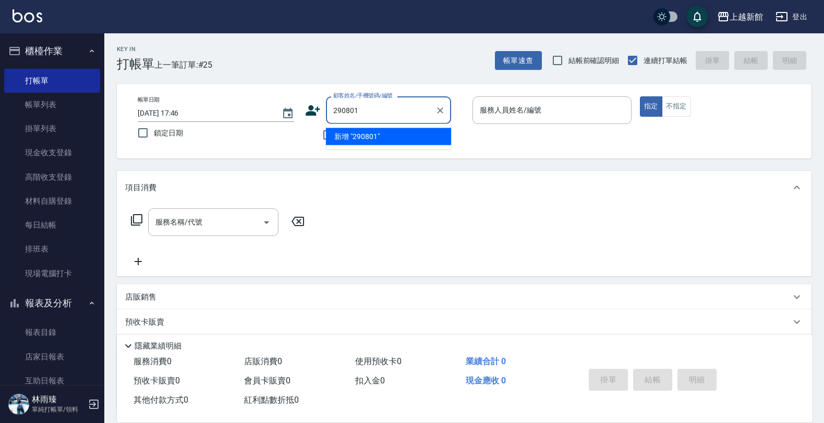
click at [640, 96] on button "指定" at bounding box center [651, 106] width 22 height 20
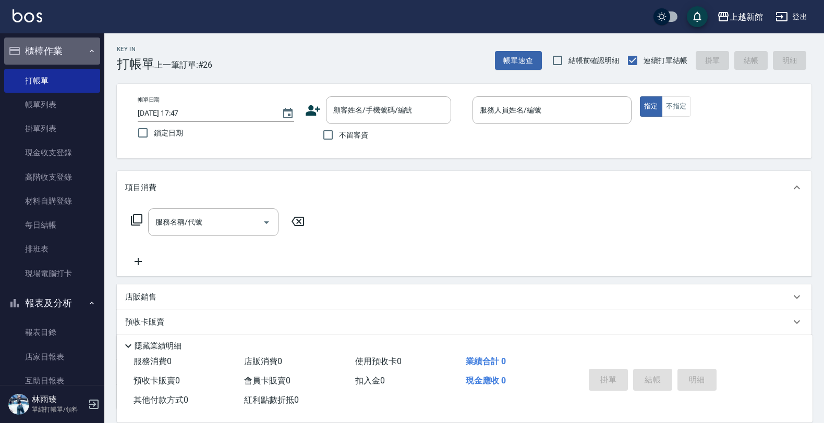
click at [76, 47] on button "櫃檯作業" at bounding box center [52, 51] width 96 height 27
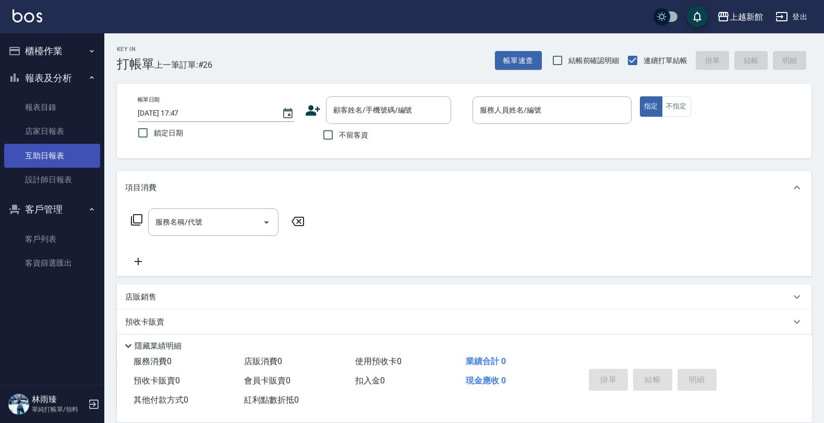
click at [68, 152] on link "互助日報表" at bounding box center [52, 156] width 96 height 24
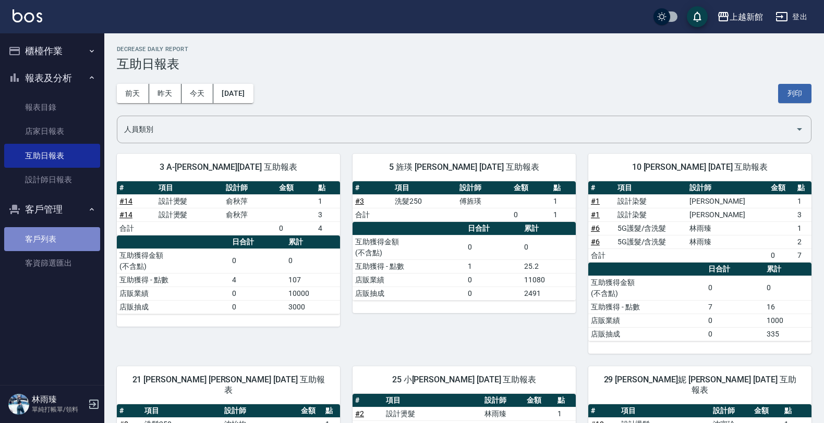
click at [43, 235] on link "客戶列表" at bounding box center [52, 239] width 96 height 24
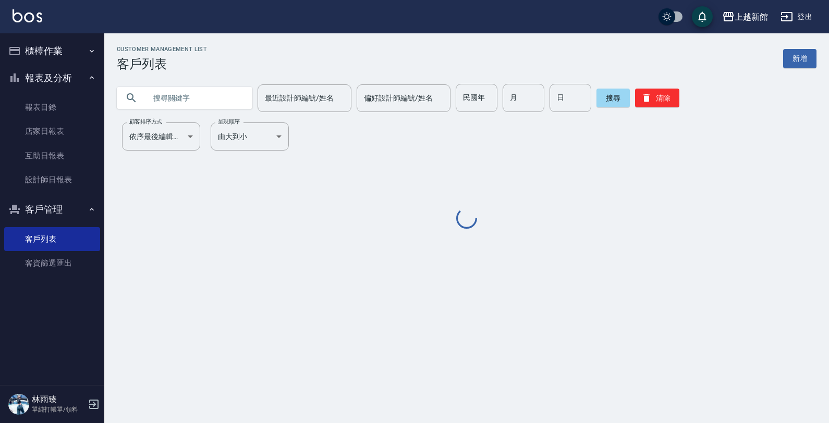
click at [184, 94] on input "text" at bounding box center [195, 98] width 98 height 28
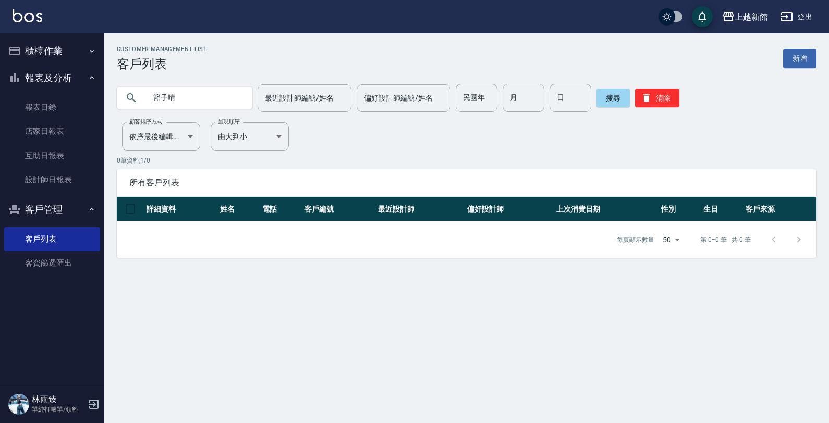
click at [160, 98] on input "籃子晴" at bounding box center [195, 98] width 98 height 28
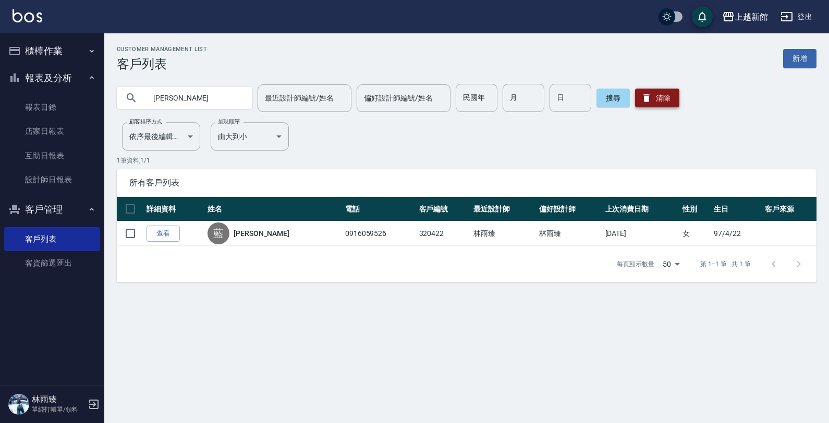
click at [653, 97] on button "清除" at bounding box center [657, 98] width 44 height 19
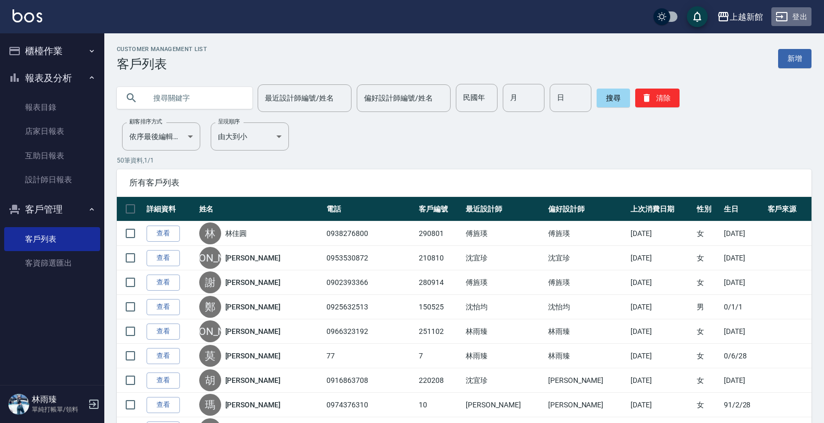
click at [796, 15] on button "登出" at bounding box center [791, 16] width 40 height 19
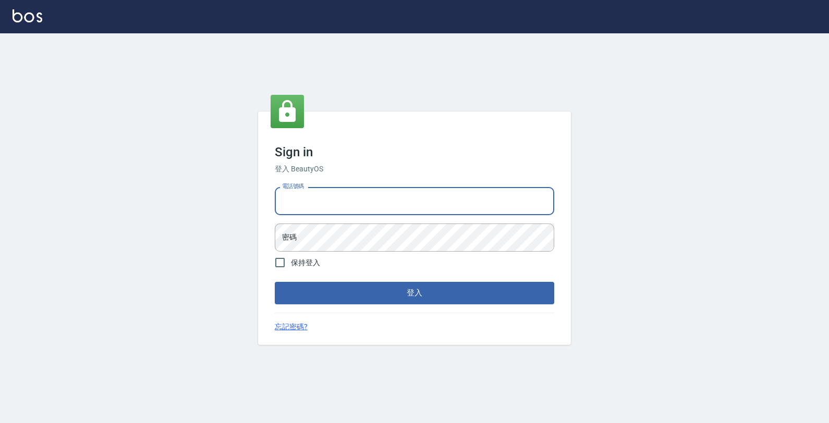
click at [455, 202] on input "電話號碼" at bounding box center [414, 201] width 279 height 28
type input "4265909"
click at [275, 282] on button "登入" at bounding box center [414, 293] width 279 height 22
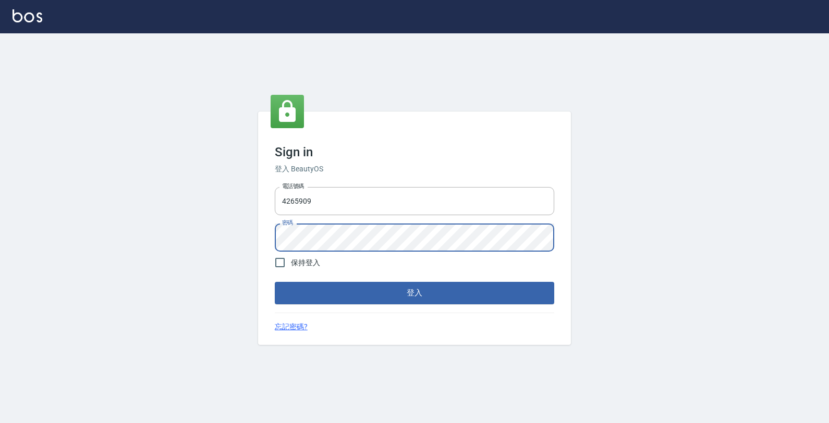
click at [275, 282] on button "登入" at bounding box center [414, 293] width 279 height 22
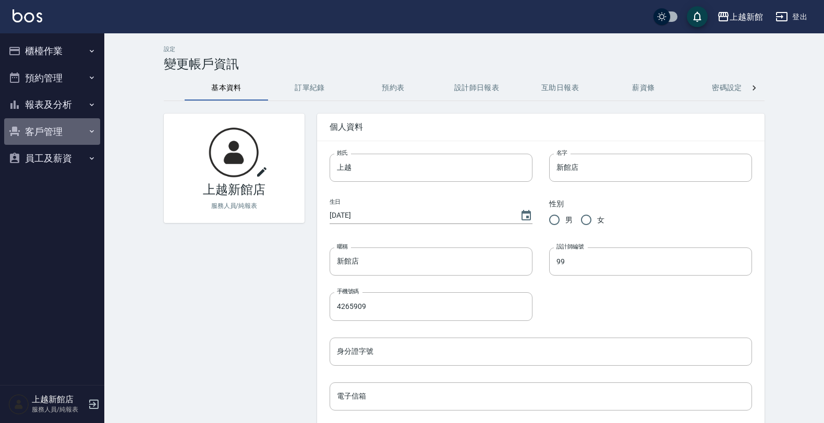
click at [71, 141] on button "客戶管理" at bounding box center [52, 131] width 96 height 27
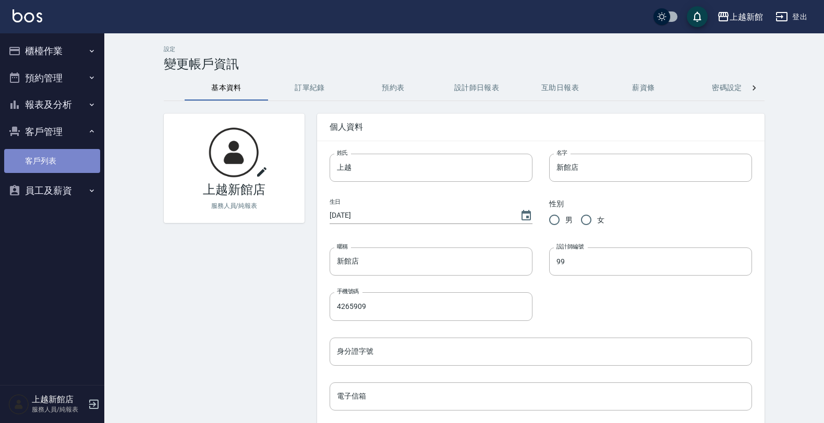
drag, startPoint x: 64, startPoint y: 160, endPoint x: 0, endPoint y: 227, distance: 93.3
click at [64, 159] on link "客戶列表" at bounding box center [52, 161] width 96 height 24
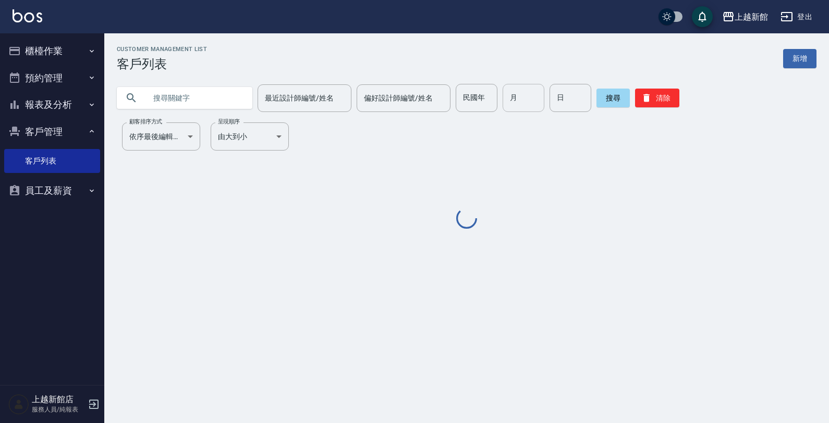
click at [524, 98] on input "月" at bounding box center [524, 98] width 42 height 28
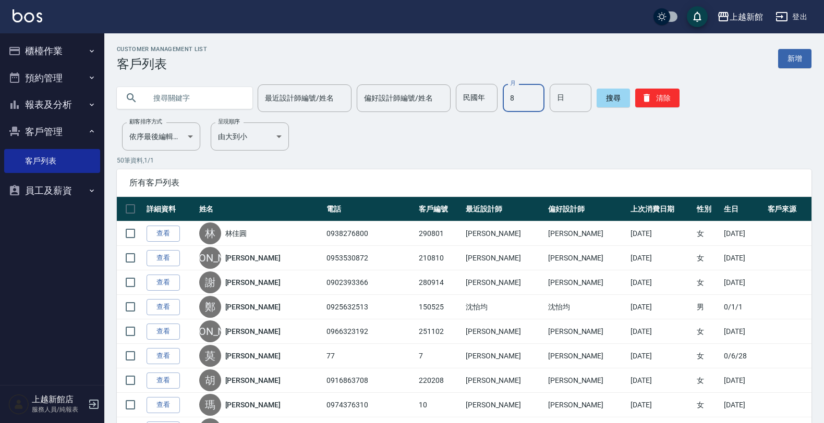
type input "8"
type input "06"
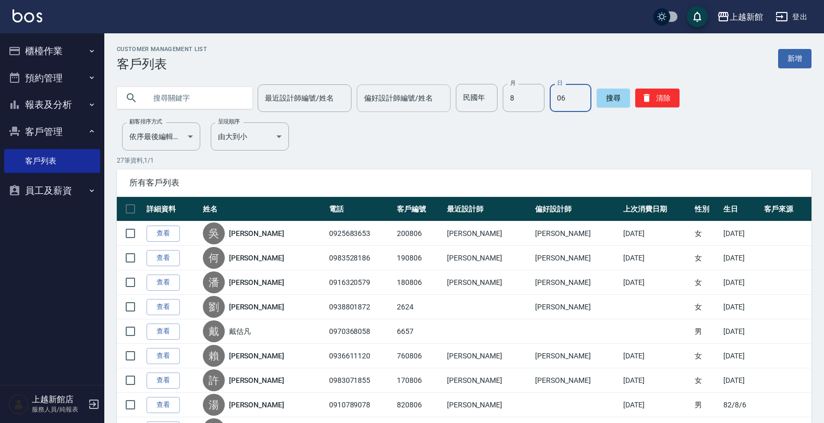
click at [401, 111] on div "偏好設計師編號/姓名" at bounding box center [404, 98] width 94 height 28
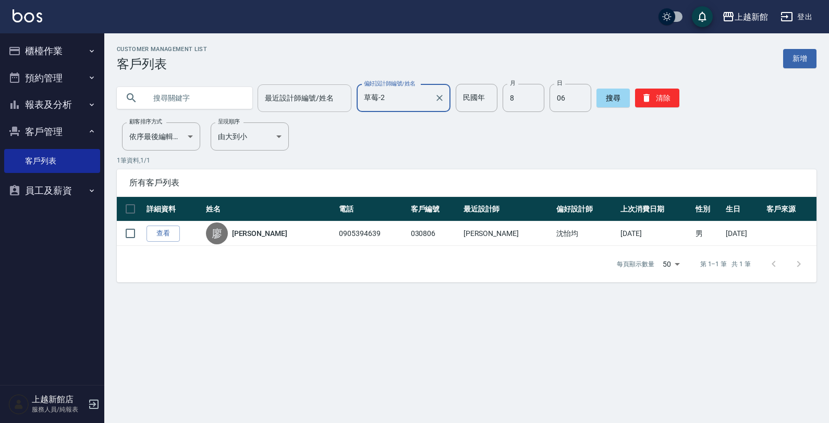
type input "草莓-2"
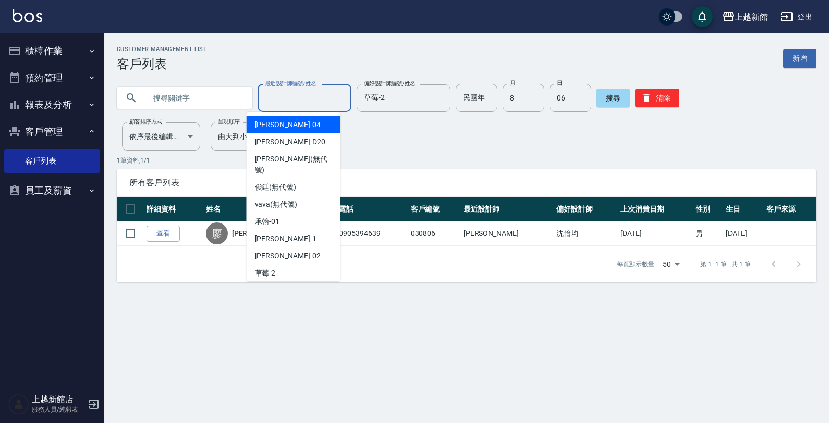
click at [317, 97] on input "最近設計師編號/姓名" at bounding box center [304, 98] width 84 height 18
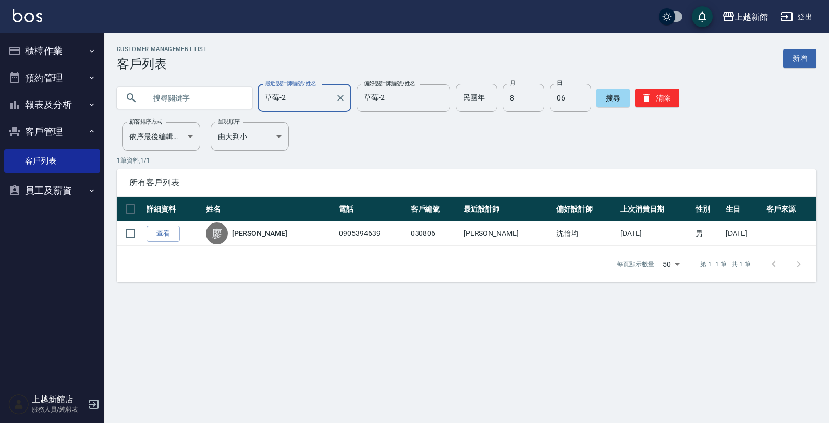
type input "草莓-2"
click at [535, 103] on div "民國年 民國年 月 8 月 日 06 日" at bounding box center [524, 98] width 136 height 28
click at [530, 102] on input "8" at bounding box center [524, 98] width 42 height 28
type input "08"
type input "06"
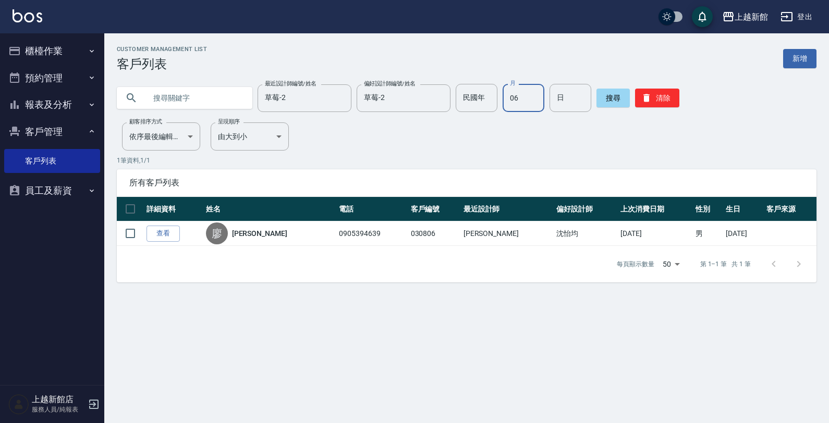
click at [518, 95] on input "06" at bounding box center [524, 98] width 42 height 28
click at [92, 121] on button "客戶管理" at bounding box center [52, 131] width 96 height 27
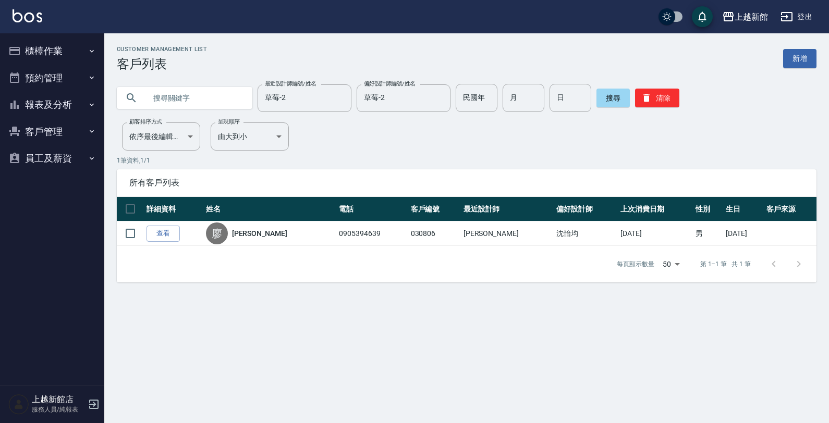
click at [55, 99] on button "報表及分析" at bounding box center [52, 104] width 96 height 27
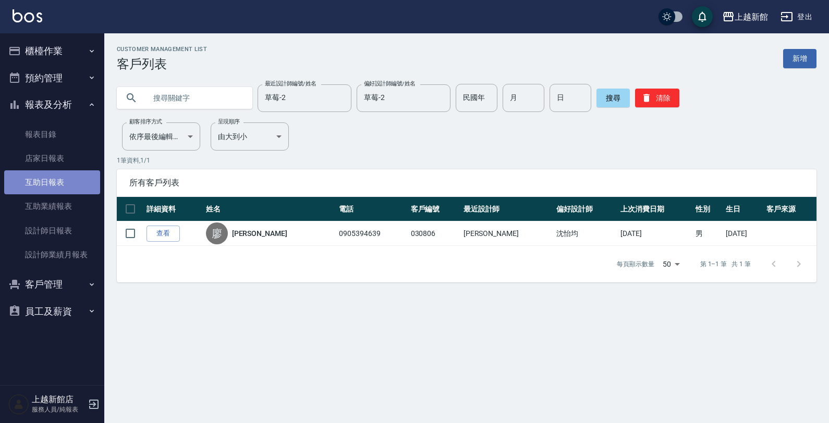
click at [32, 191] on link "互助日報表" at bounding box center [52, 182] width 96 height 24
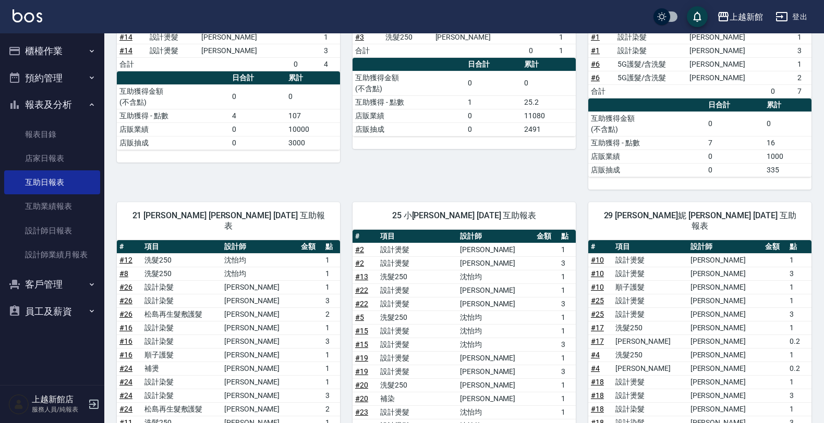
scroll to position [336, 0]
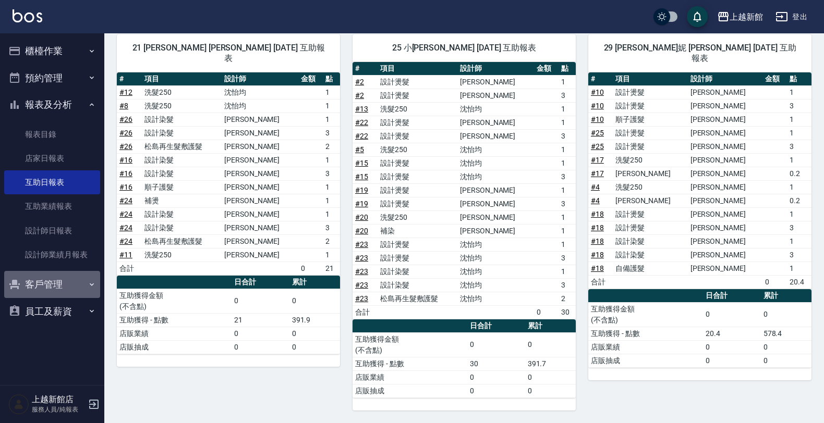
click at [55, 285] on button "客戶管理" at bounding box center [52, 284] width 96 height 27
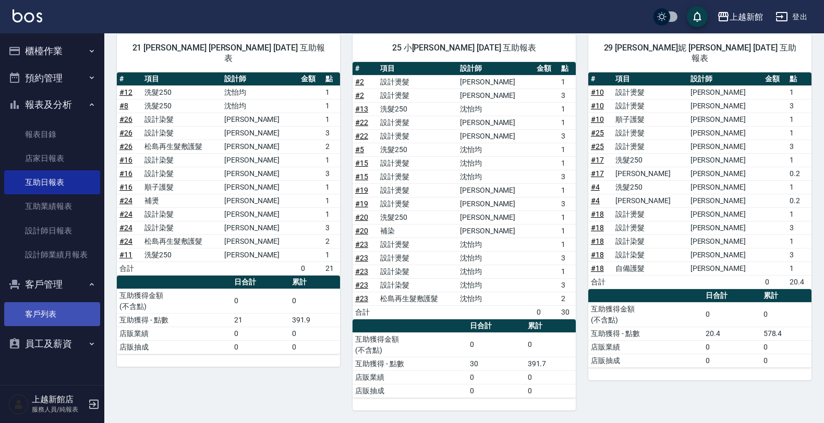
click at [76, 312] on link "客戶列表" at bounding box center [52, 314] width 96 height 24
